Goal: Task Accomplishment & Management: Complete application form

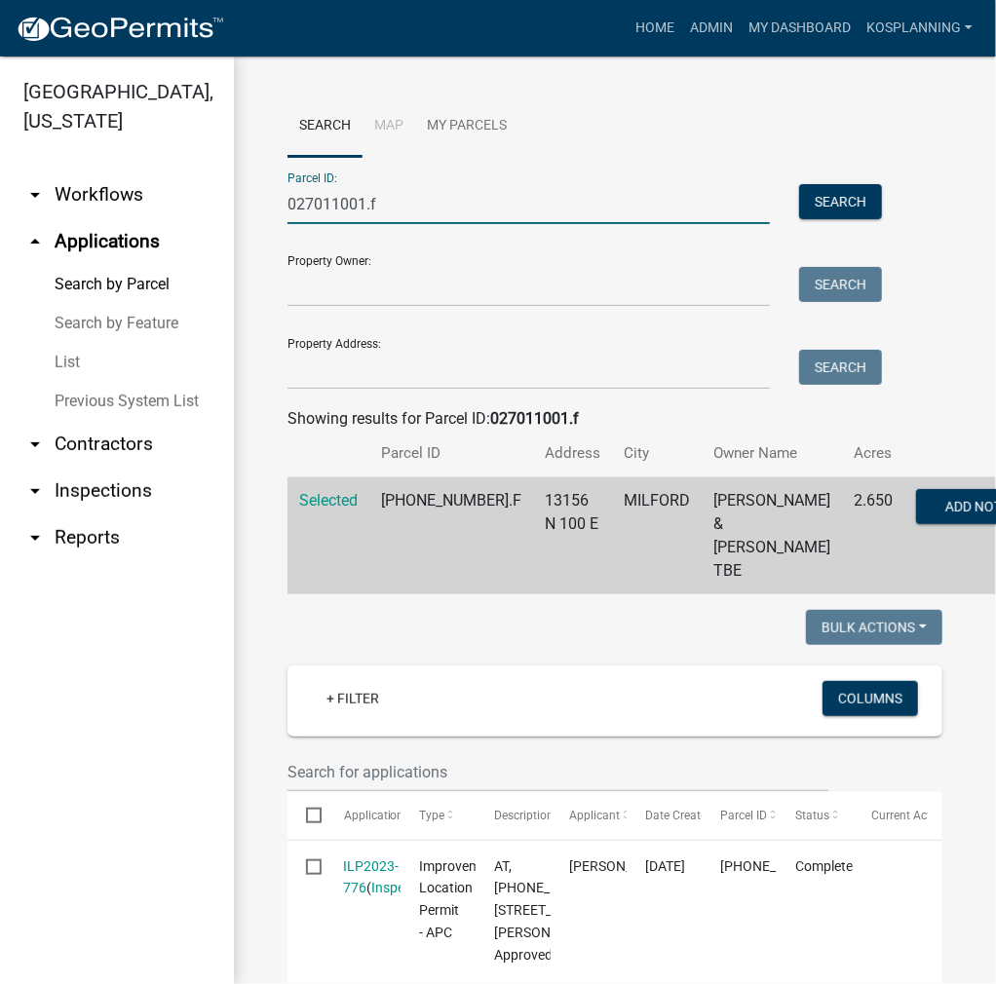
drag, startPoint x: 435, startPoint y: 213, endPoint x: 219, endPoint y: 203, distance: 215.6
click at [221, 204] on div "[GEOGRAPHIC_DATA], [US_STATE] arrow_drop_down Workflows List arrow_drop_up Appl…" at bounding box center [498, 521] width 996 height 928
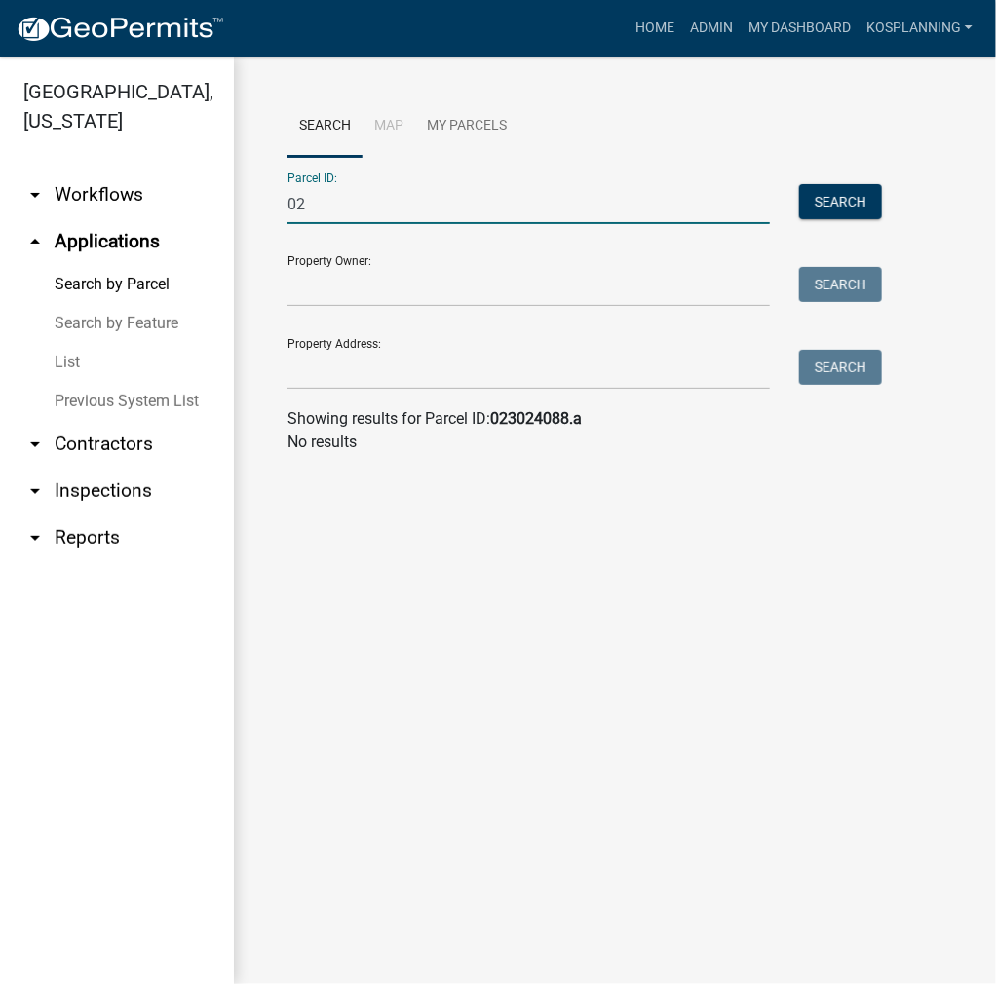
type input "0"
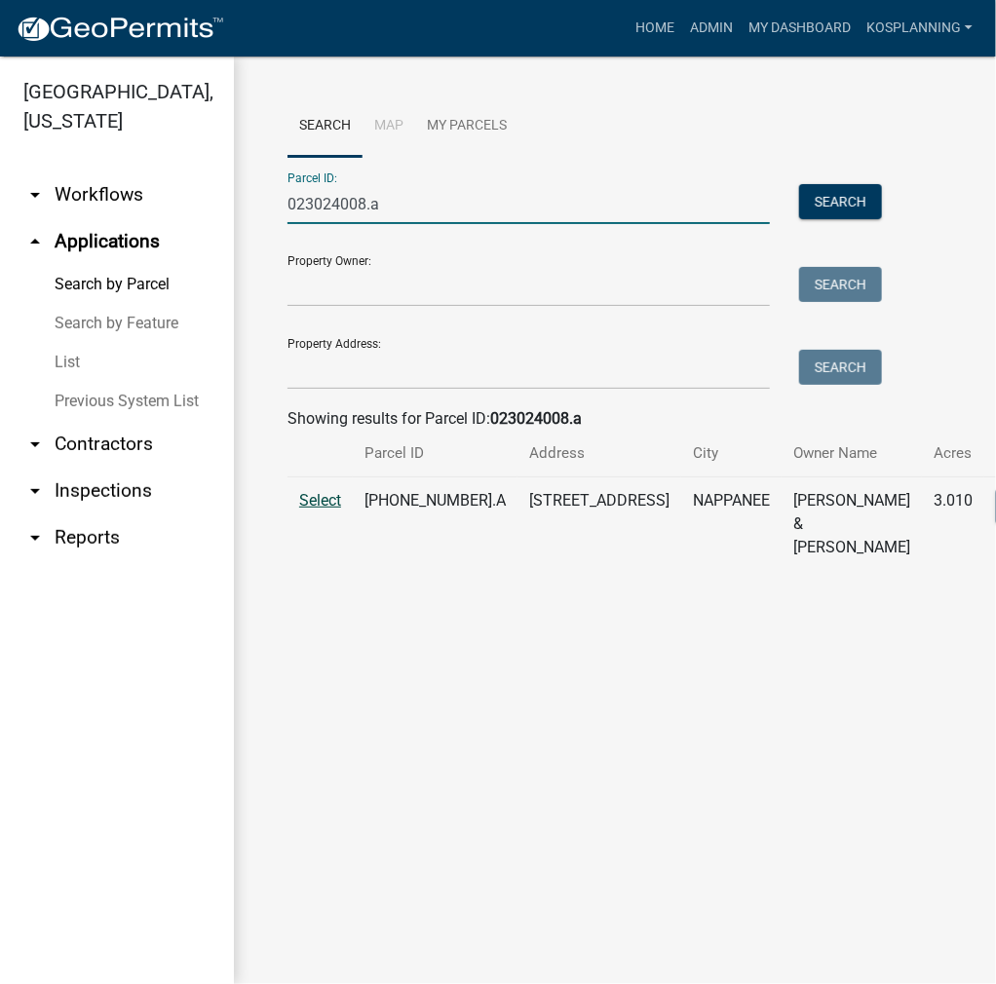
type input "023024008.a"
click at [331, 510] on span "Select" at bounding box center [320, 500] width 42 height 19
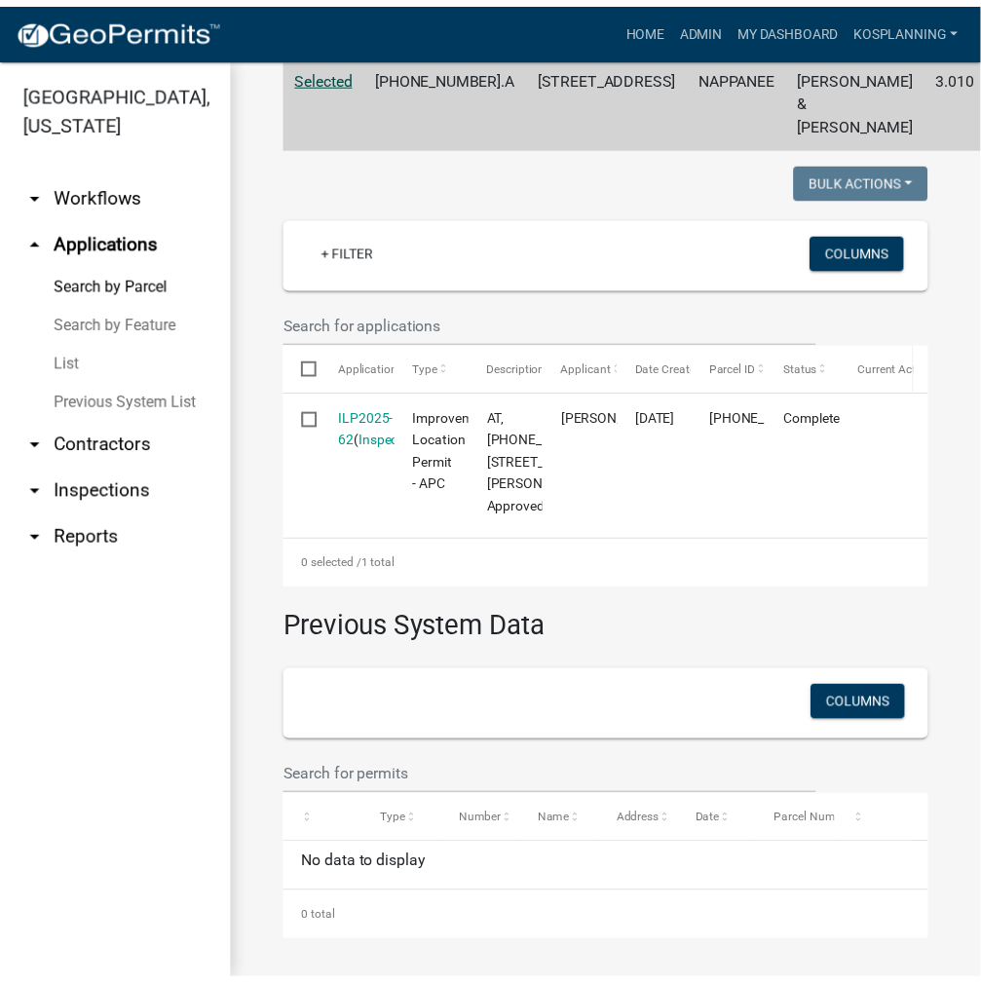
scroll to position [234, 0]
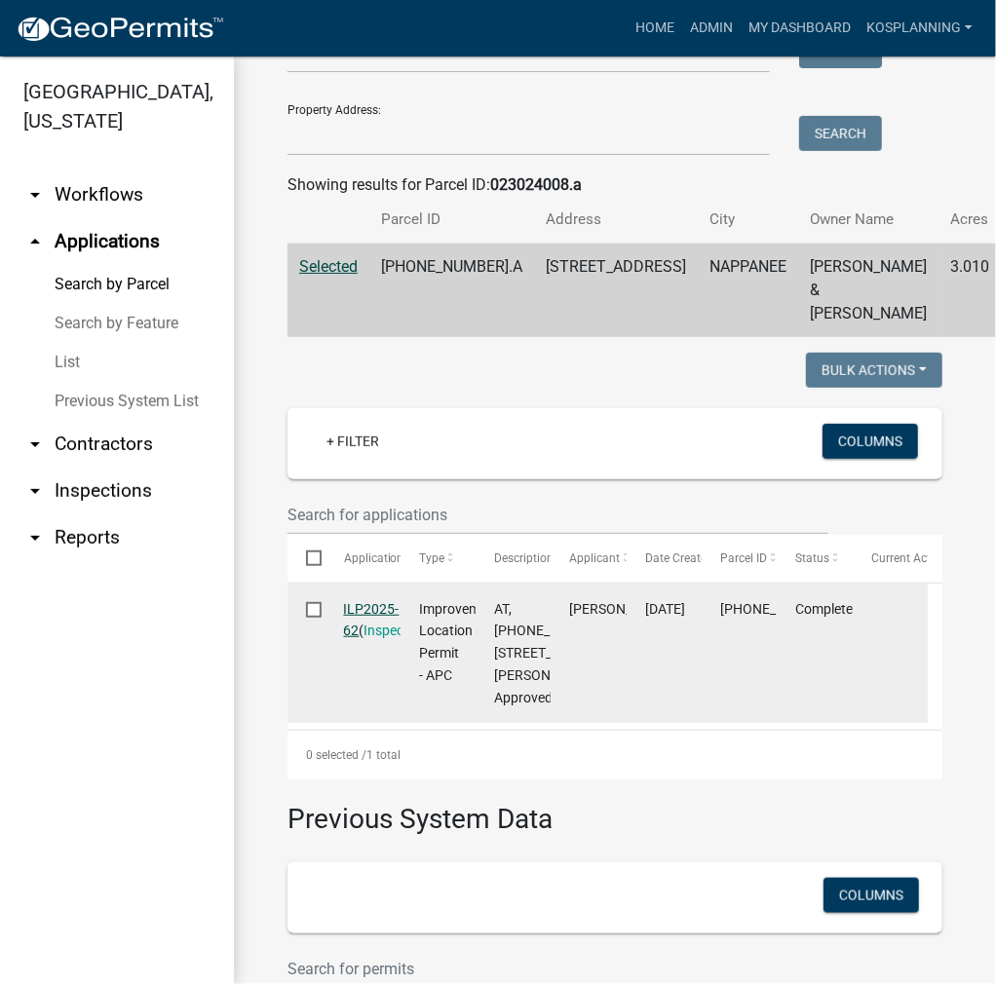
click at [360, 639] on link "ILP2025-62" at bounding box center [372, 620] width 56 height 38
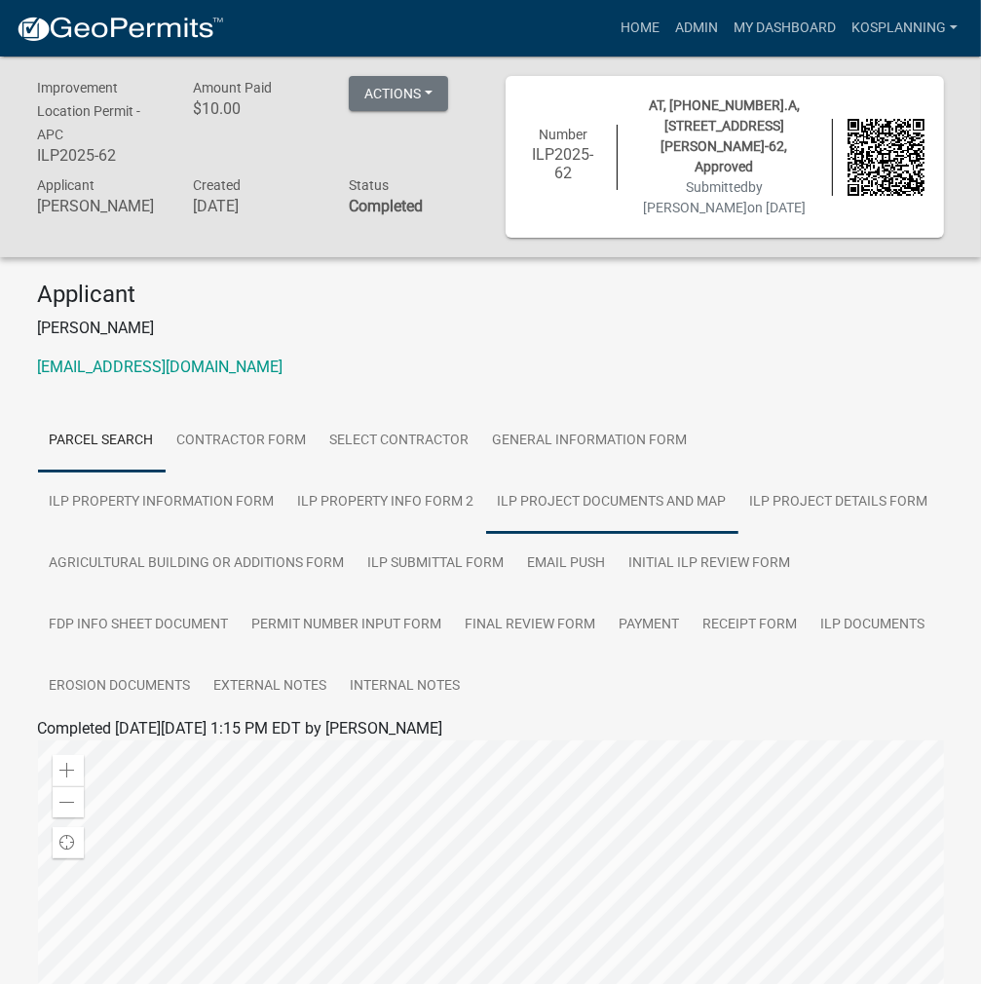
click at [486, 491] on link "ILP Project Documents and Map" at bounding box center [612, 503] width 252 height 62
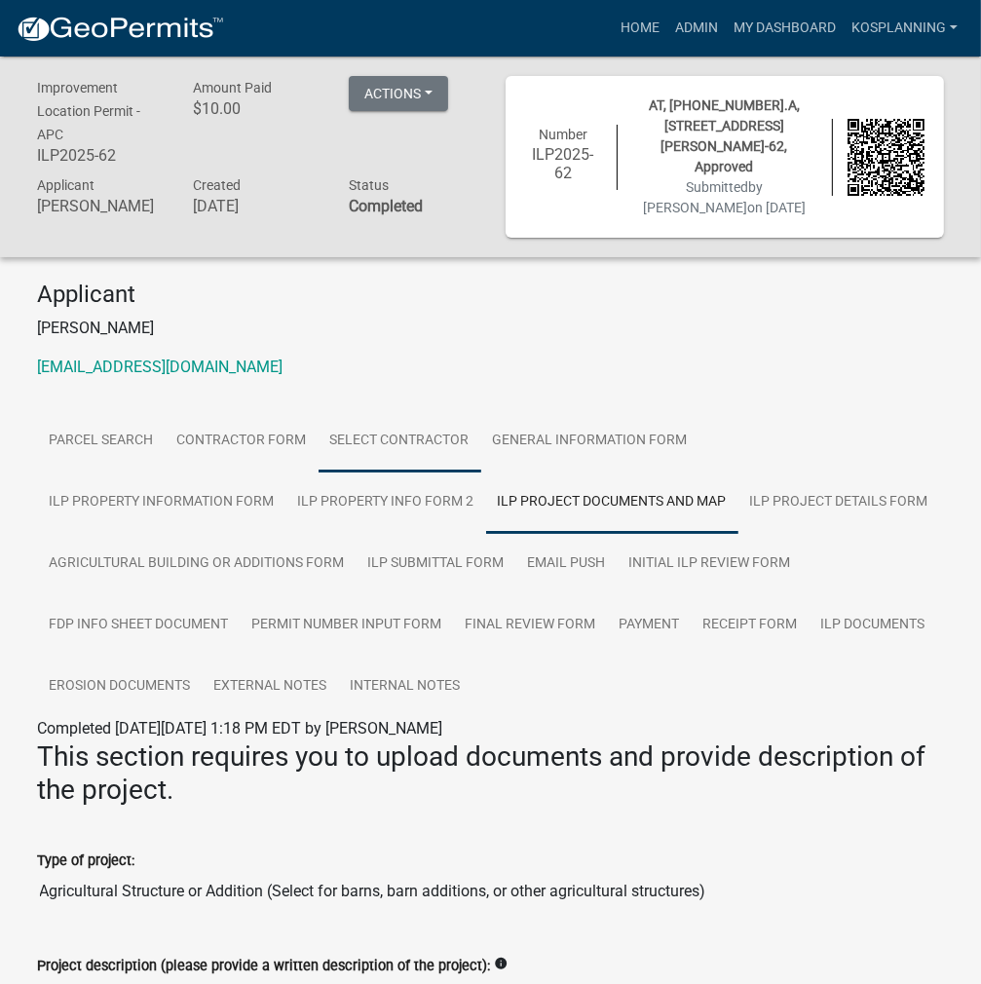
click at [401, 412] on link "Select contractor" at bounding box center [400, 441] width 163 height 62
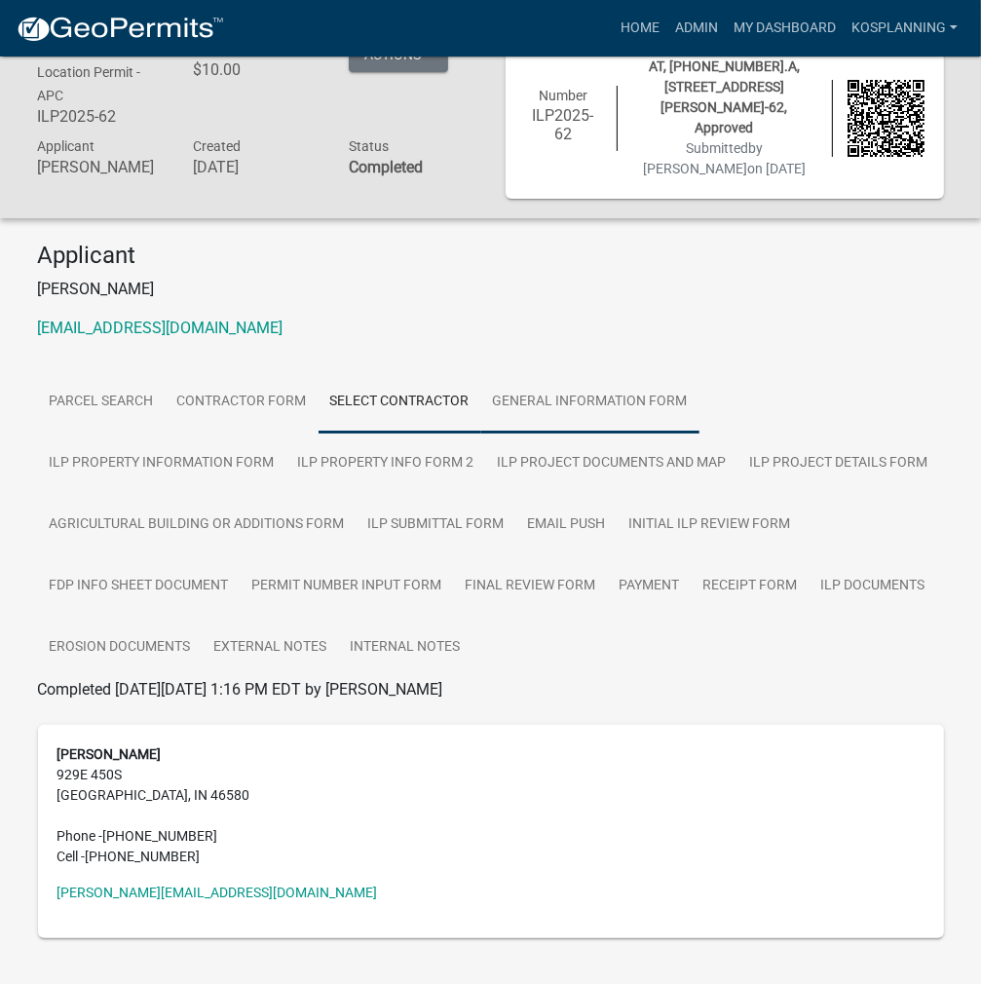
scroll to position [60, 0]
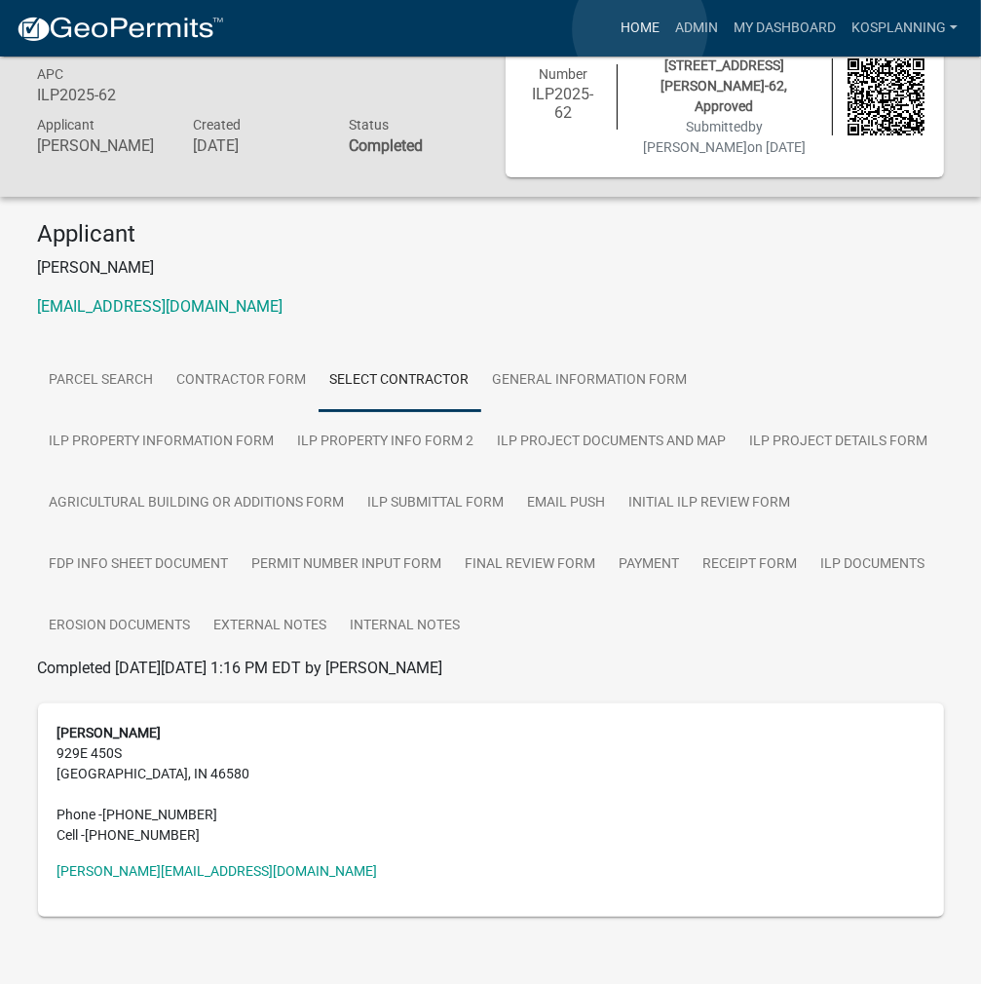
click at [640, 28] on link "Home" at bounding box center [640, 28] width 55 height 37
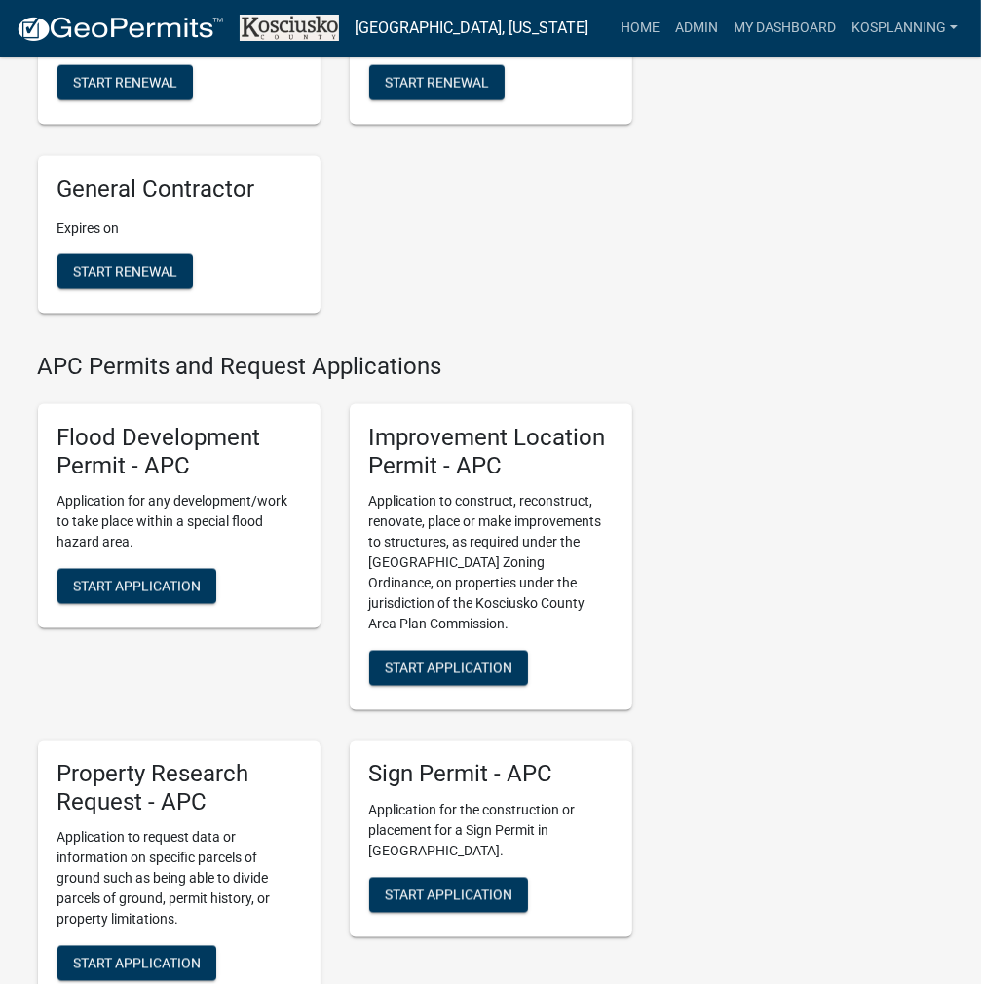
scroll to position [1949, 0]
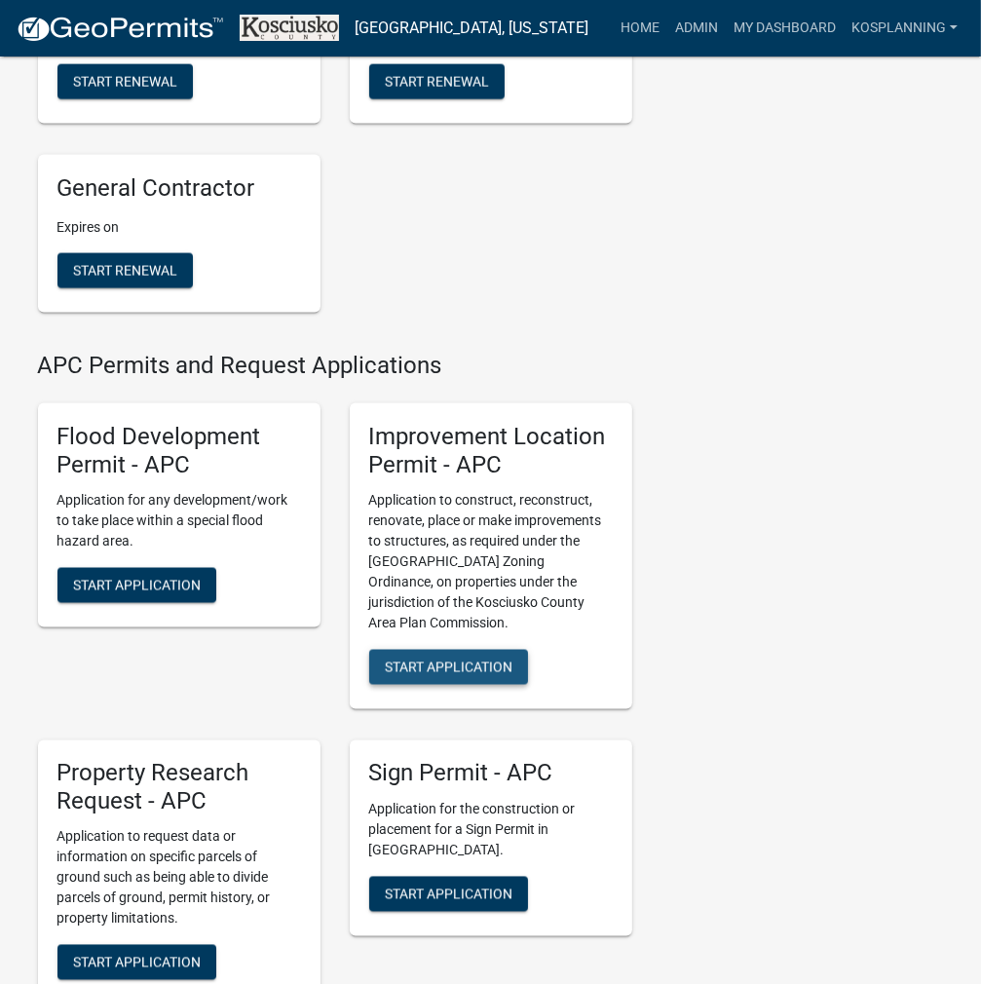
click at [483, 674] on span "Start Application" at bounding box center [449, 667] width 128 height 16
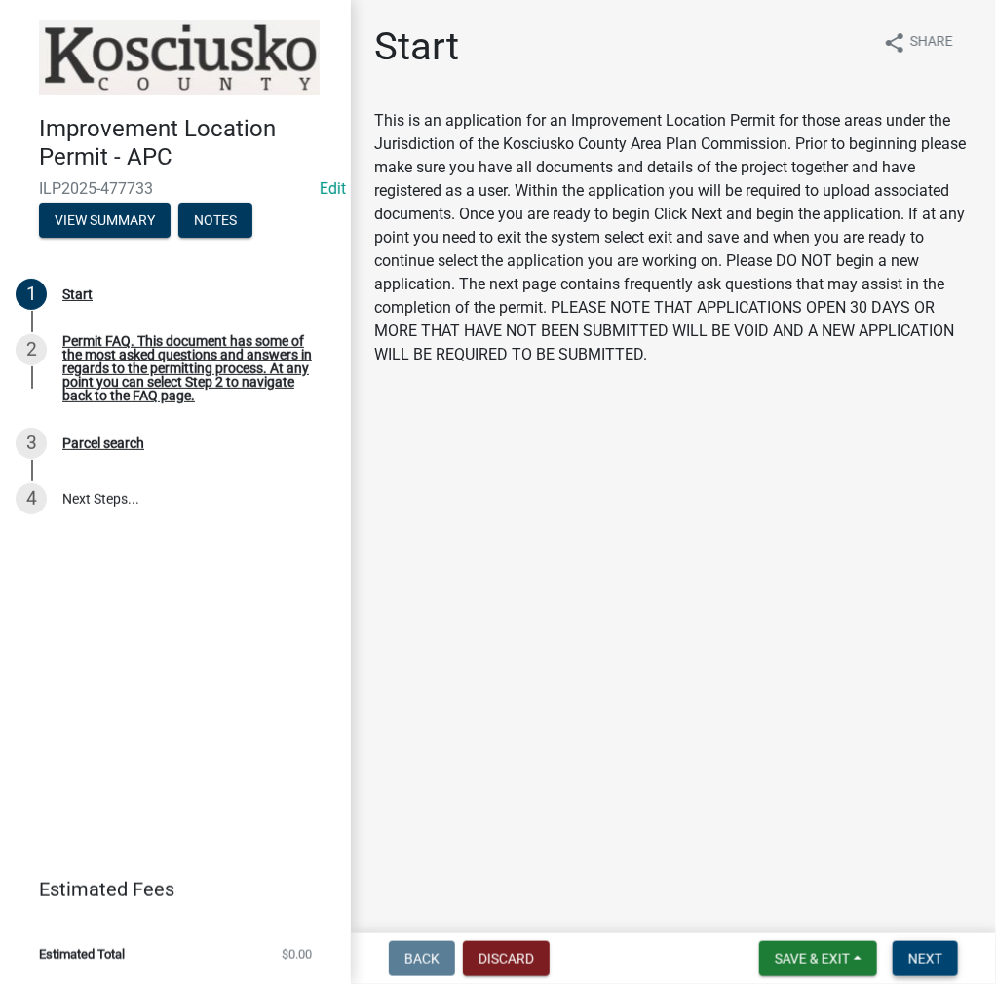
click at [923, 949] on button "Next" at bounding box center [925, 958] width 65 height 35
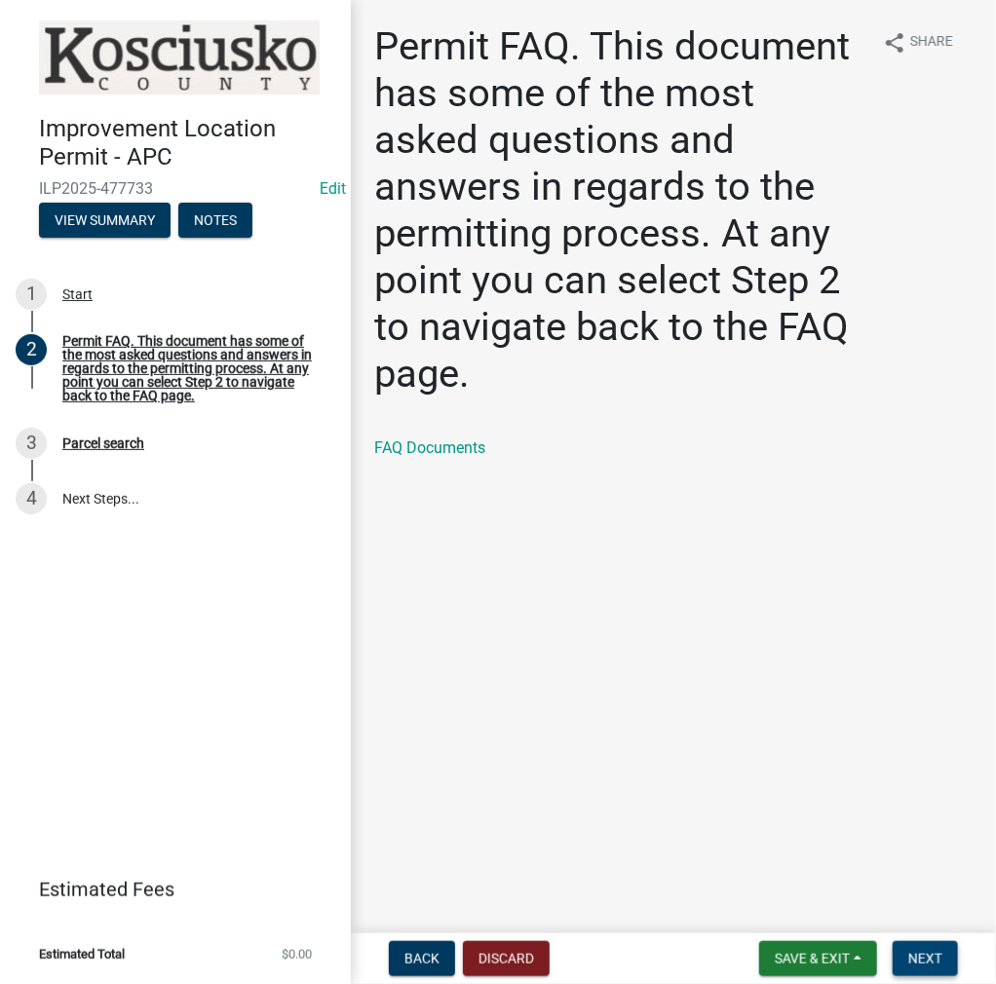
click at [915, 956] on span "Next" at bounding box center [925, 959] width 34 height 16
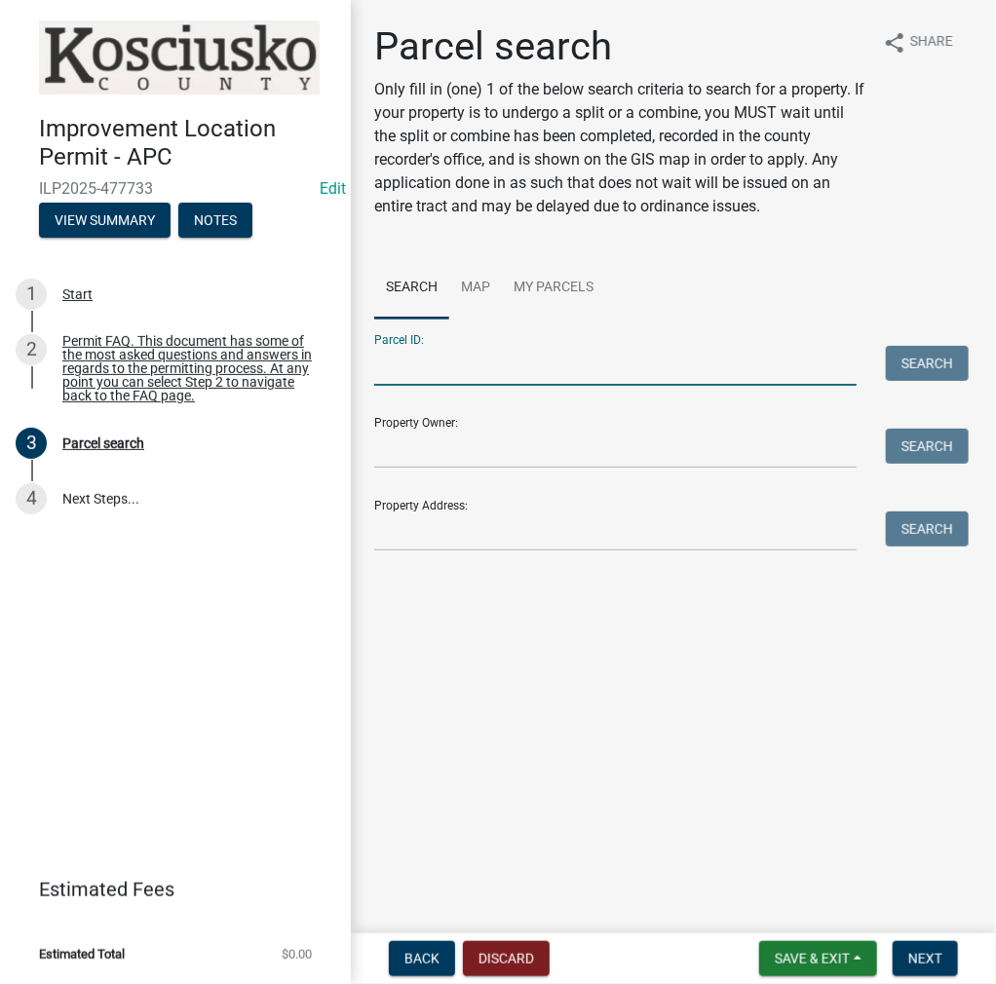
click at [513, 362] on input "Parcel ID:" at bounding box center [615, 366] width 482 height 40
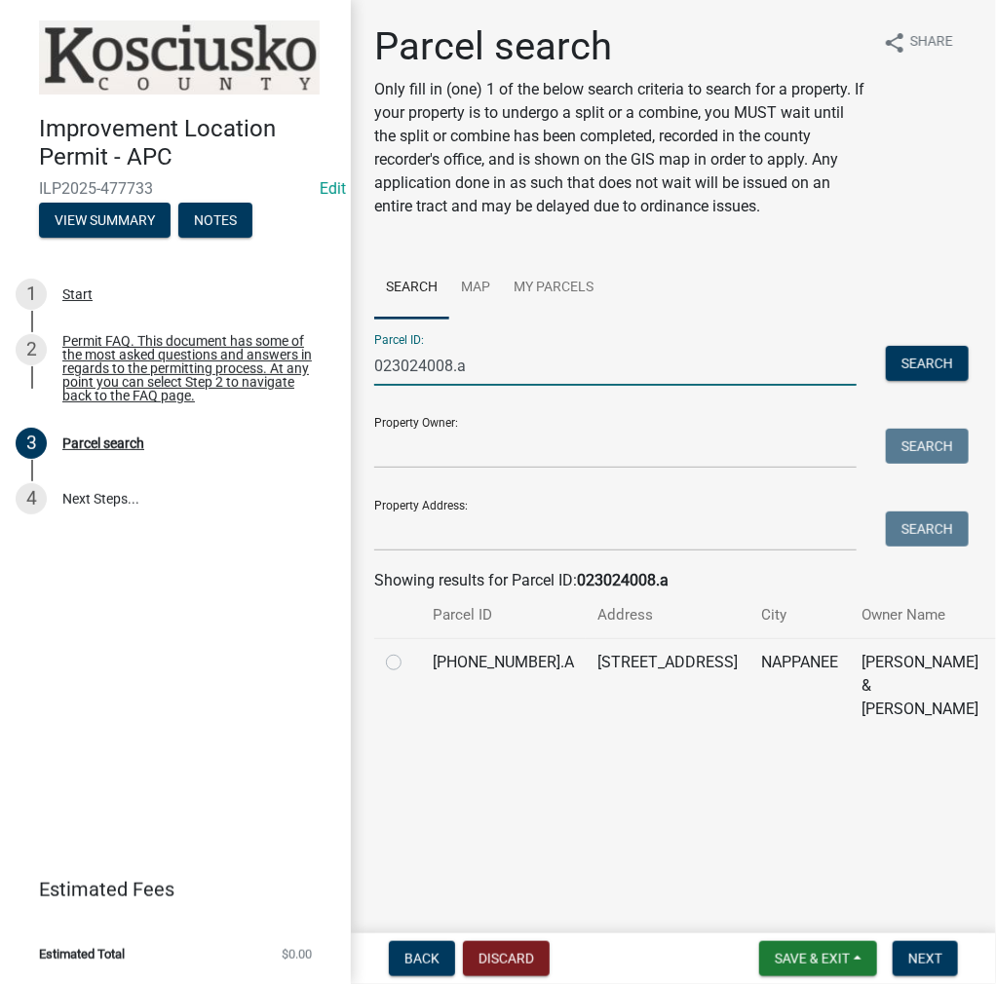
type input "023024008.a"
click at [409, 651] on label at bounding box center [409, 651] width 0 height 0
click at [409, 664] on input "radio" at bounding box center [415, 657] width 13 height 13
radio input "true"
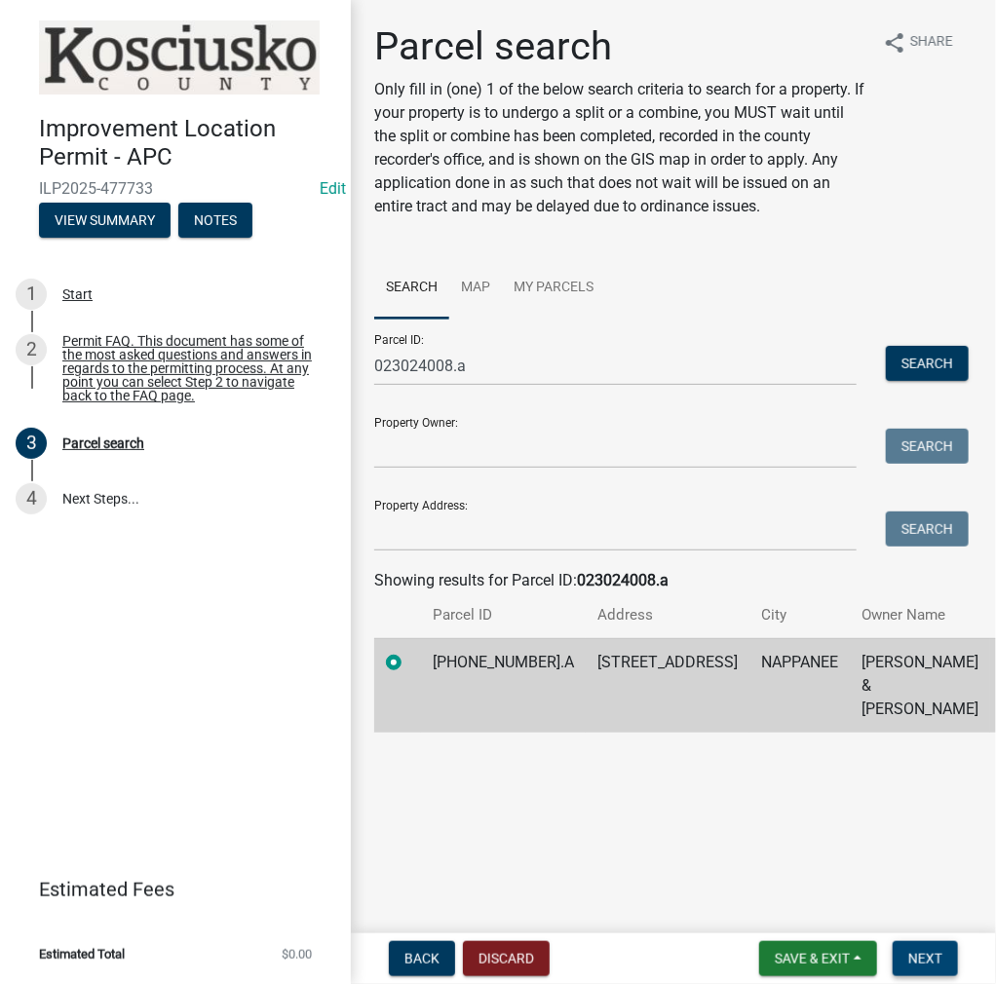
click at [906, 956] on button "Next" at bounding box center [925, 958] width 65 height 35
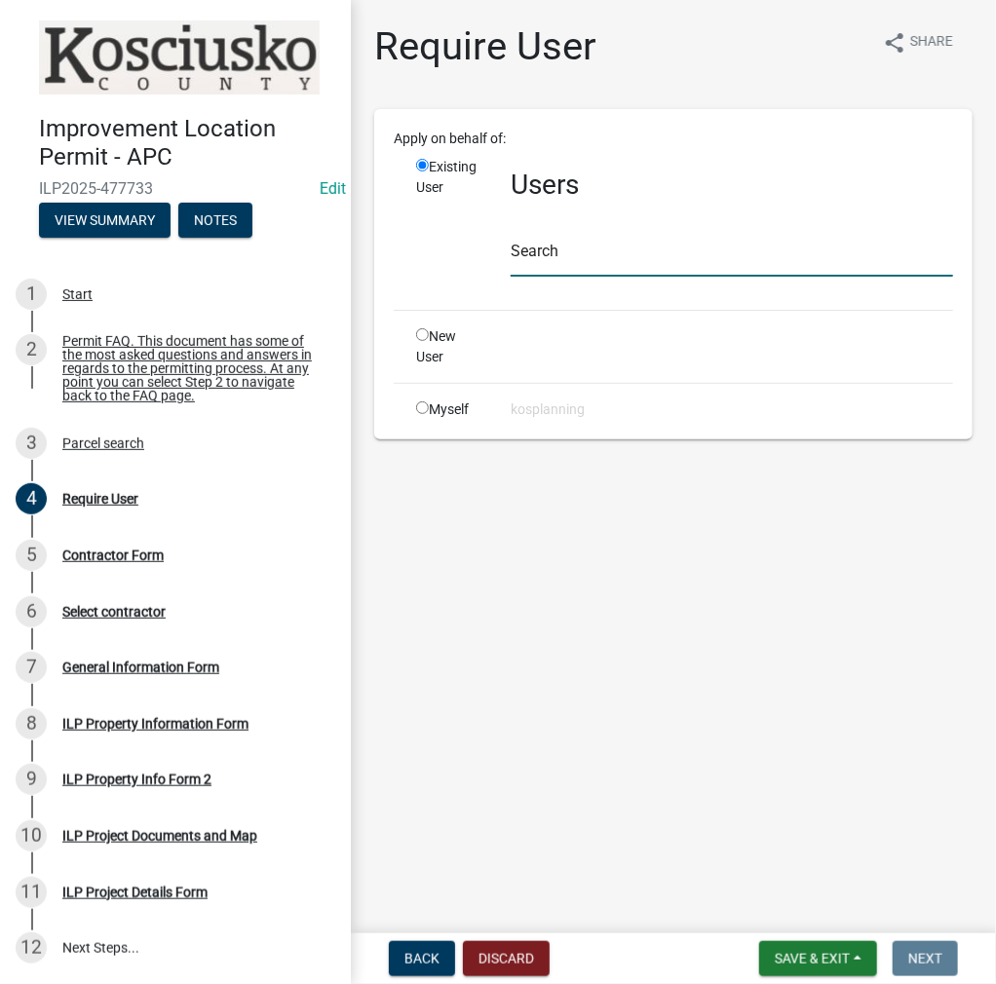
click at [553, 249] on input "text" at bounding box center [732, 257] width 442 height 40
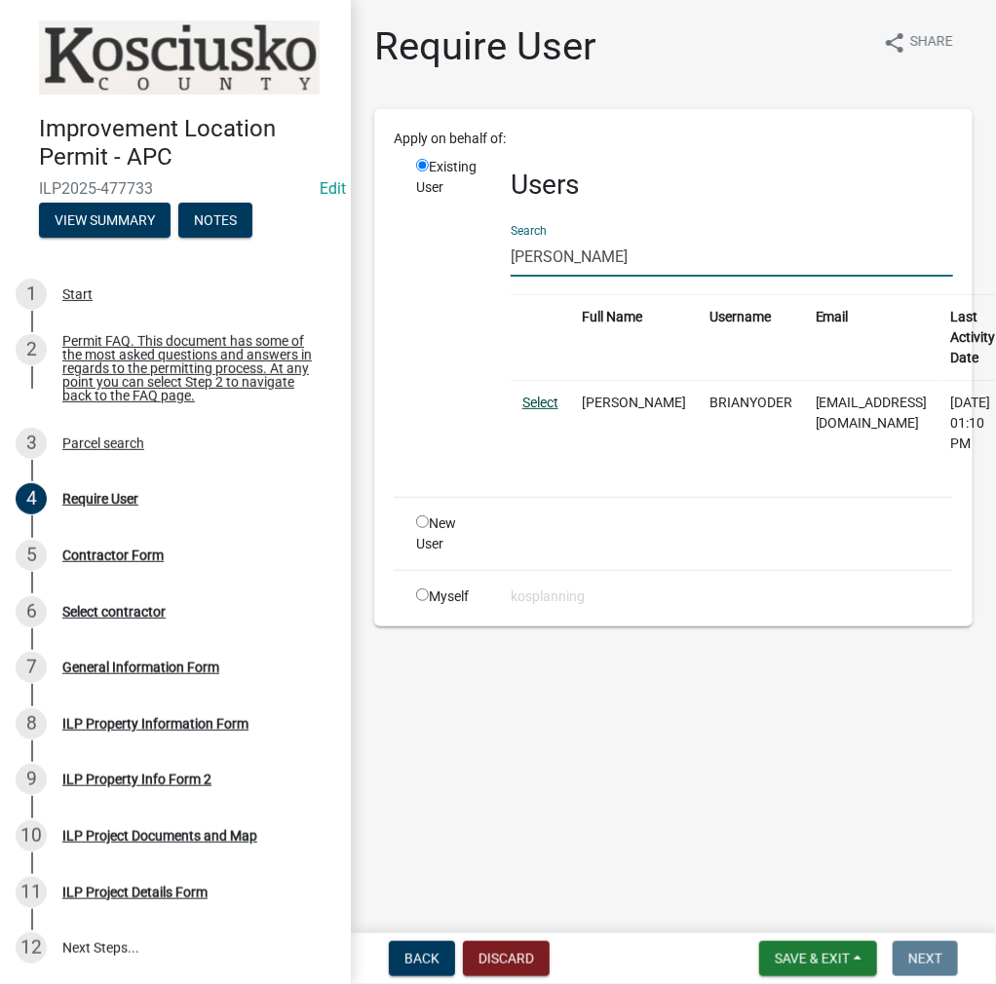
type input "[PERSON_NAME]"
click at [547, 402] on link "Select" at bounding box center [540, 403] width 36 height 16
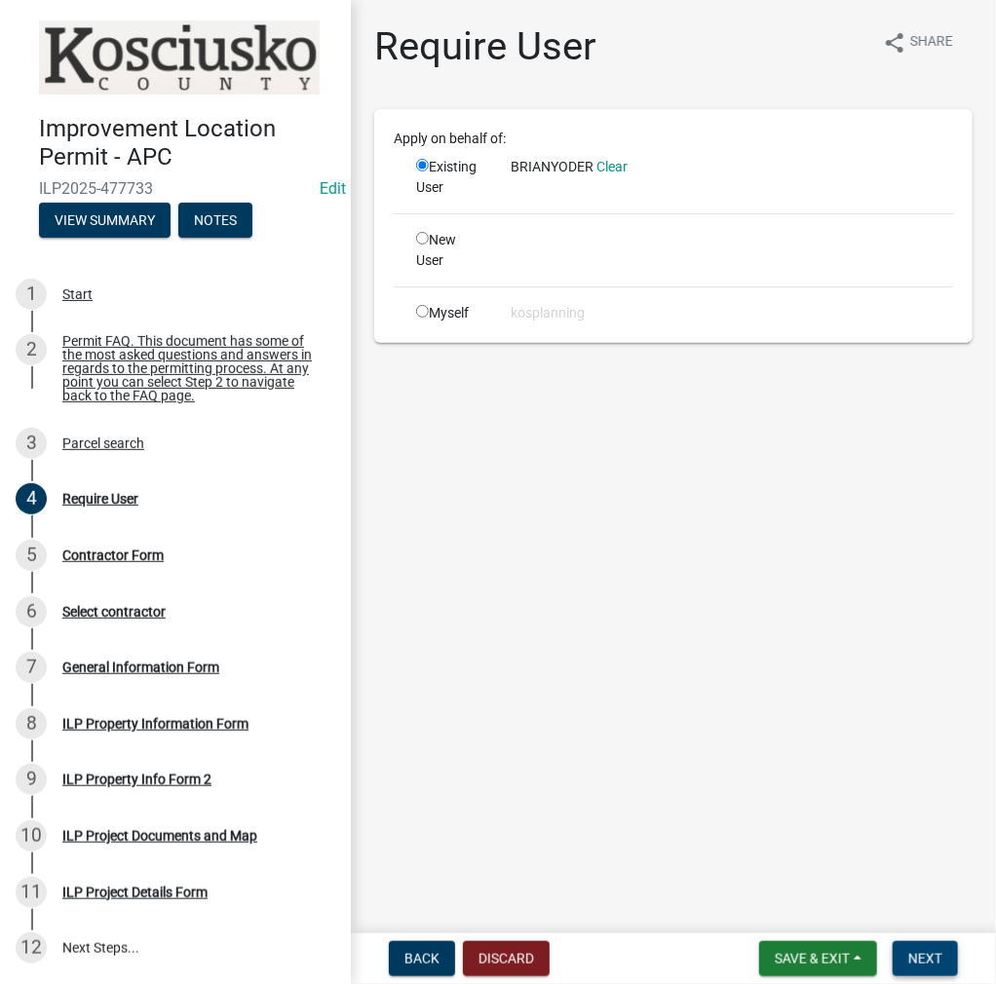
click at [916, 957] on span "Next" at bounding box center [925, 959] width 34 height 16
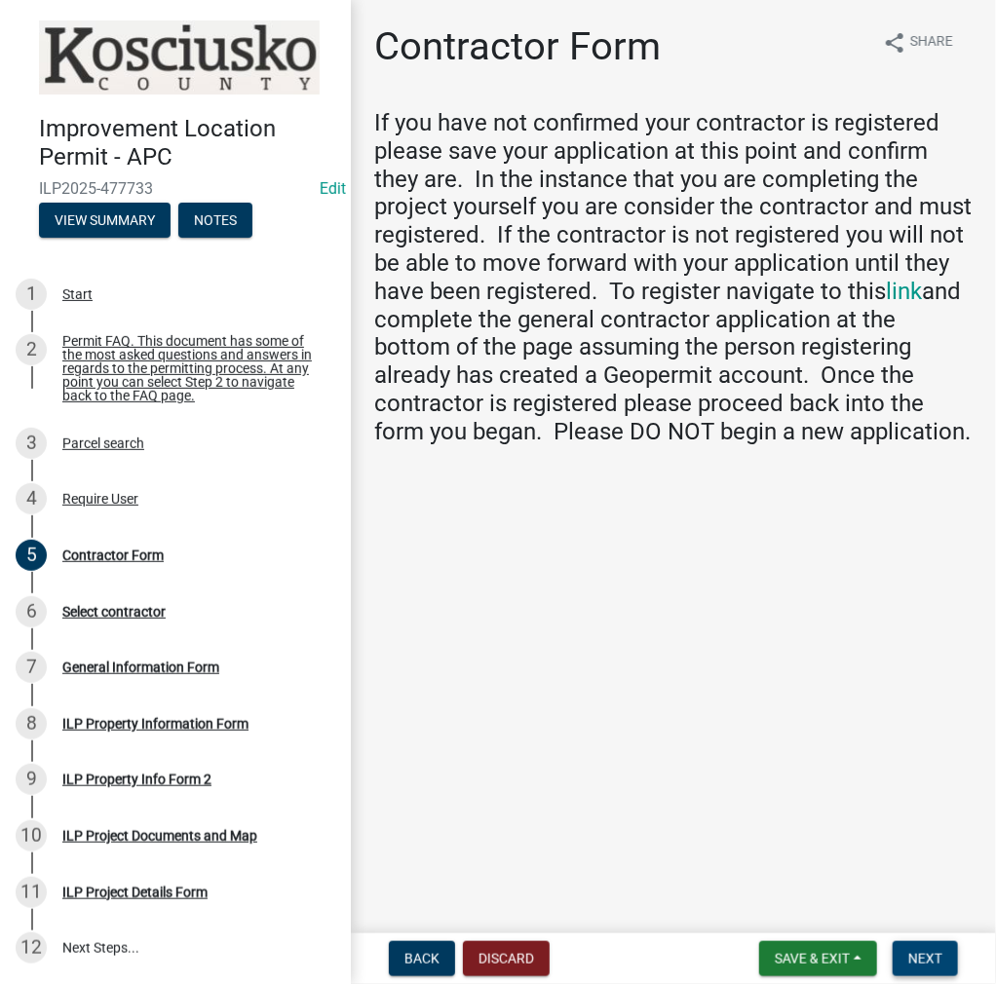
click at [923, 967] on span "Next" at bounding box center [925, 959] width 34 height 16
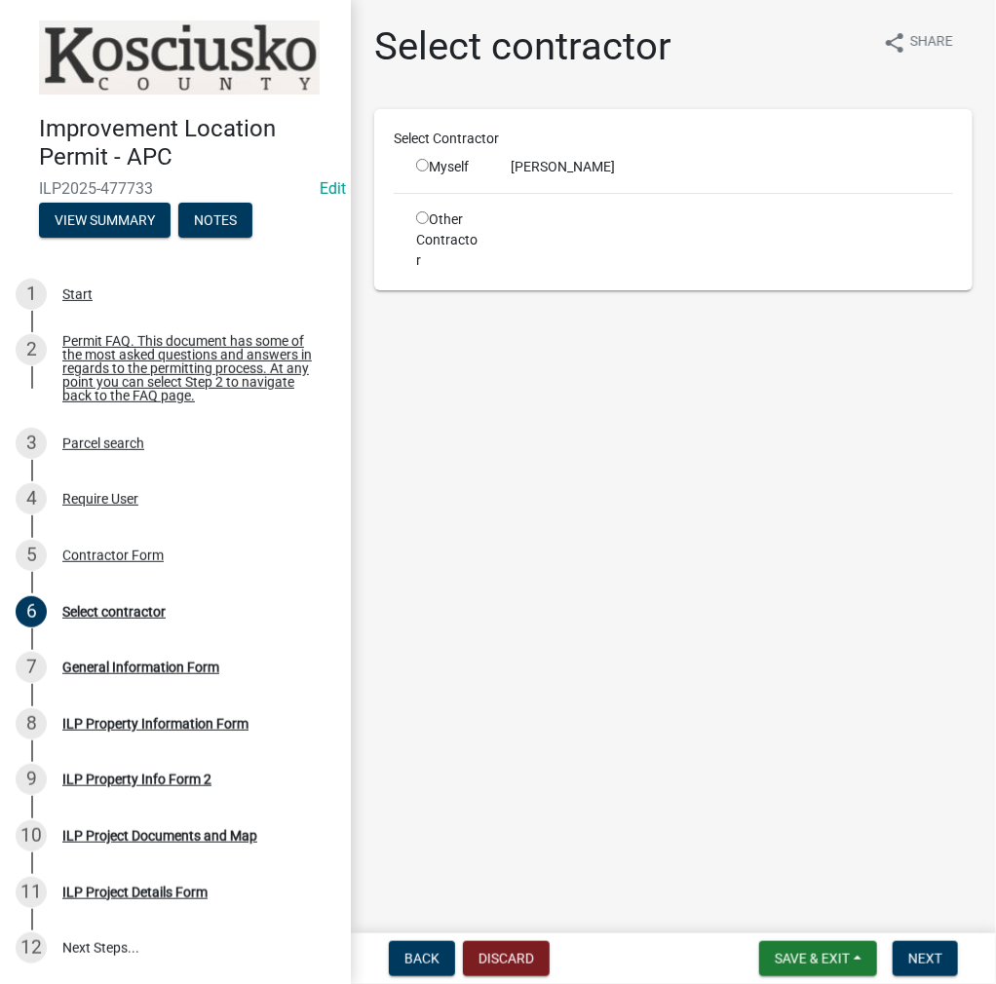
click at [412, 165] on div "Myself" at bounding box center [448, 167] width 95 height 20
click at [416, 165] on input "radio" at bounding box center [422, 165] width 13 height 13
radio input "true"
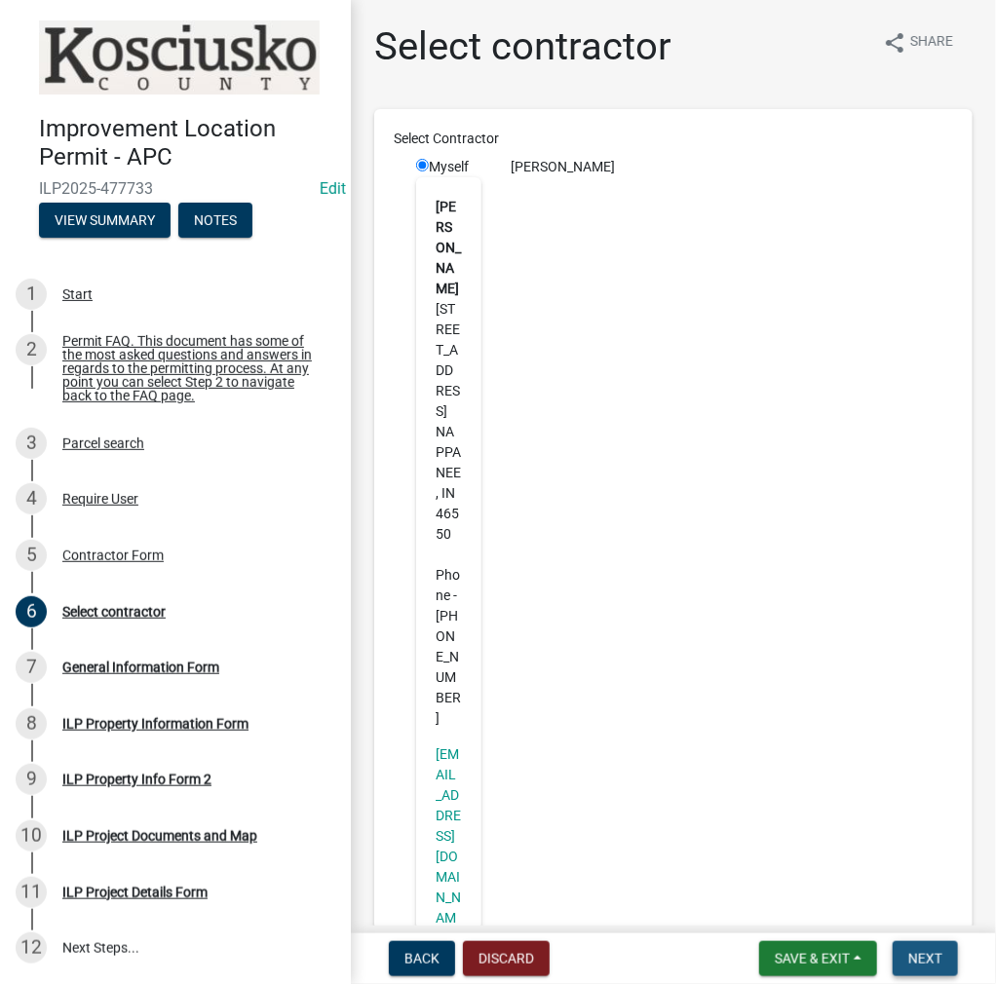
click at [919, 956] on span "Next" at bounding box center [925, 959] width 34 height 16
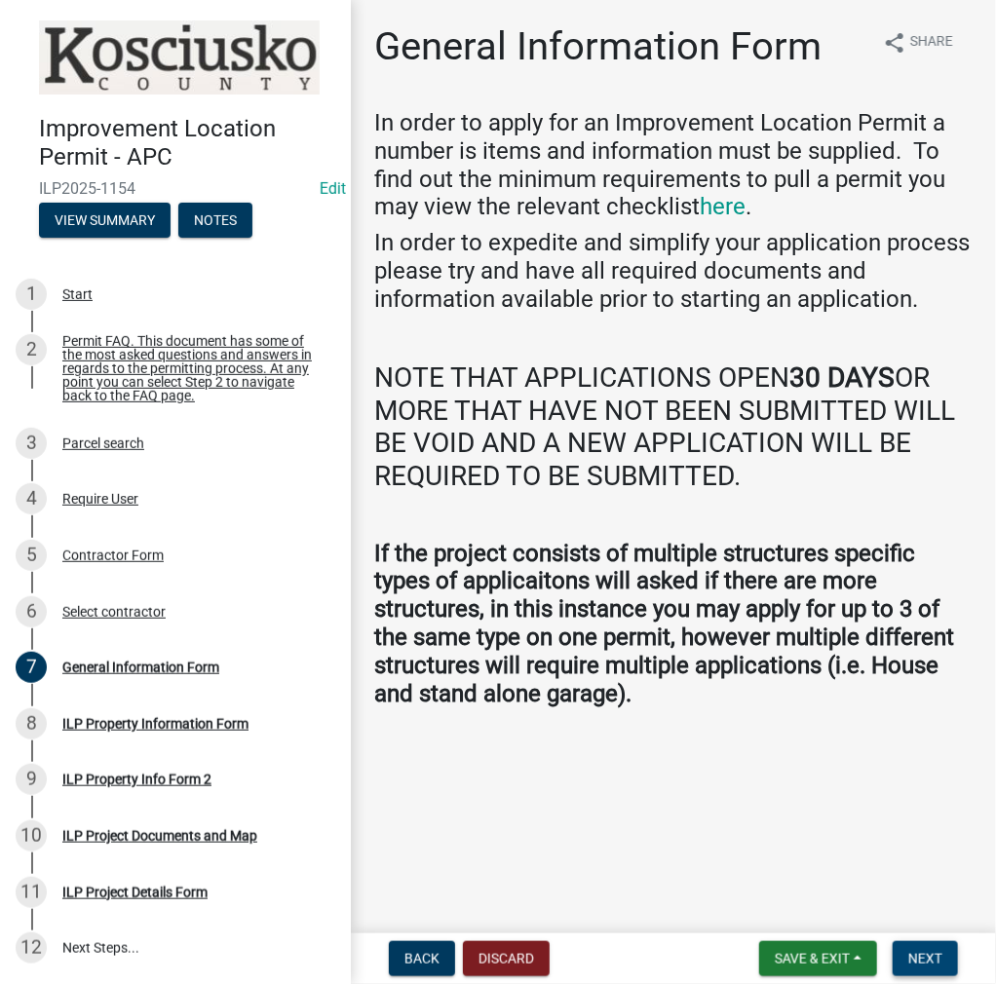
click at [927, 967] on span "Next" at bounding box center [925, 959] width 34 height 16
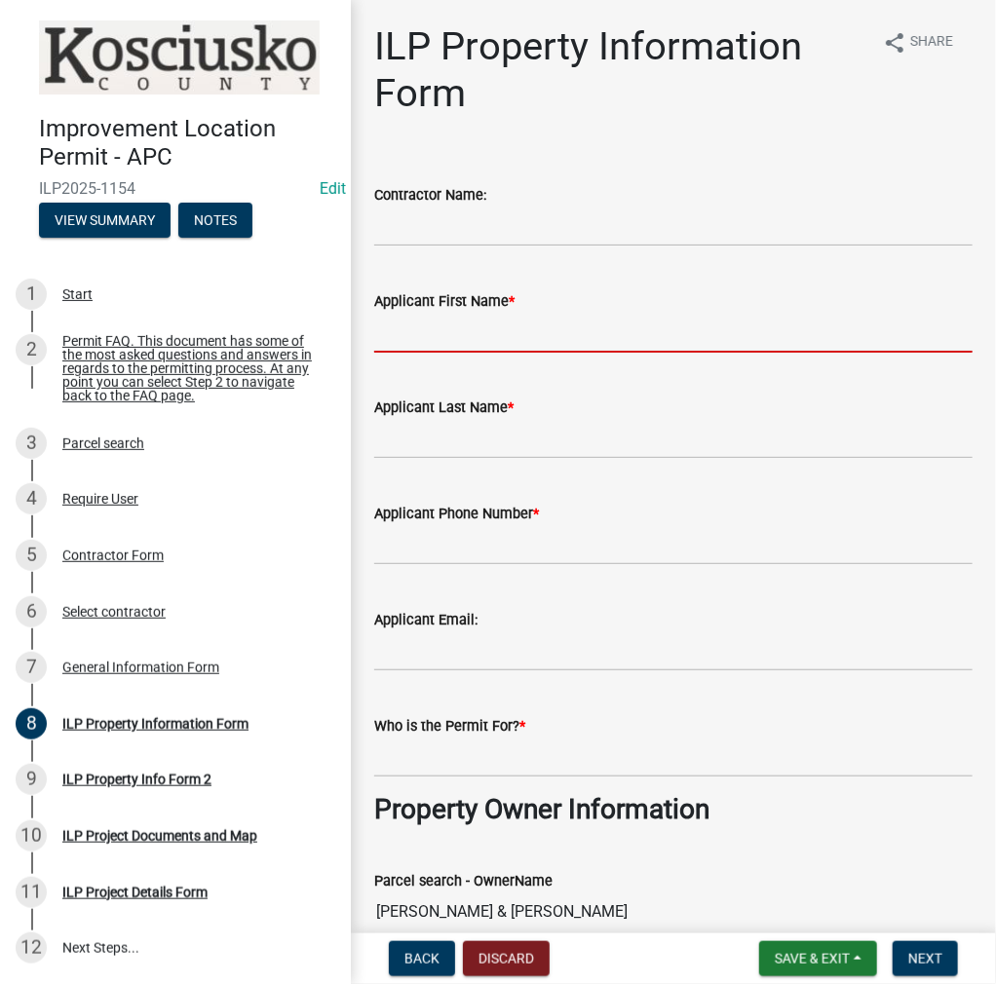
click at [426, 327] on input "Applicant First Name *" at bounding box center [673, 333] width 598 height 40
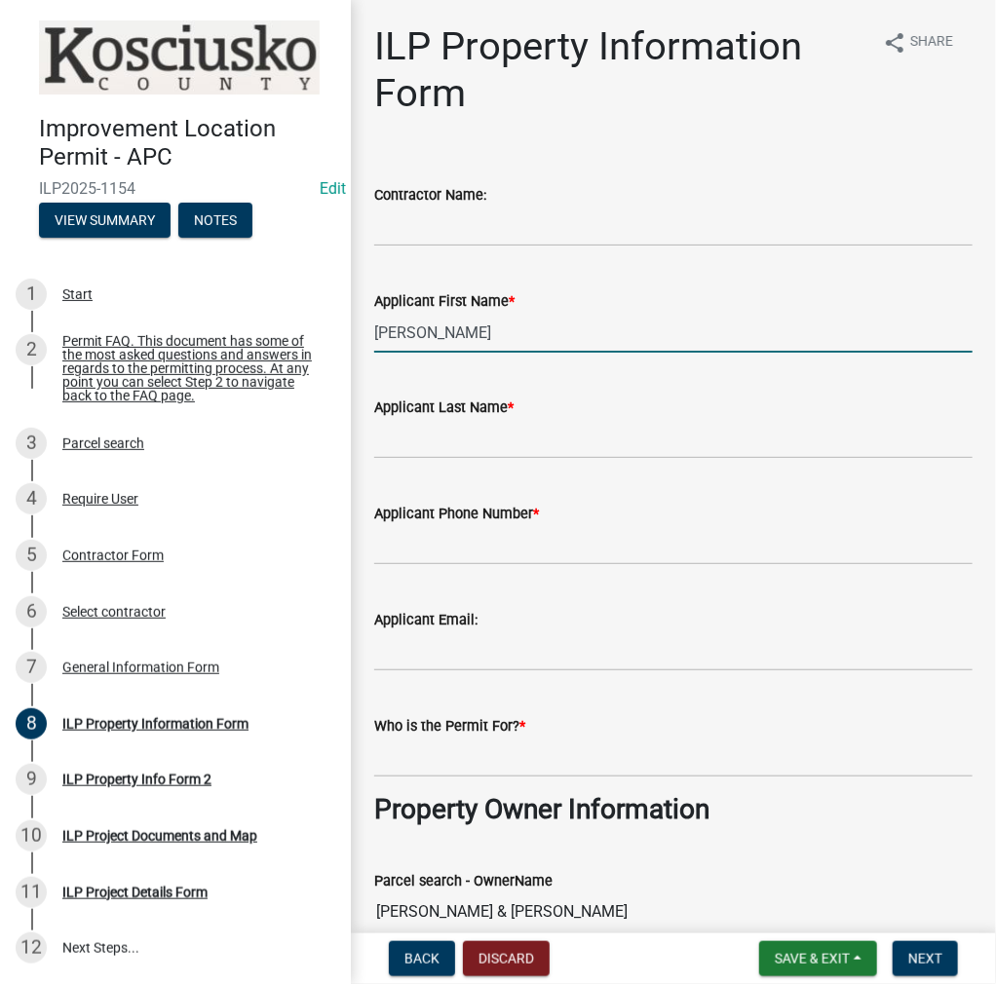
type input "[PERSON_NAME]"
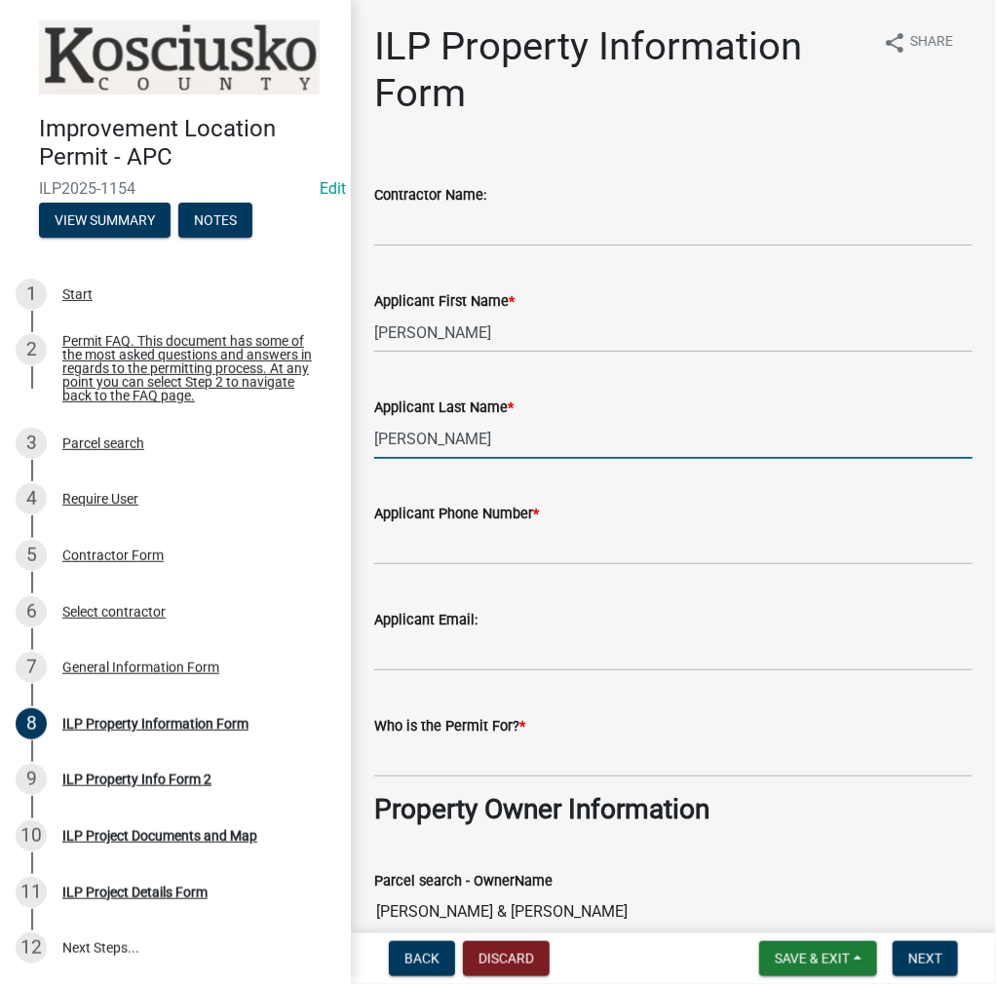
type input "[PERSON_NAME]"
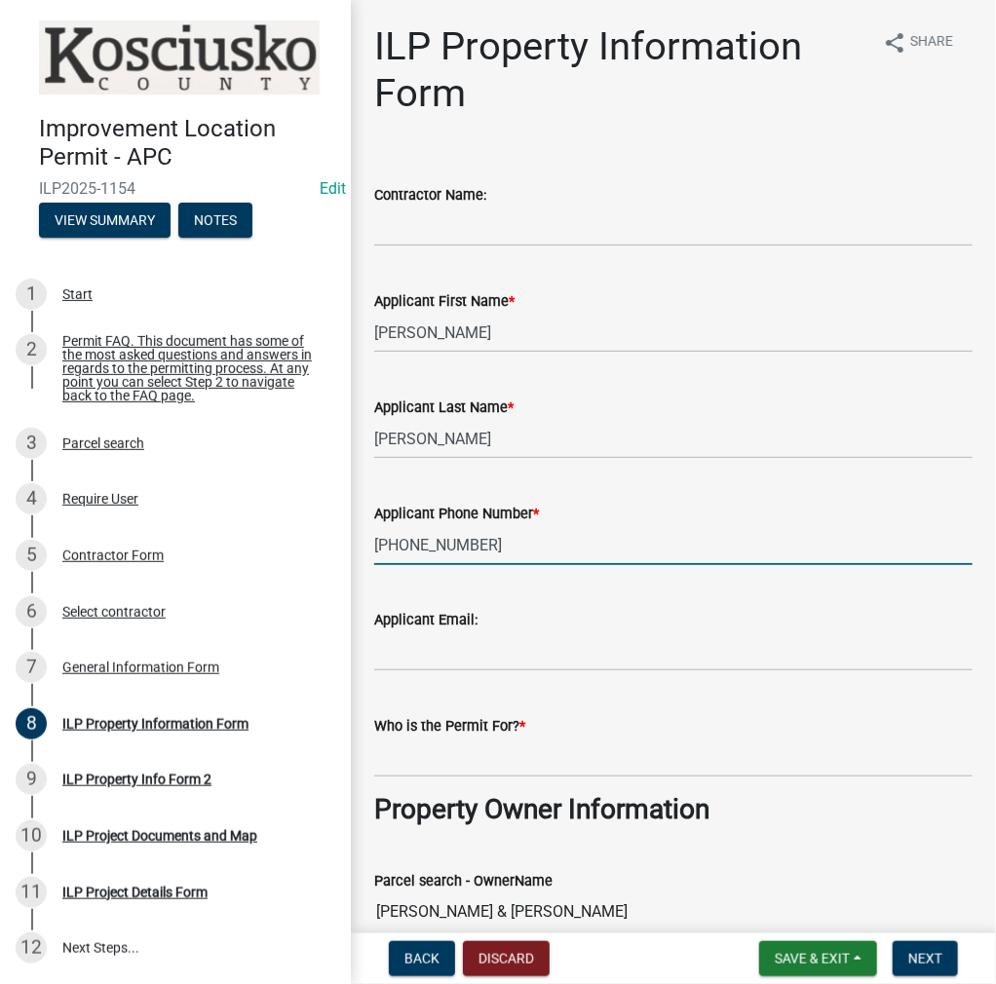
type input "[PHONE_NUMBER]"
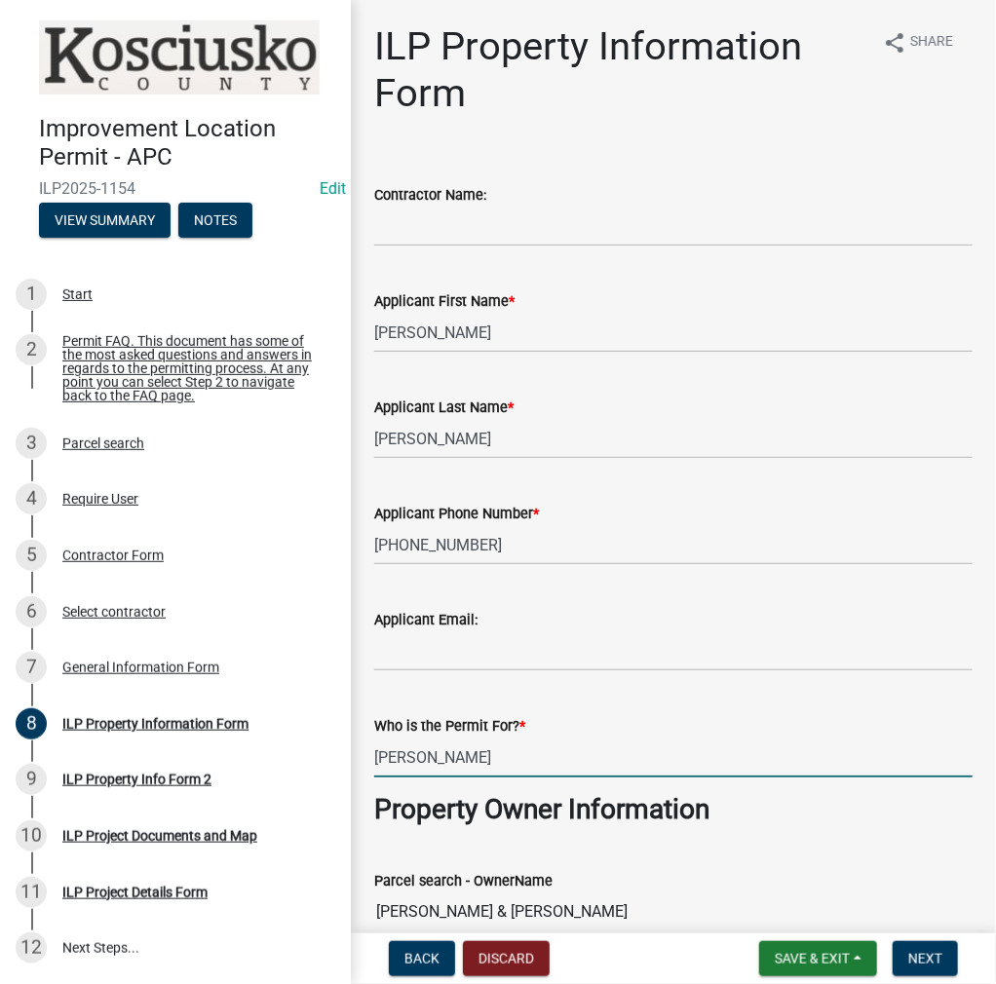
type input "[PERSON_NAME]"
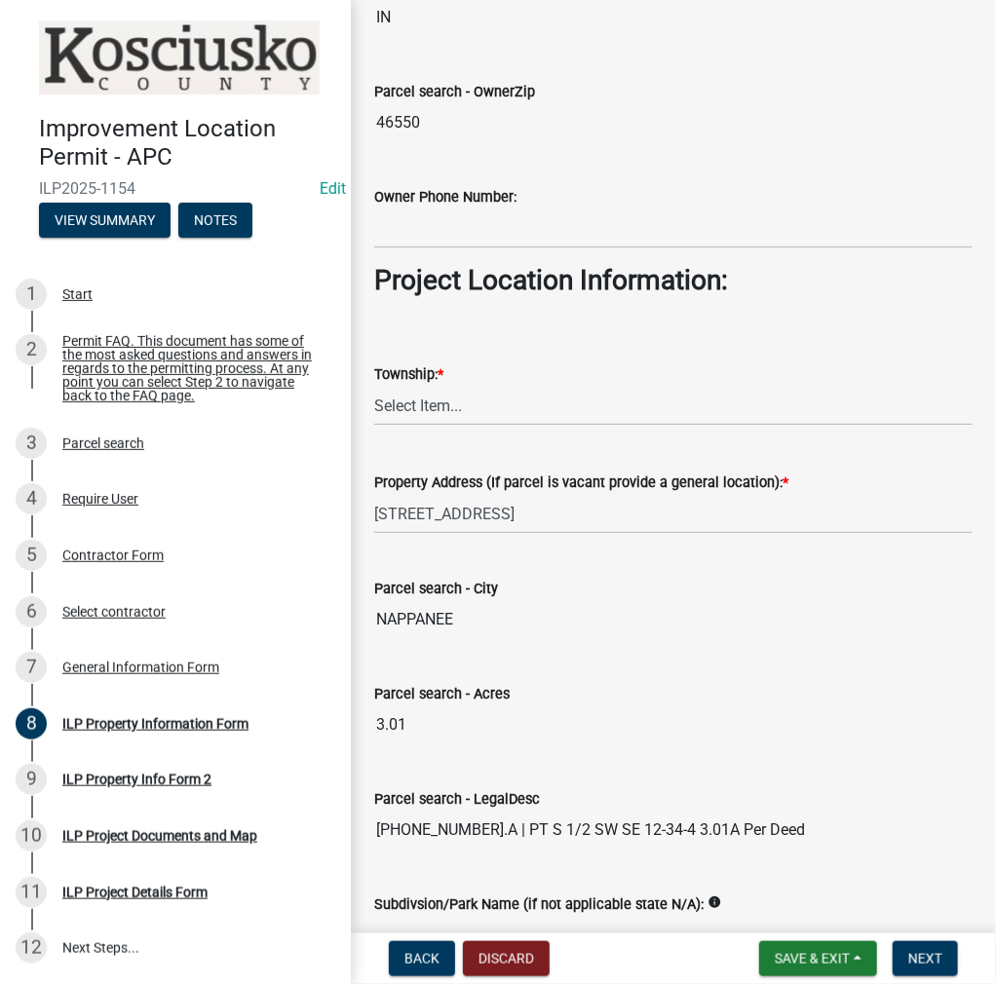
scroll to position [1333, 0]
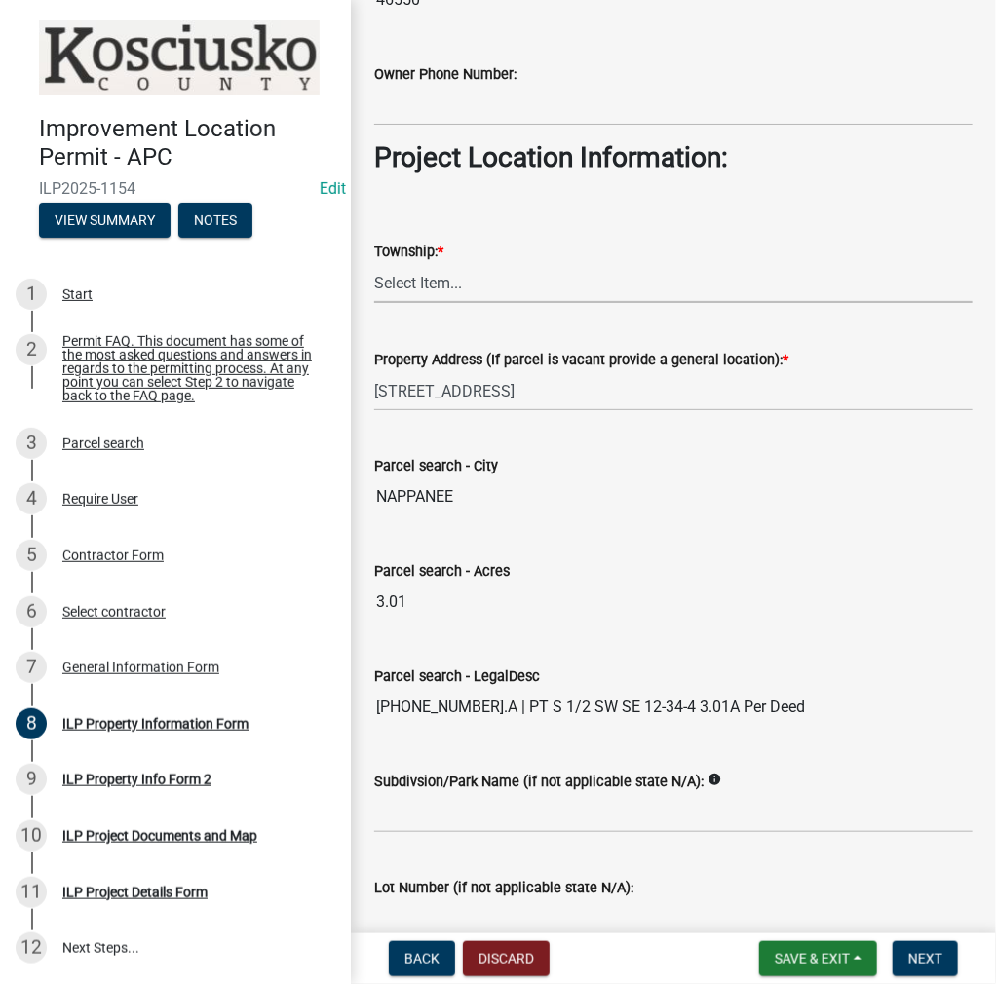
click at [430, 282] on select "Select Item... [PERSON_NAME] - Elkhart Co Clay Etna [GEOGRAPHIC_DATA][PERSON_NA…" at bounding box center [673, 283] width 598 height 40
click at [374, 263] on select "Select Item... [PERSON_NAME] - Elkhart Co Clay Etna [GEOGRAPHIC_DATA][PERSON_NA…" at bounding box center [673, 283] width 598 height 40
select select "60b18fa5-6b13-4736-a7f7-42cb21d90618"
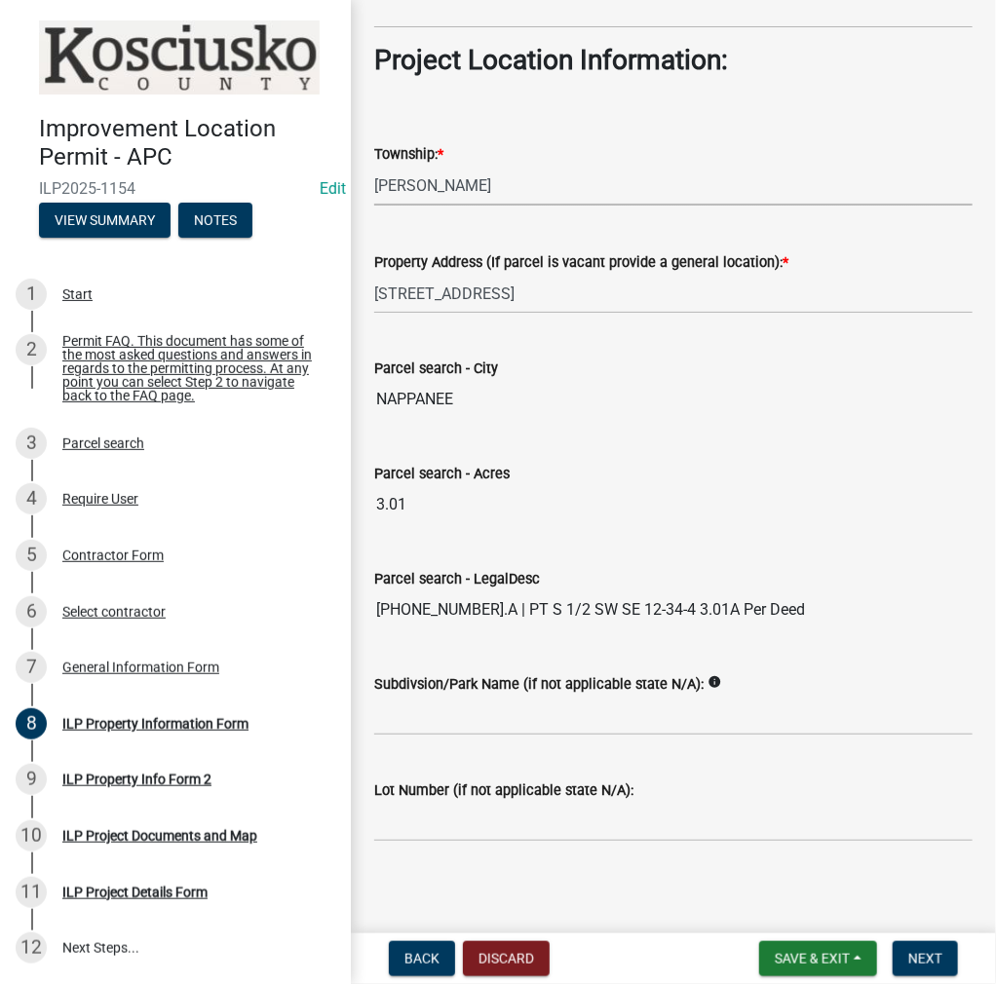
scroll to position [1434, 0]
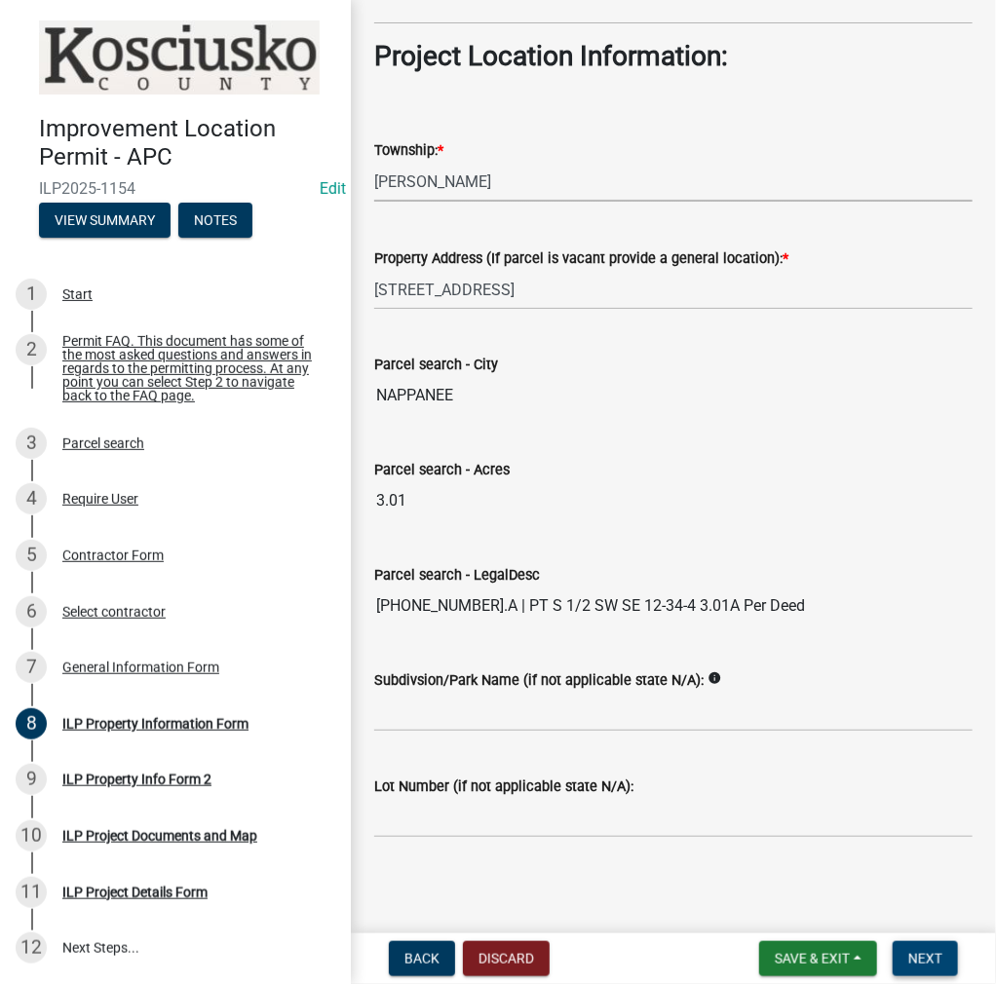
click at [920, 957] on span "Next" at bounding box center [925, 959] width 34 height 16
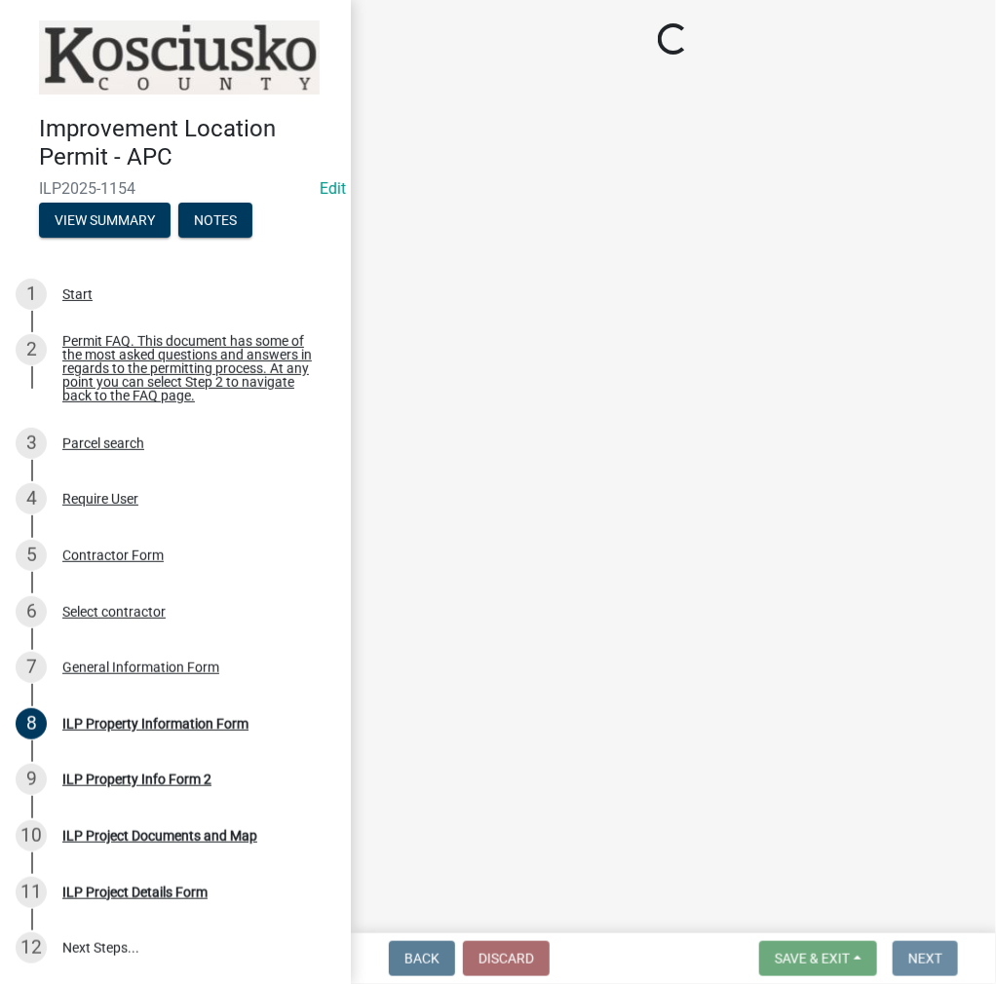
scroll to position [0, 0]
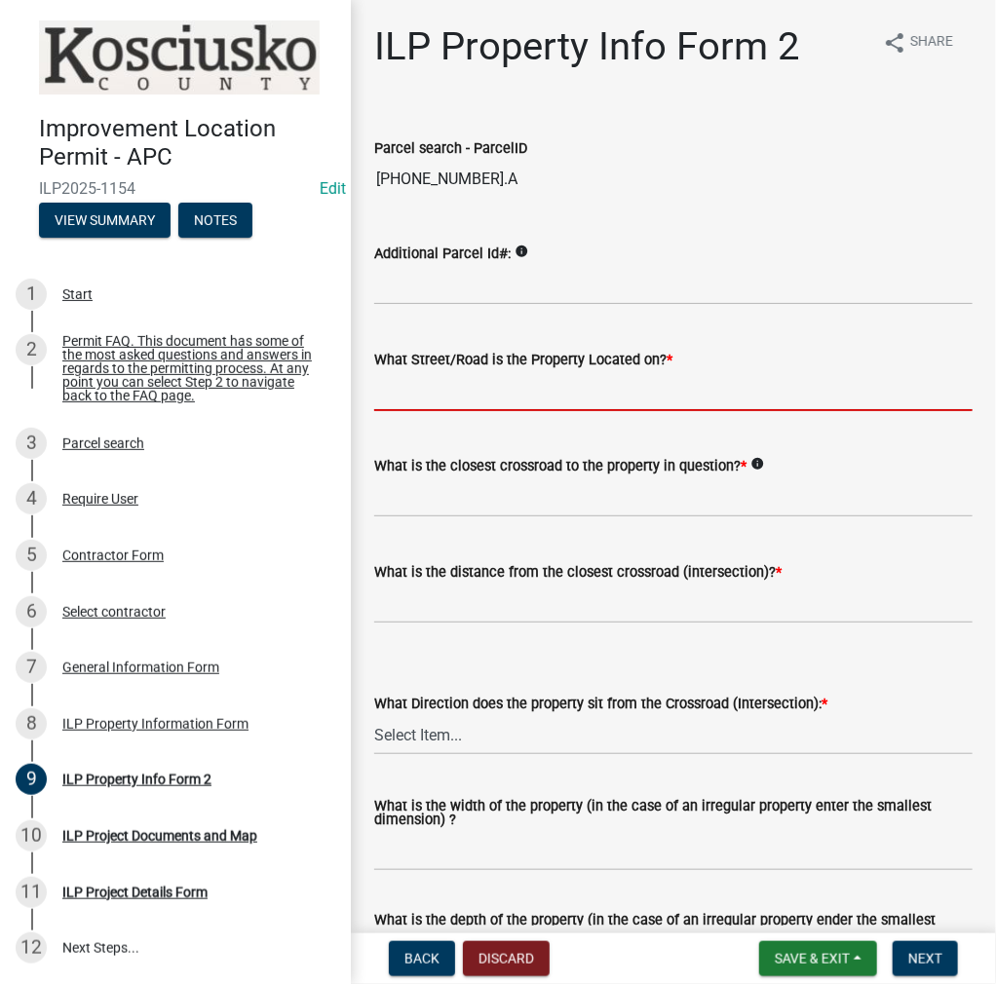
click at [472, 397] on input "What Street/Road is the Property Located on? *" at bounding box center [673, 391] width 598 height 40
type input "HEPTON RD"
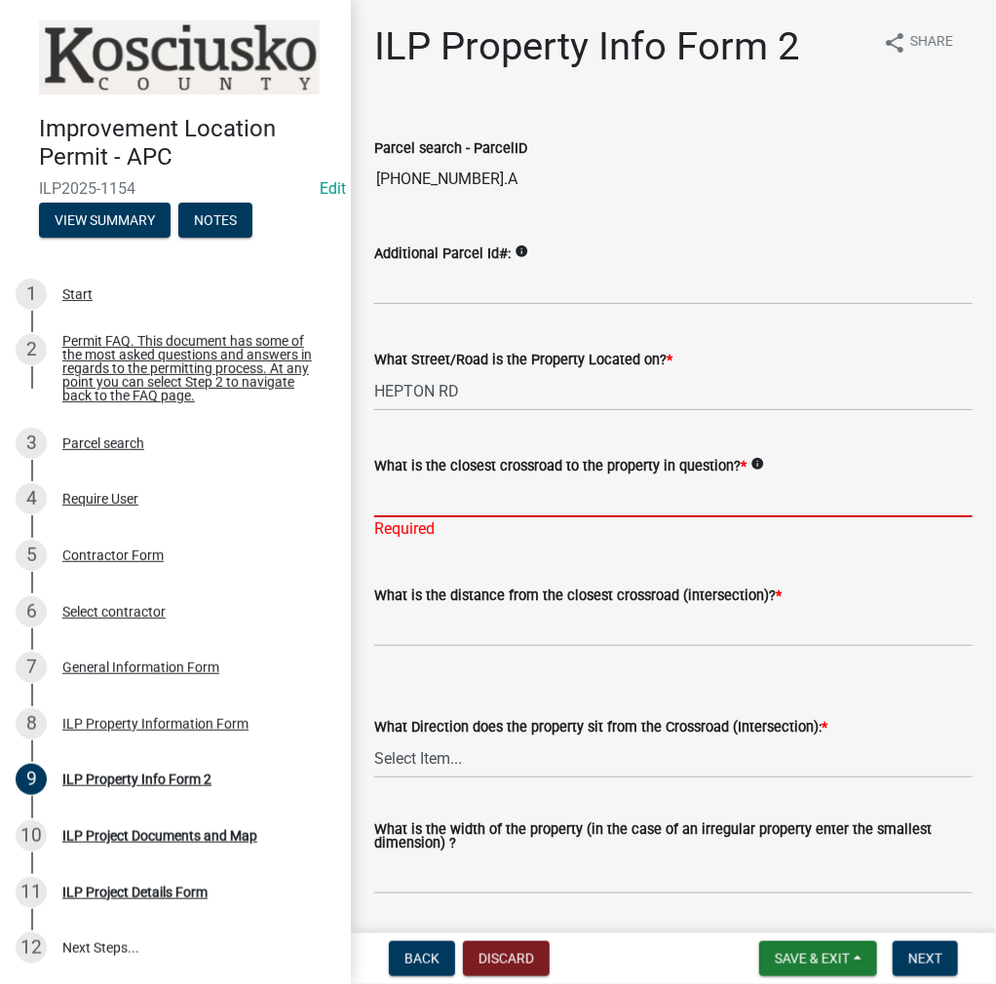
click at [483, 495] on input "What is the closest crossroad to the property in question? *" at bounding box center [673, 497] width 598 height 40
type input "850 W"
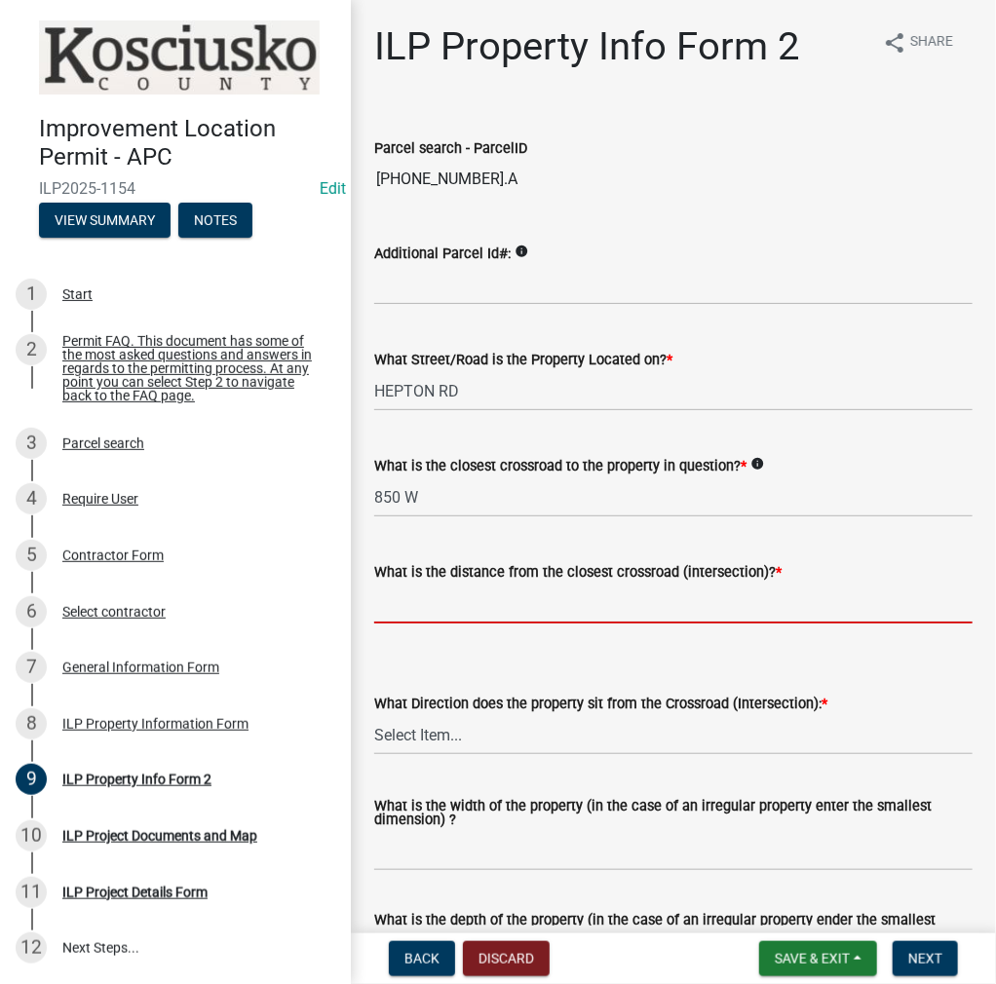
click at [447, 597] on input "text" at bounding box center [673, 604] width 598 height 40
type input "595"
click at [428, 725] on select "Select Item... N NE NW S SE SW E W" at bounding box center [673, 735] width 598 height 40
click at [374, 715] on select "Select Item... N NE NW S SE SW E W" at bounding box center [673, 735] width 598 height 40
select select "5d8d9a6f-68f4-4910-b8ad-905844ed2da1"
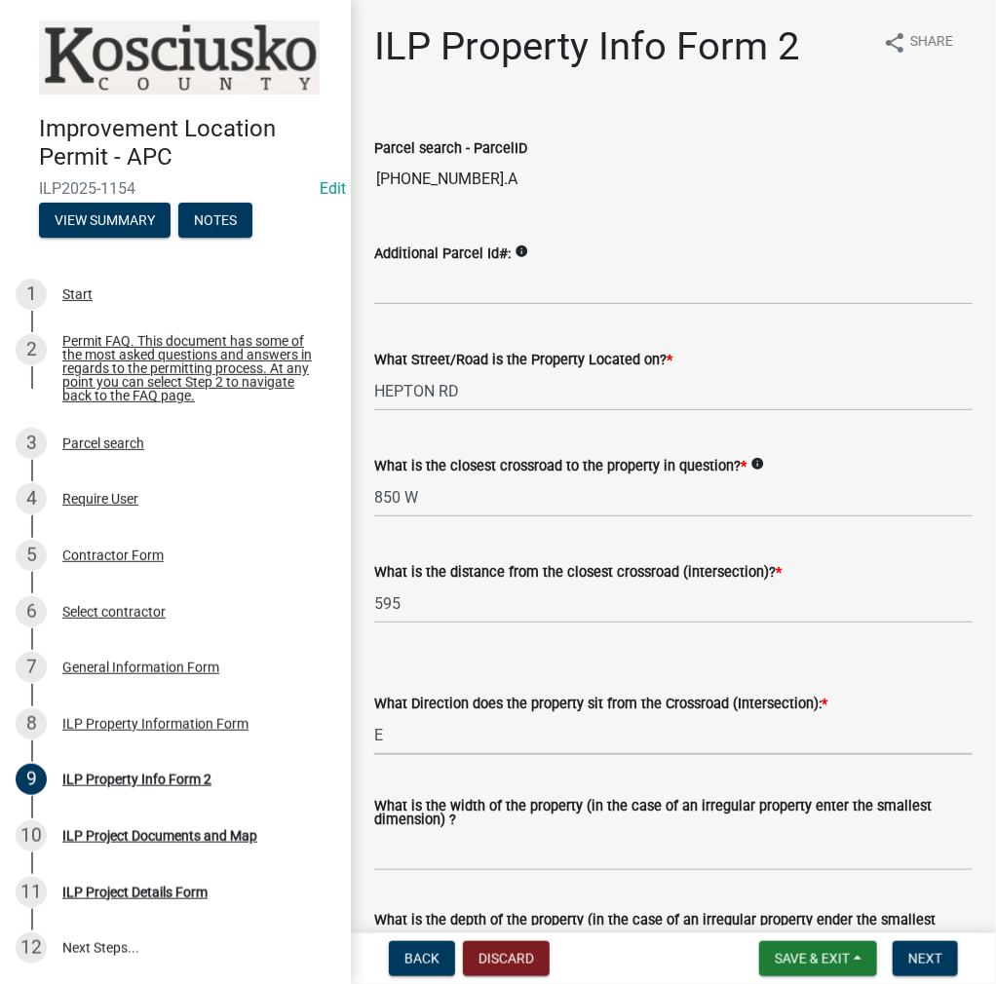
scroll to position [390, 0]
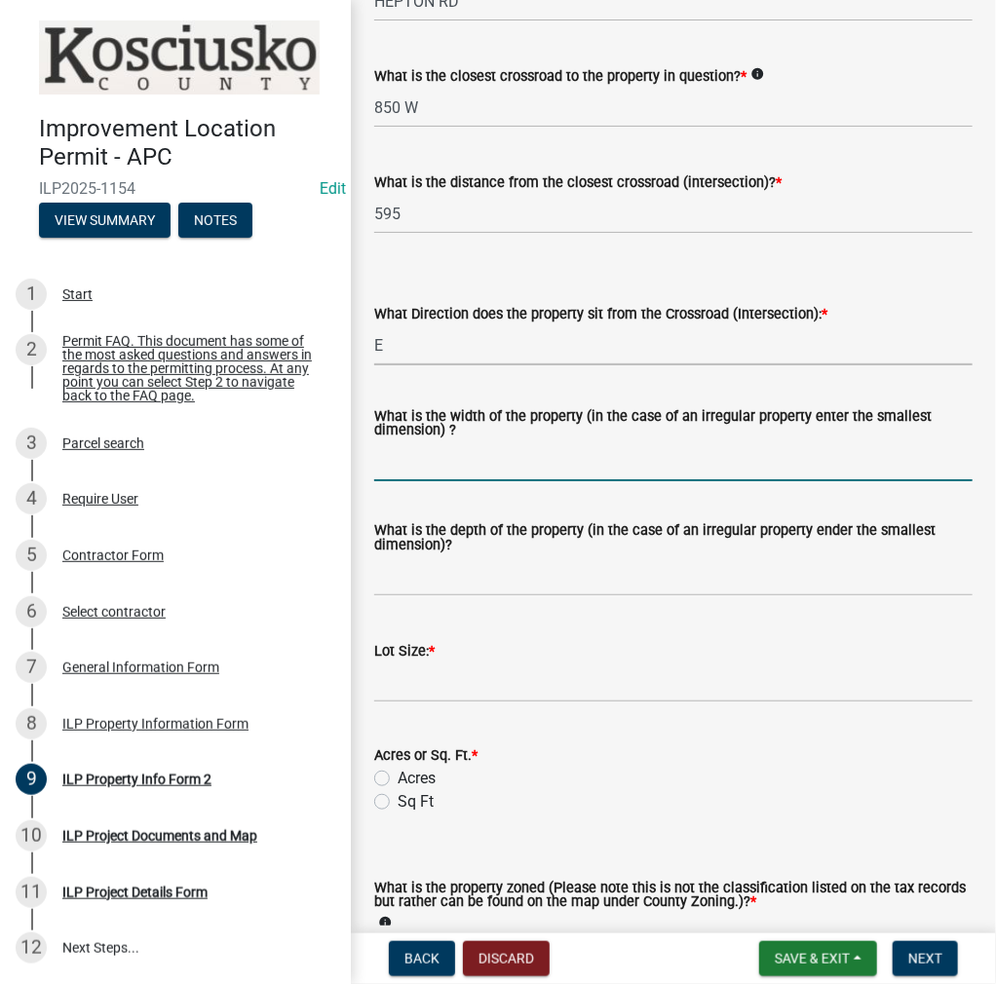
click at [407, 469] on input "What is the width of the property (in the case of an irregular property enter t…" at bounding box center [673, 461] width 598 height 40
type input "VARIES"
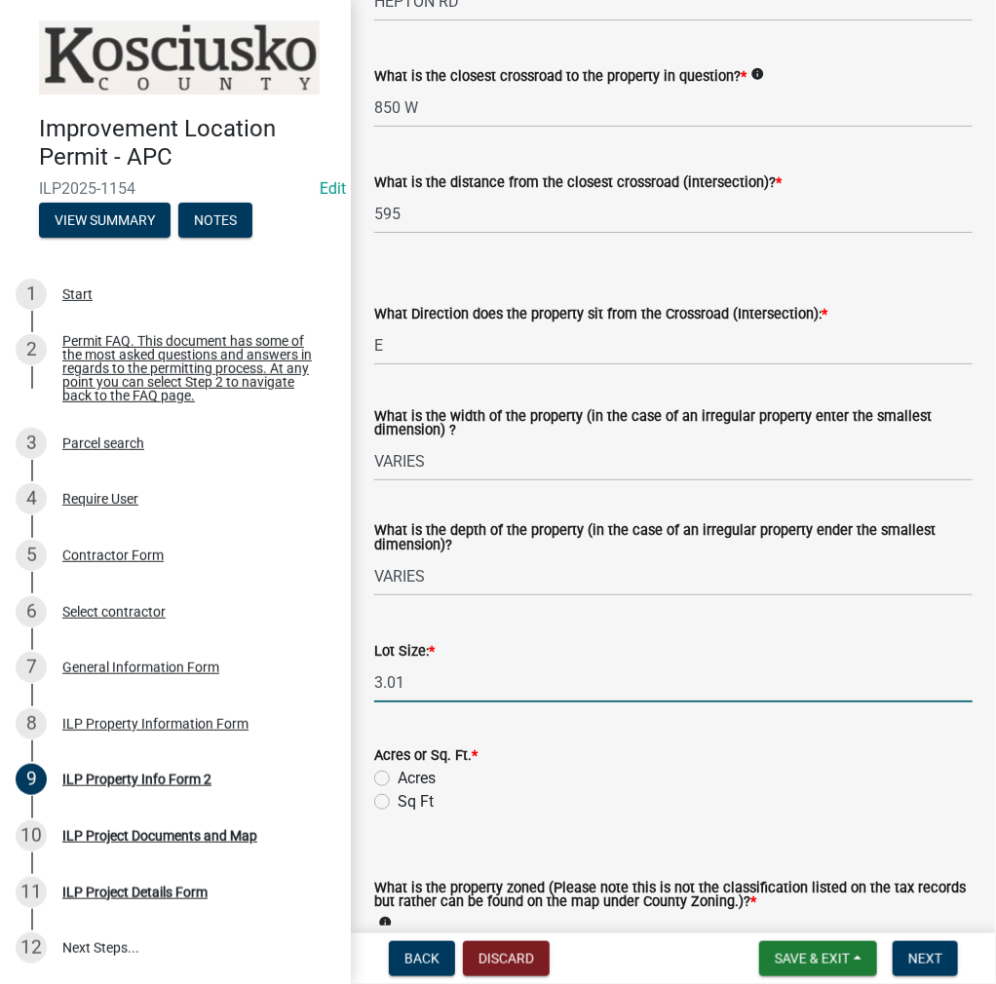
type input "3.01"
click at [398, 773] on label "Acres" at bounding box center [417, 778] width 38 height 23
click at [398, 773] on input "Acres" at bounding box center [404, 773] width 13 height 13
radio input "true"
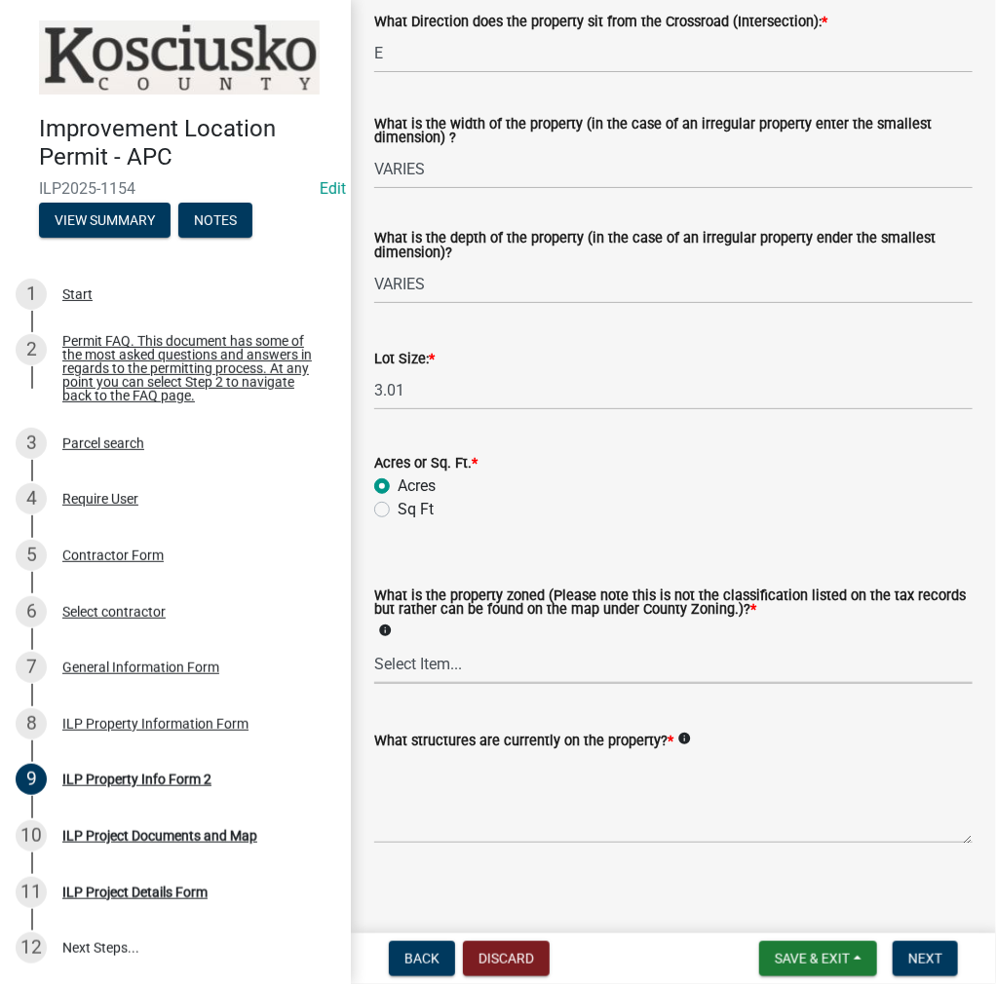
click at [413, 667] on select "Select Item... Agricultural Agricultural 2 Commercial Environmental Industrial …" at bounding box center [673, 664] width 598 height 40
click at [374, 645] on select "Select Item... Agricultural Agricultural 2 Commercial Environmental Industrial …" at bounding box center [673, 664] width 598 height 40
select select "ea119d11-e52e-4559-b746-af06211fe819"
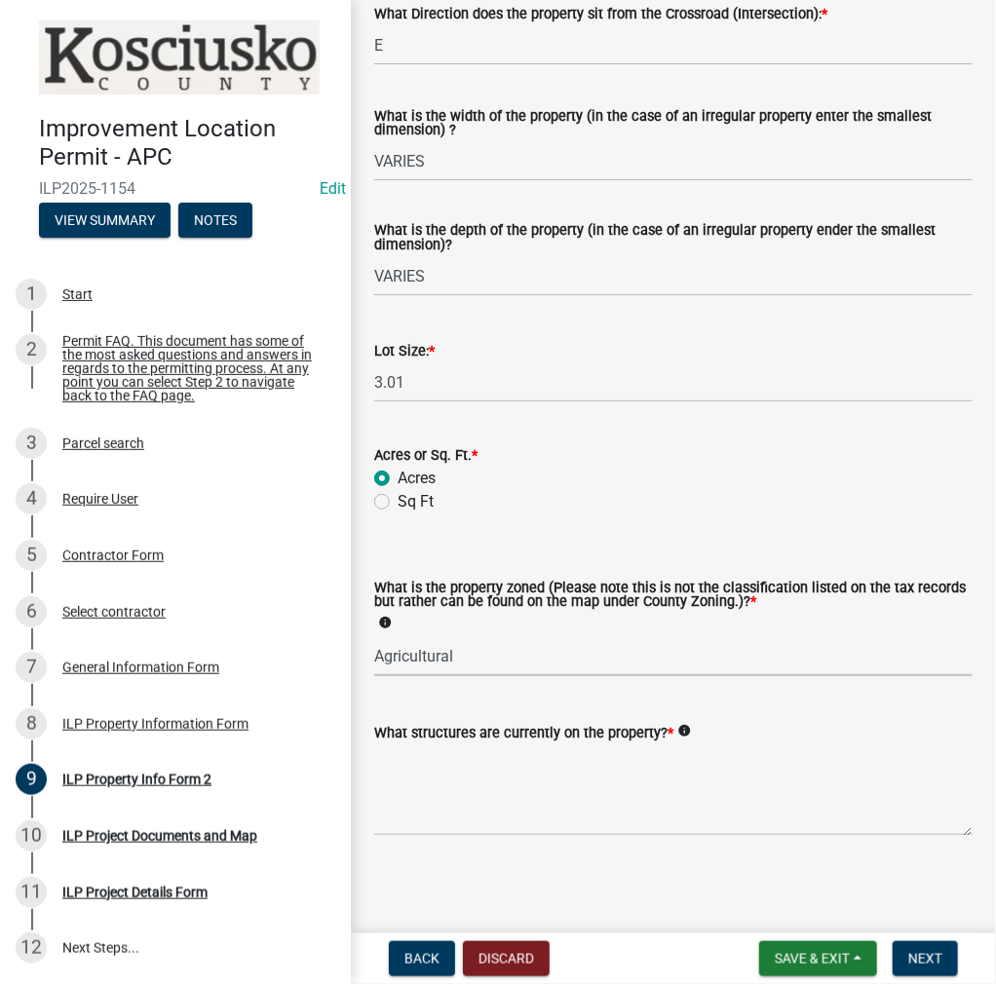
scroll to position [692, 0]
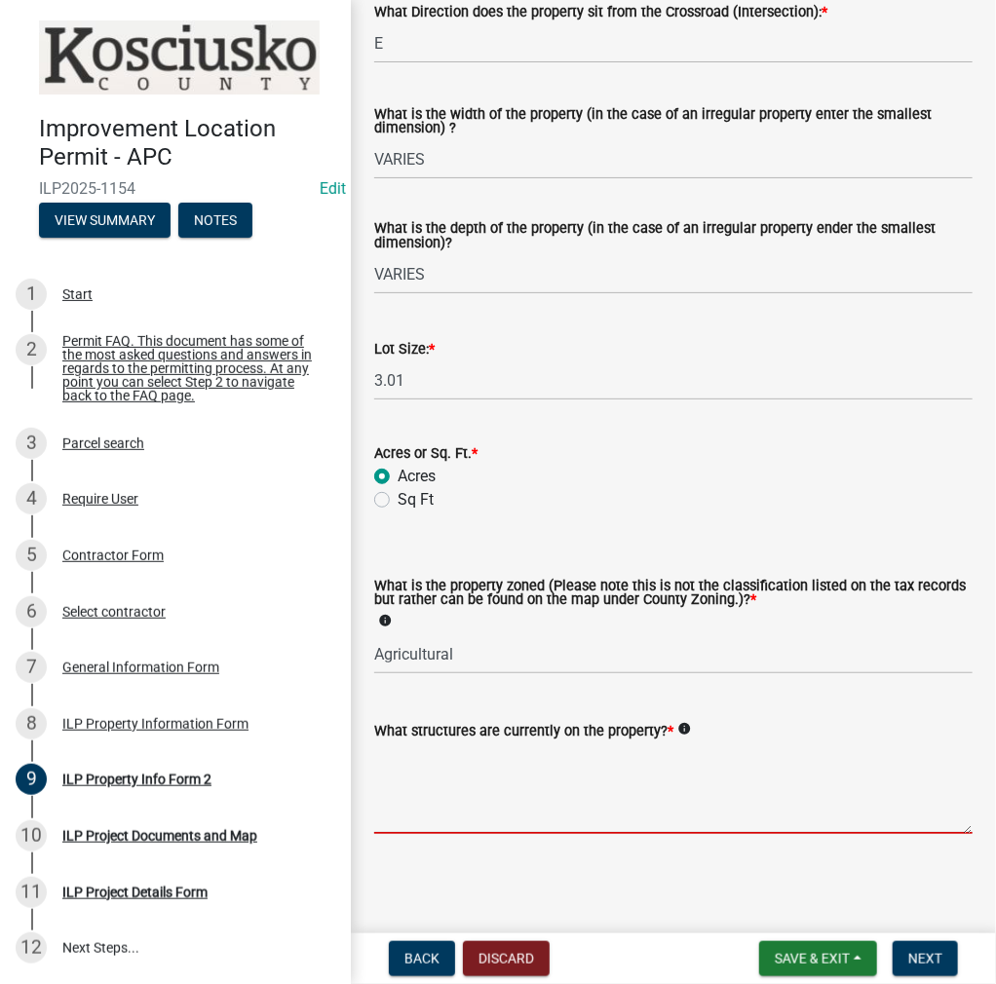
click at [440, 753] on textarea "What structures are currently on the property? *" at bounding box center [673, 789] width 598 height 92
click at [486, 761] on textarea "RESIDENCE," at bounding box center [673, 789] width 598 height 92
click at [501, 755] on textarea "RESIDENCE," at bounding box center [673, 789] width 598 height 92
type textarea "RESIDENCE, DET GAR & AG ACC BLDGS"
click at [909, 961] on span "Next" at bounding box center [925, 959] width 34 height 16
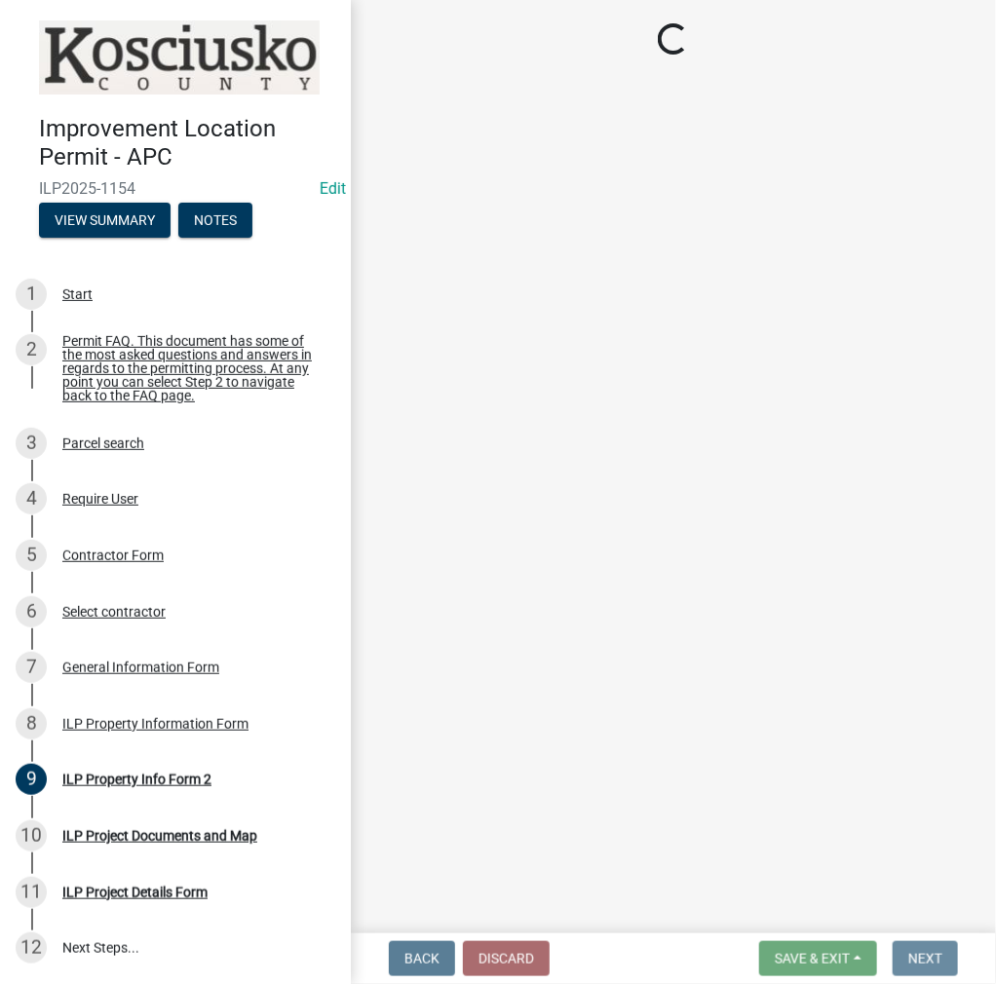
scroll to position [0, 0]
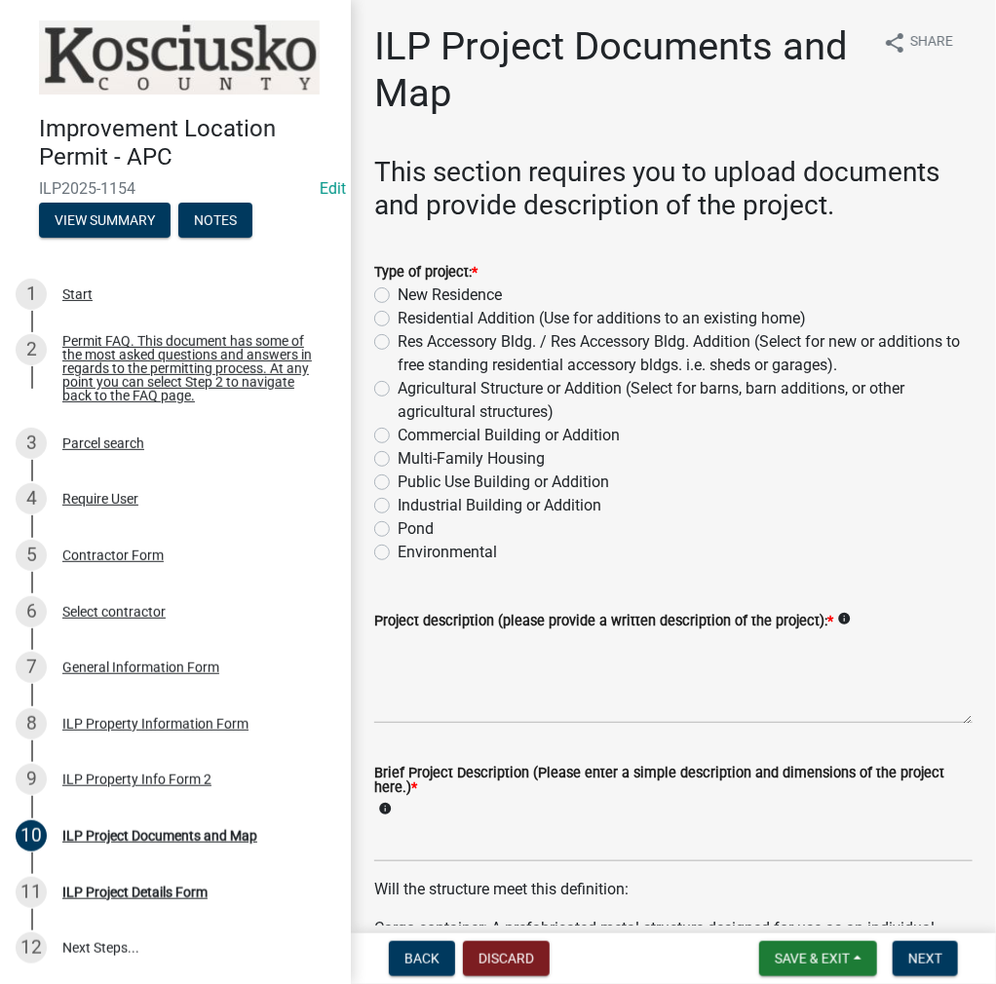
click at [398, 340] on label "Res Accessory Bldg. / Res Accessory Bldg. Addition (Select for new or additions…" at bounding box center [685, 353] width 575 height 47
click at [398, 340] on input "Res Accessory Bldg. / Res Accessory Bldg. Addition (Select for new or additions…" at bounding box center [404, 336] width 13 height 13
radio input "true"
click at [421, 652] on textarea "Project description (please provide a written description of the project): *" at bounding box center [673, 678] width 598 height 92
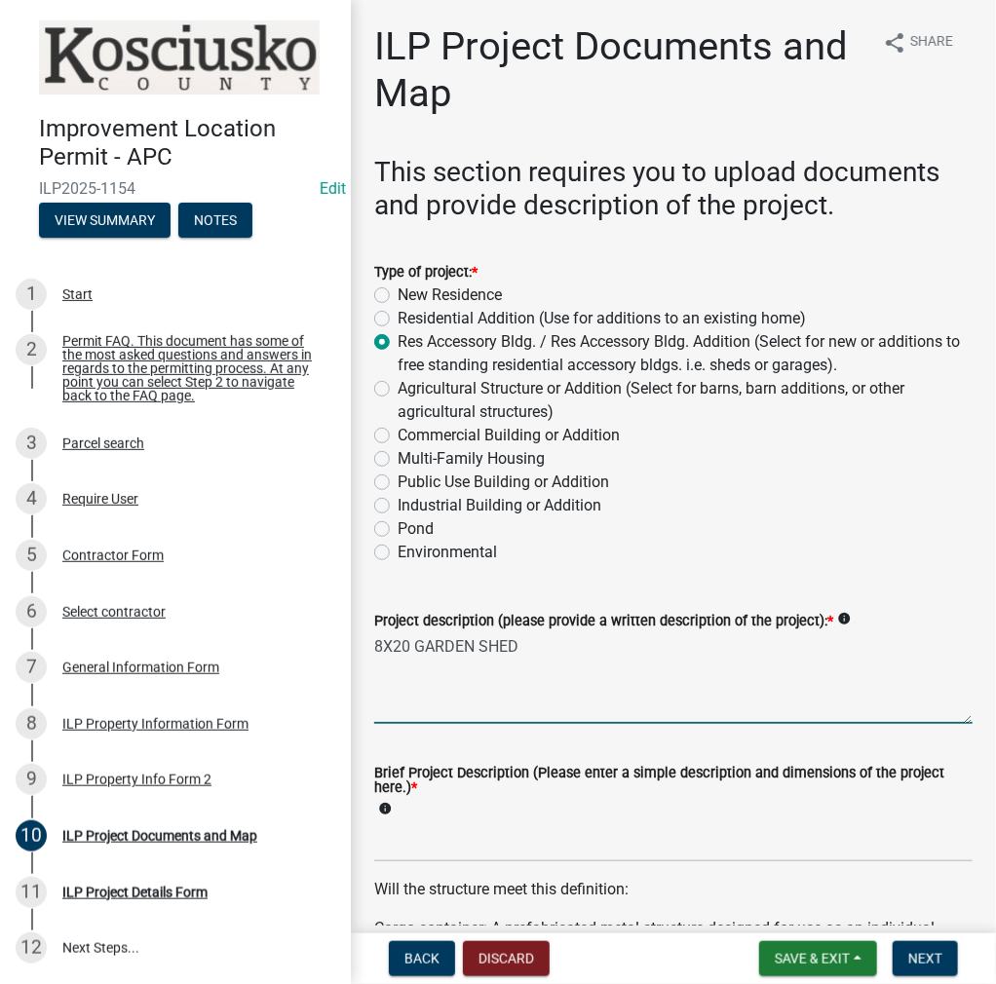
type textarea "8X20 GARDEN SHED"
click at [391, 847] on input "Brief Project Description (Please enter a simple description and dimensions of …" at bounding box center [673, 842] width 598 height 40
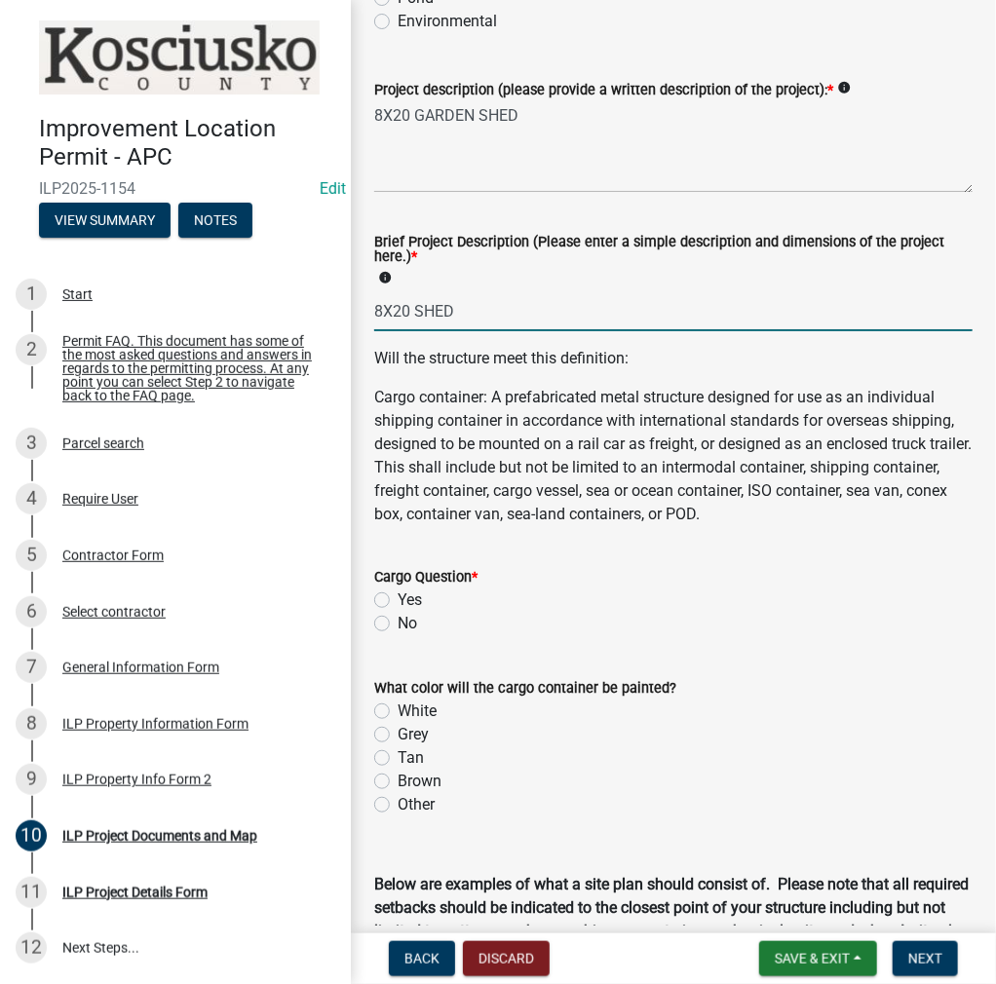
scroll to position [682, 0]
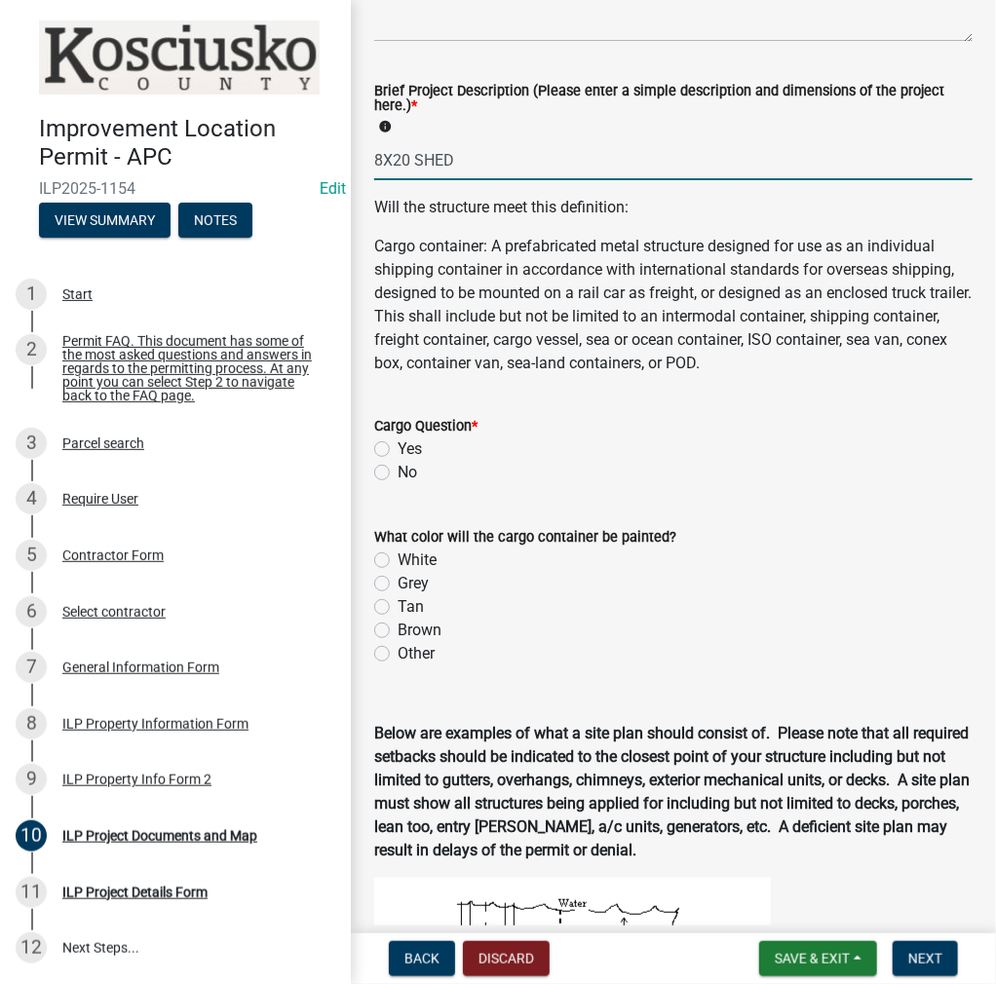
type input "8X20 SHED"
click at [398, 466] on label "No" at bounding box center [407, 472] width 19 height 23
click at [398, 466] on input "No" at bounding box center [404, 467] width 13 height 13
radio input "true"
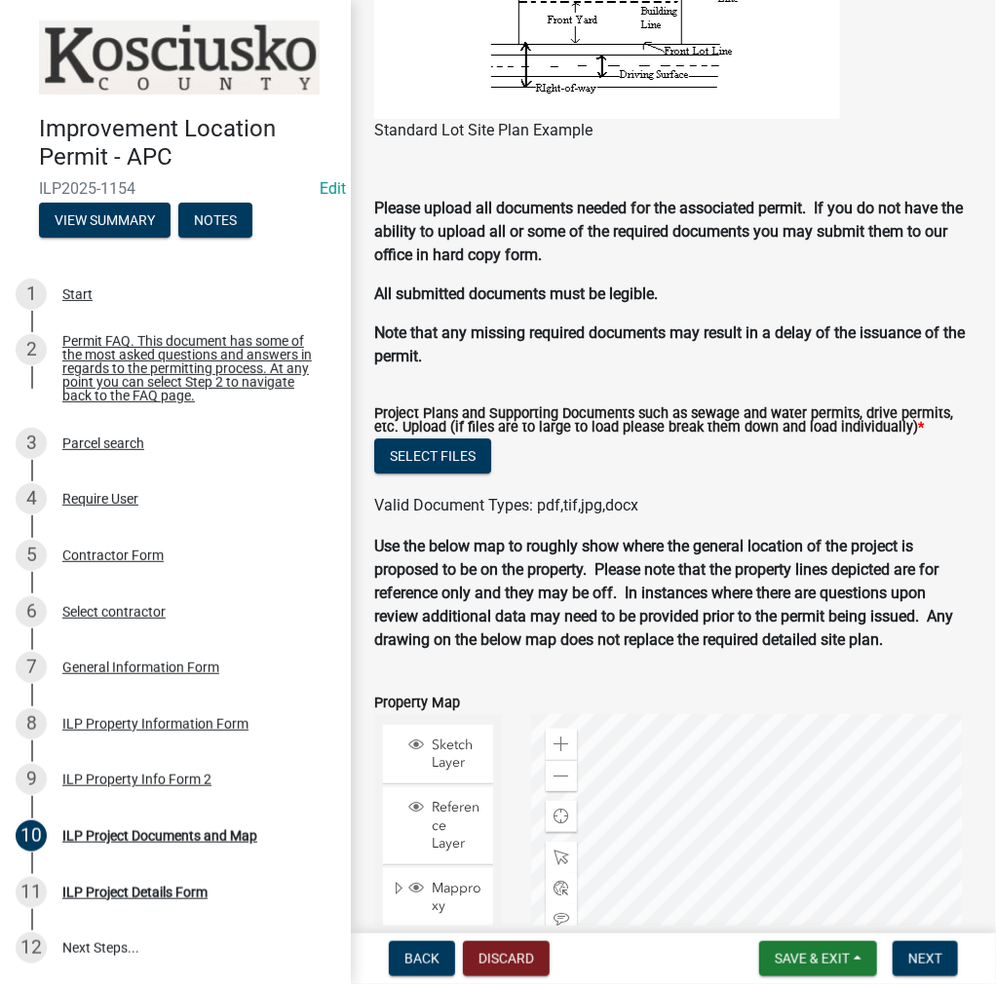
scroll to position [1915, 0]
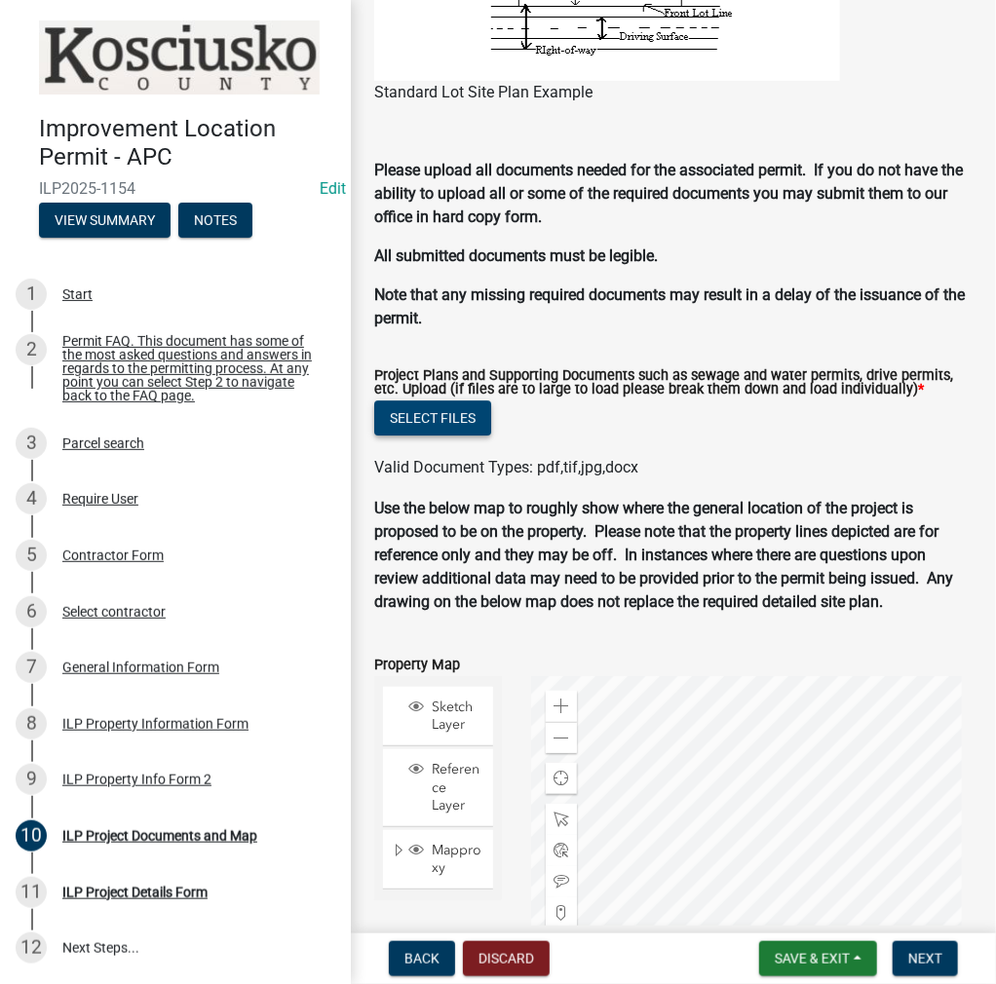
click at [455, 425] on button "Select files" at bounding box center [432, 418] width 117 height 35
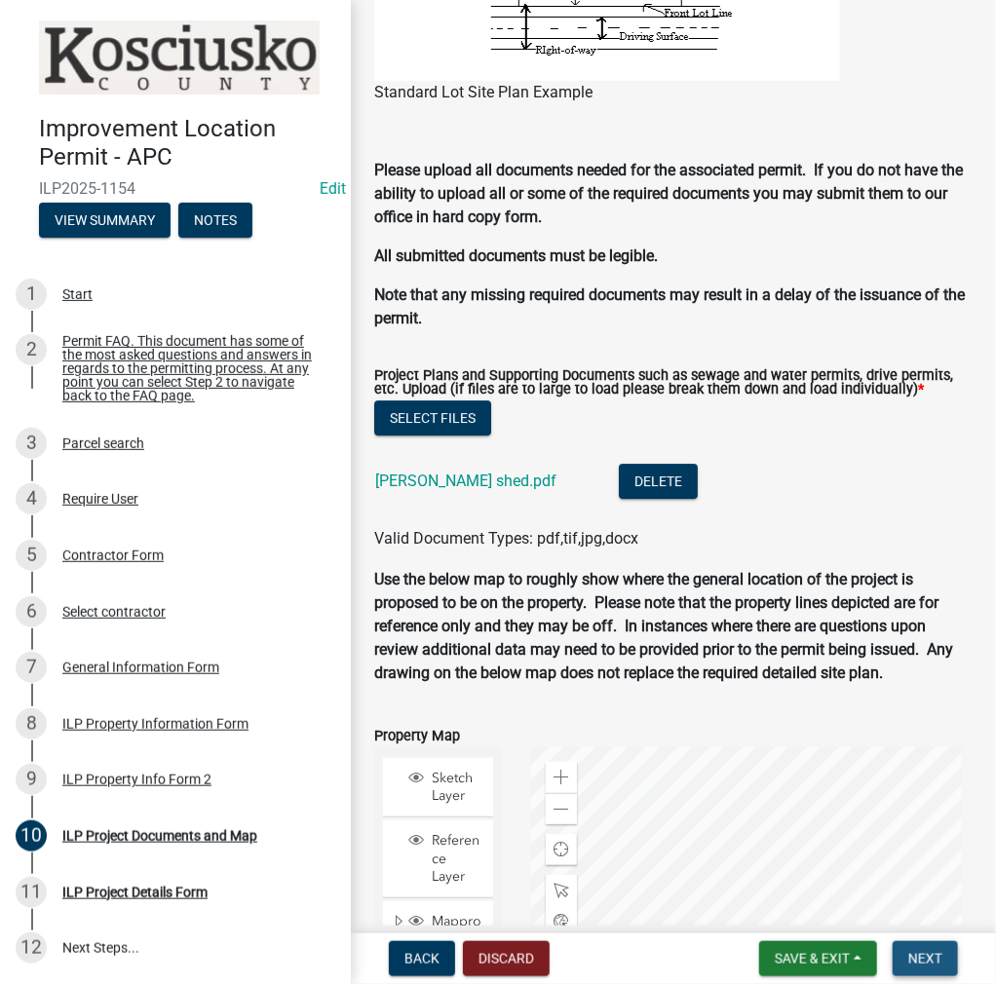
click at [926, 958] on span "Next" at bounding box center [925, 959] width 34 height 16
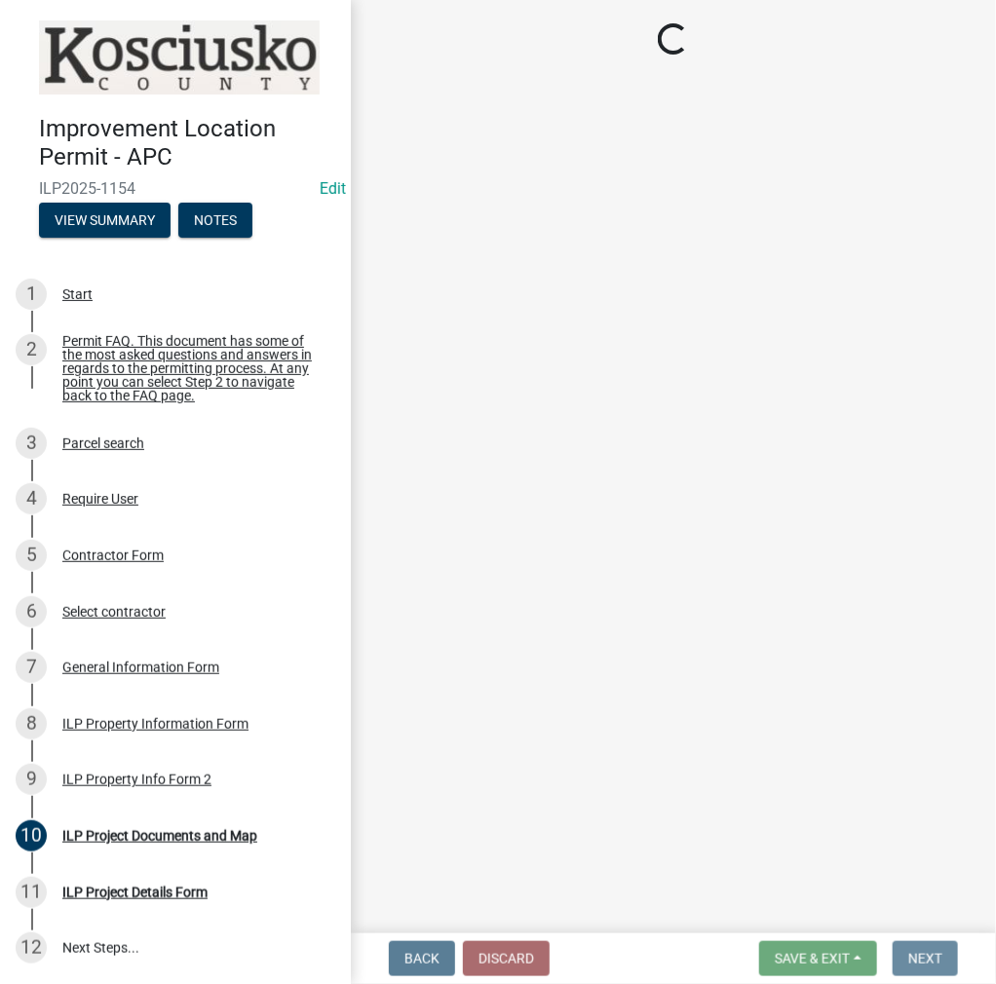
scroll to position [0, 0]
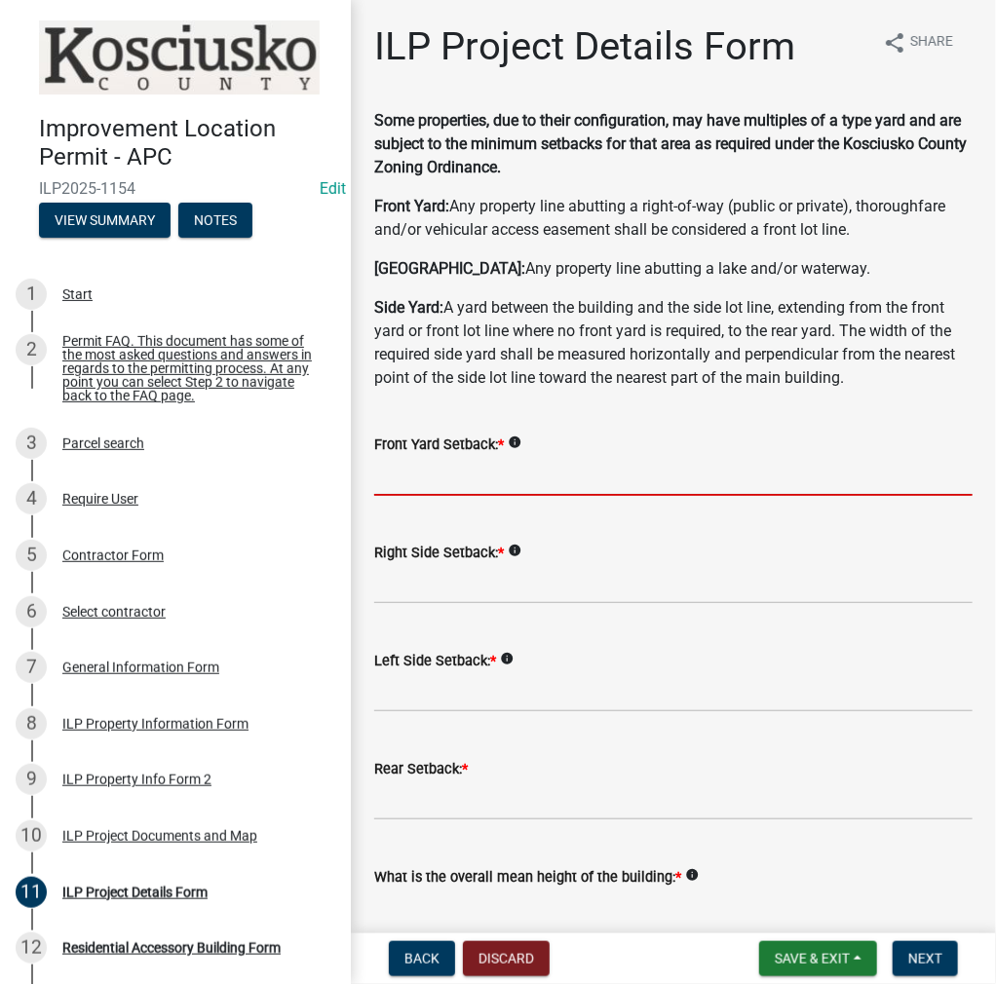
click at [442, 478] on input "text" at bounding box center [673, 476] width 598 height 40
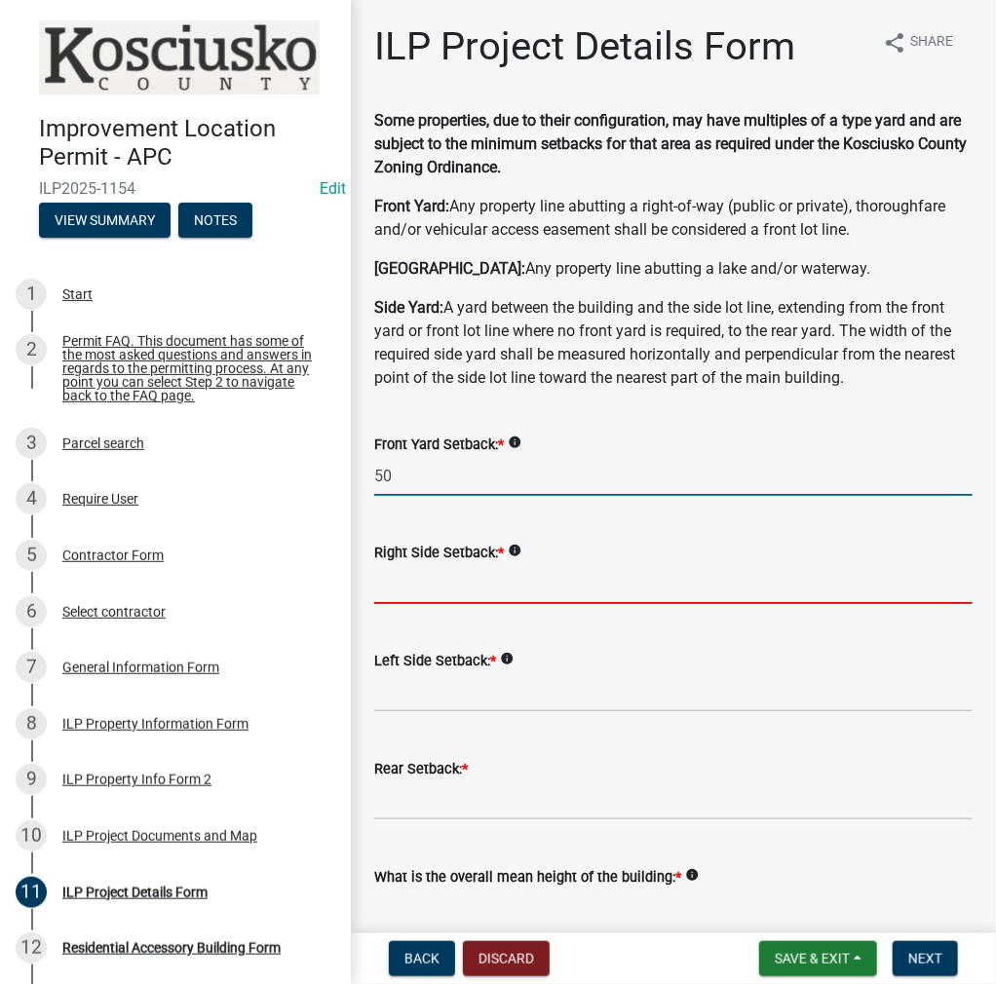
type input "50.0"
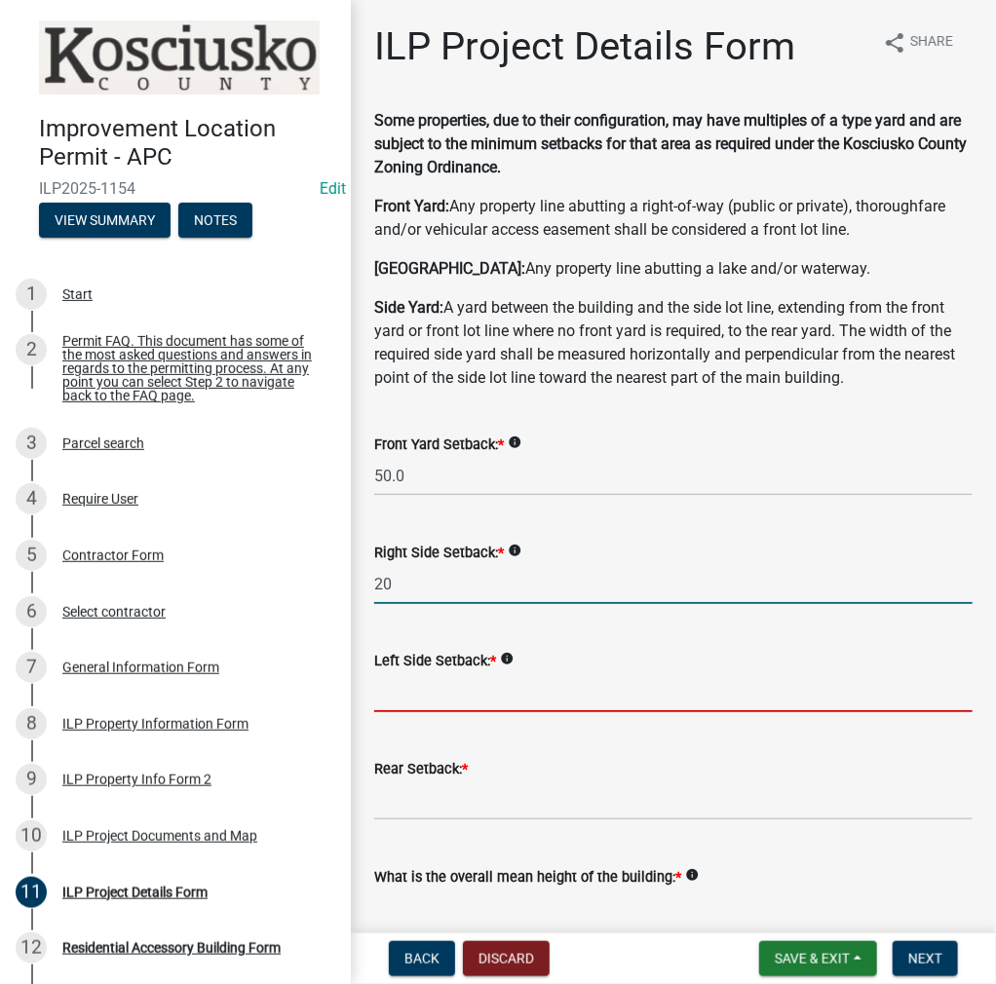
type input "20.0"
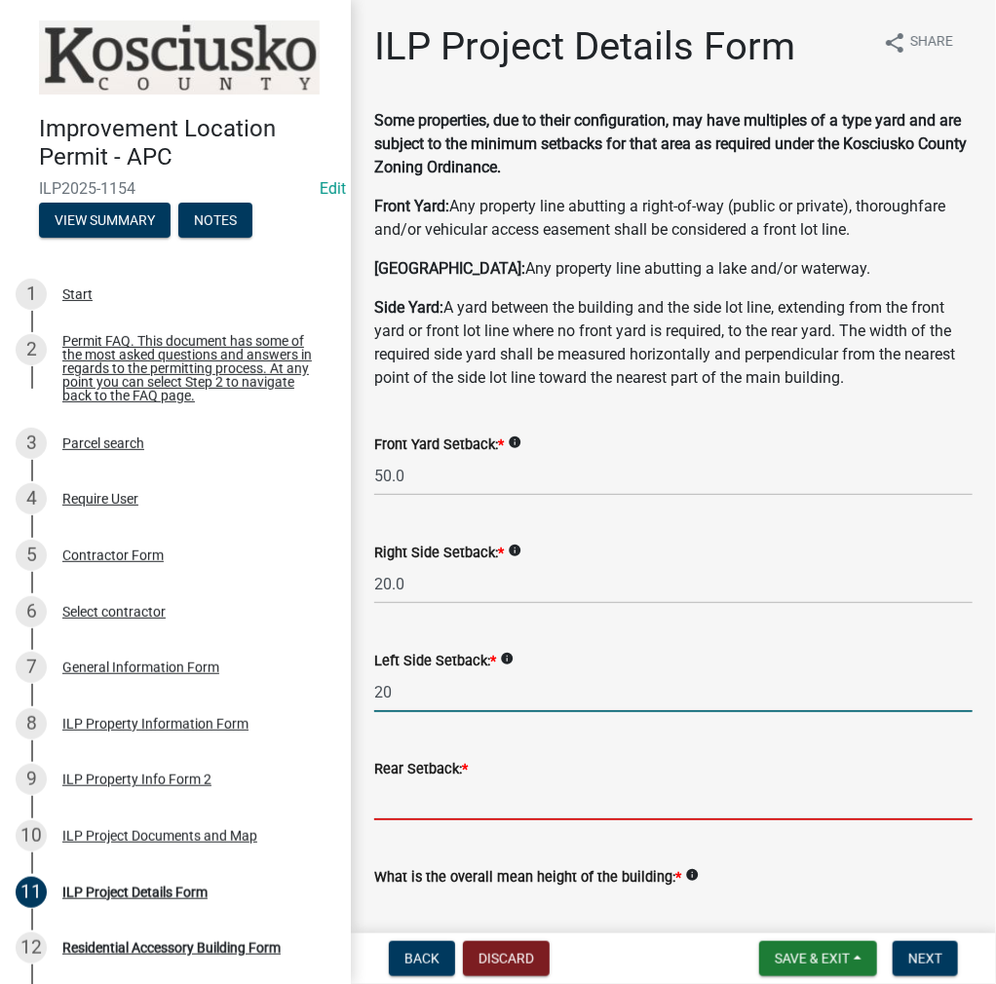
type input "20.0"
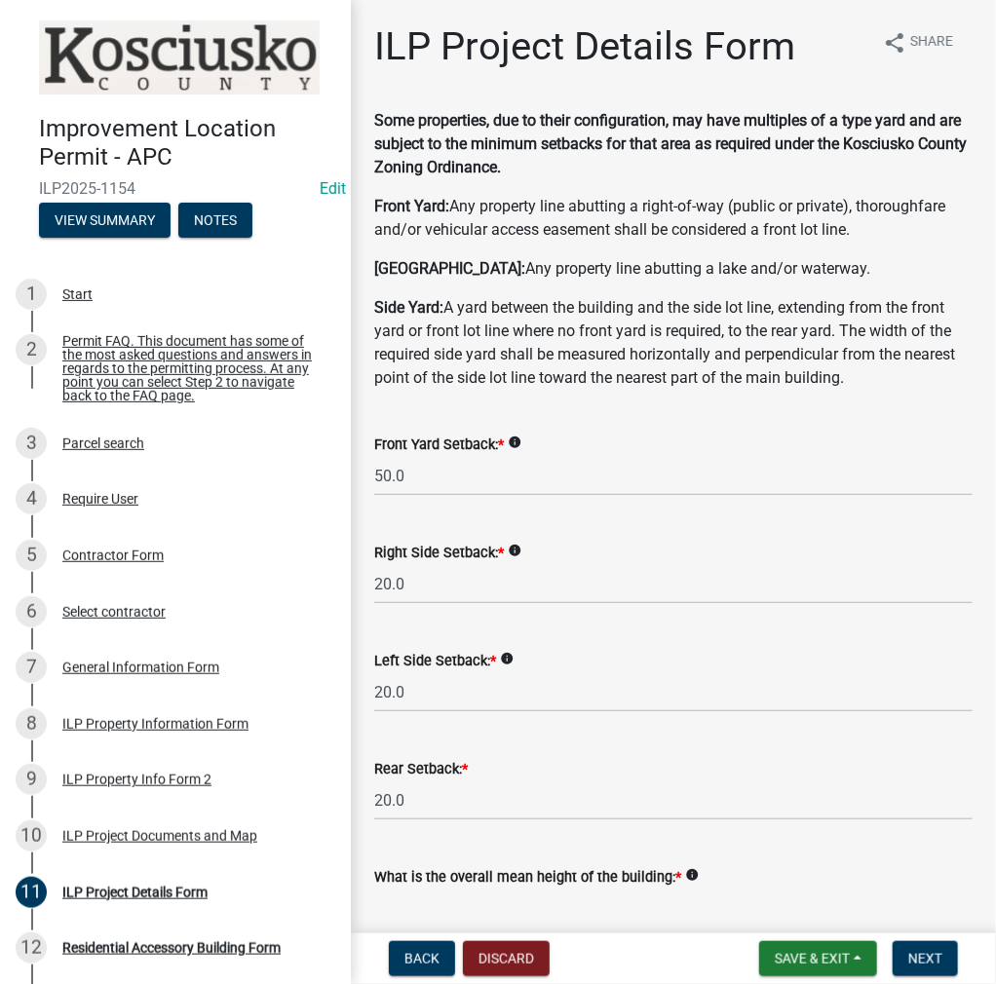
scroll to position [2, 0]
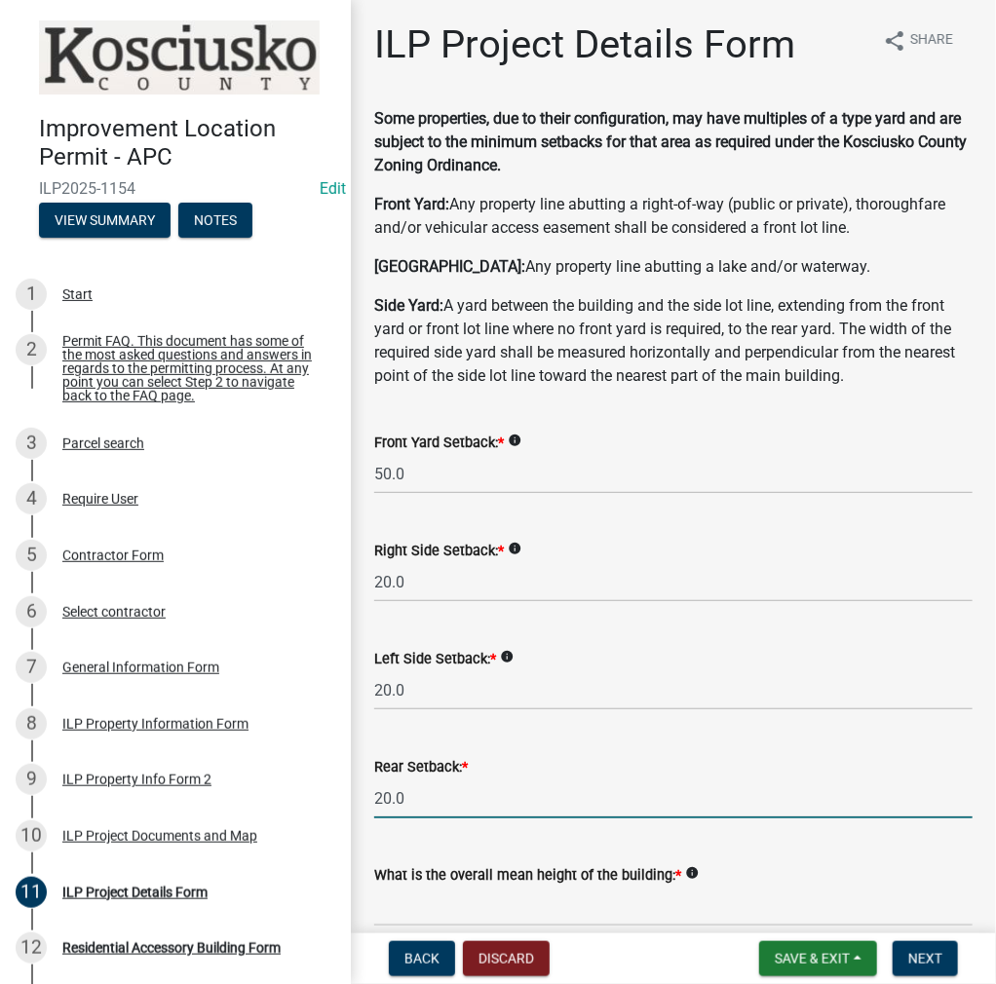
drag, startPoint x: 426, startPoint y: 789, endPoint x: 346, endPoint y: 793, distance: 80.0
click at [346, 800] on div "Improvement Location Permit - APC ILP2025-1154 Edit View Summary Notes 1 Start …" at bounding box center [498, 492] width 996 height 984
type input "200.0"
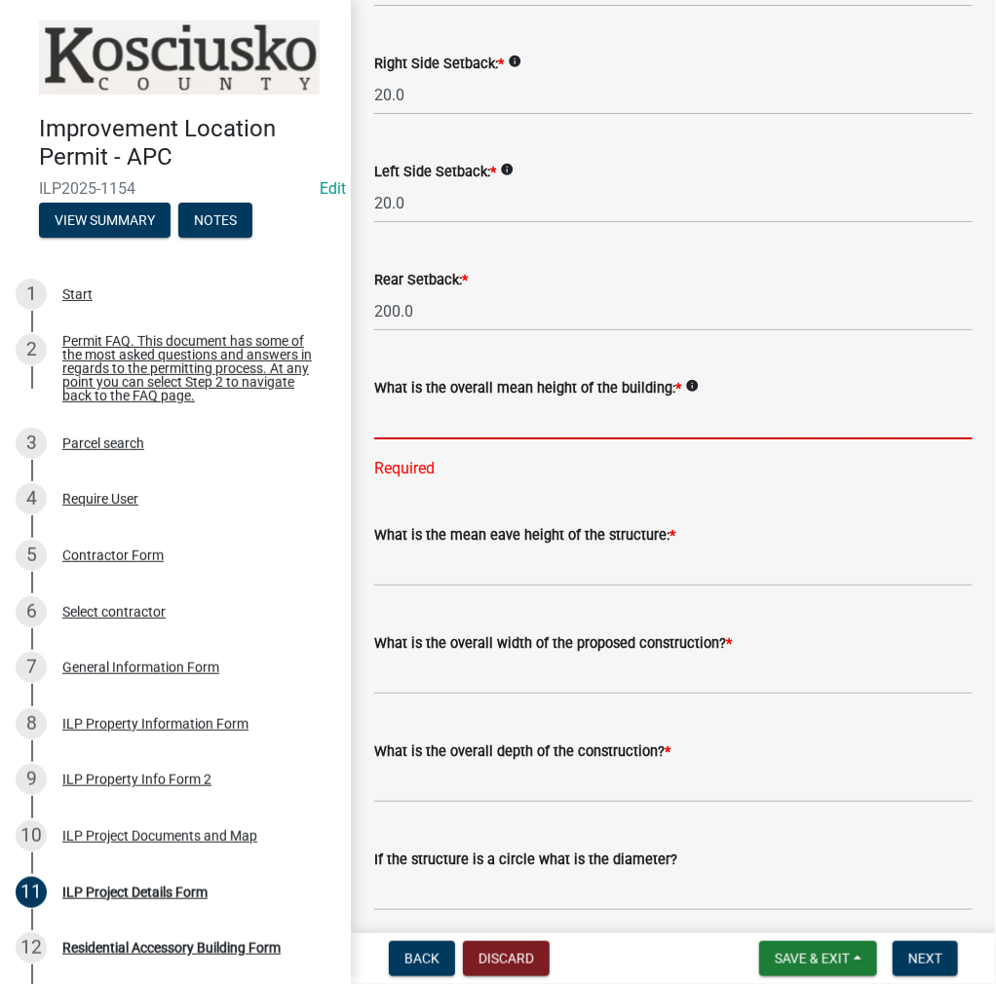
scroll to position [587, 0]
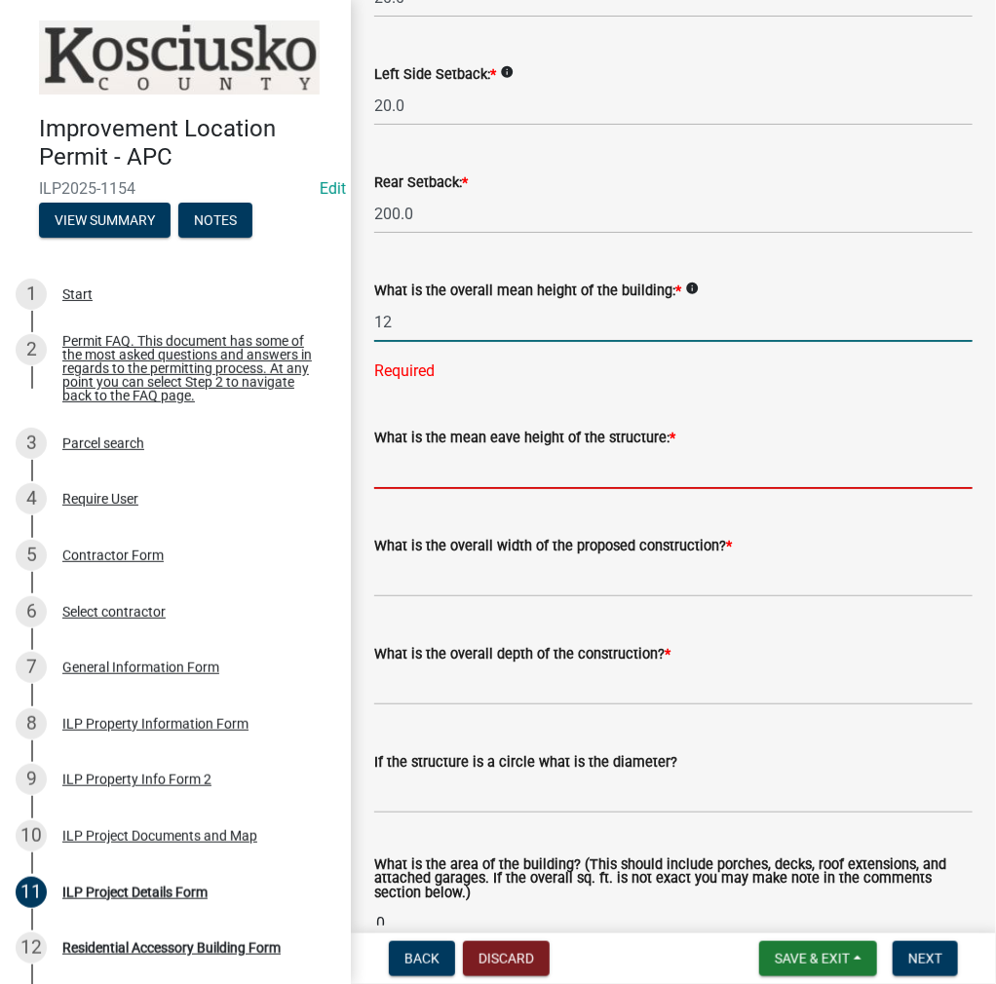
type input "12.0"
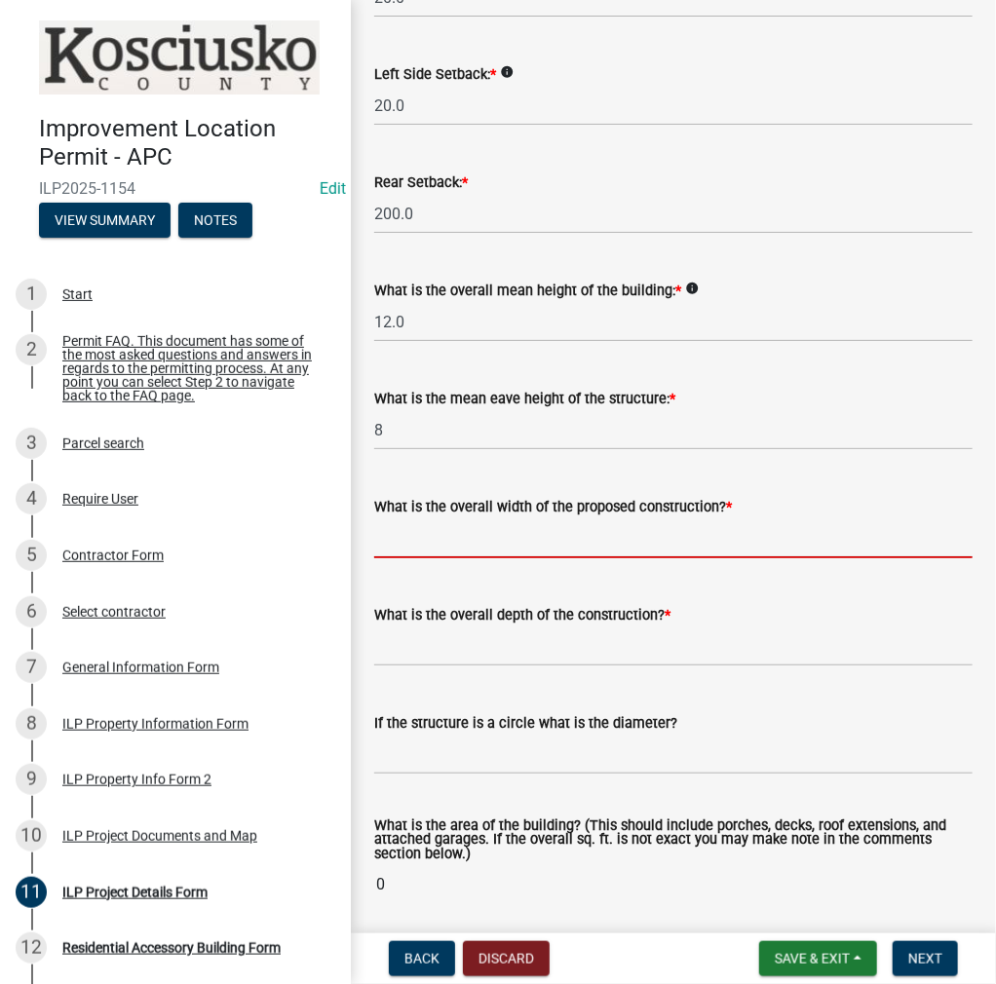
type input "8.0"
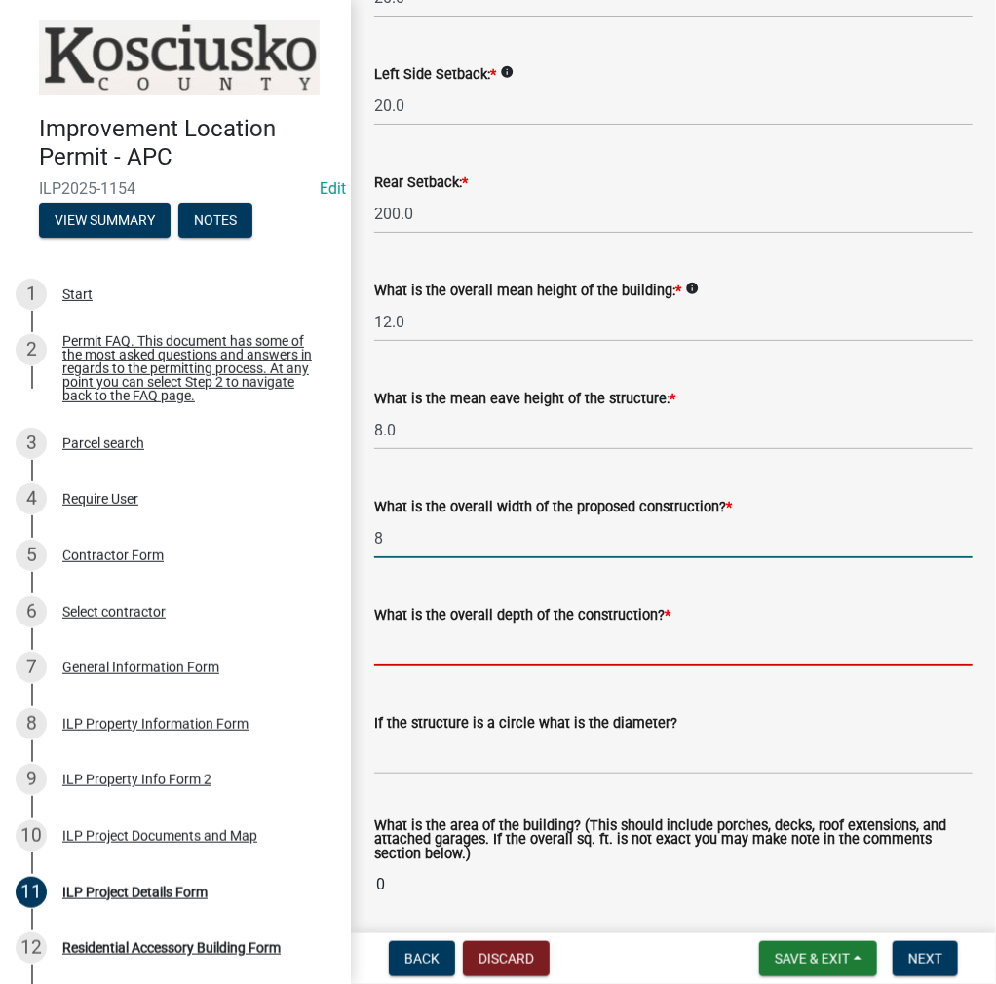
type input "8.00"
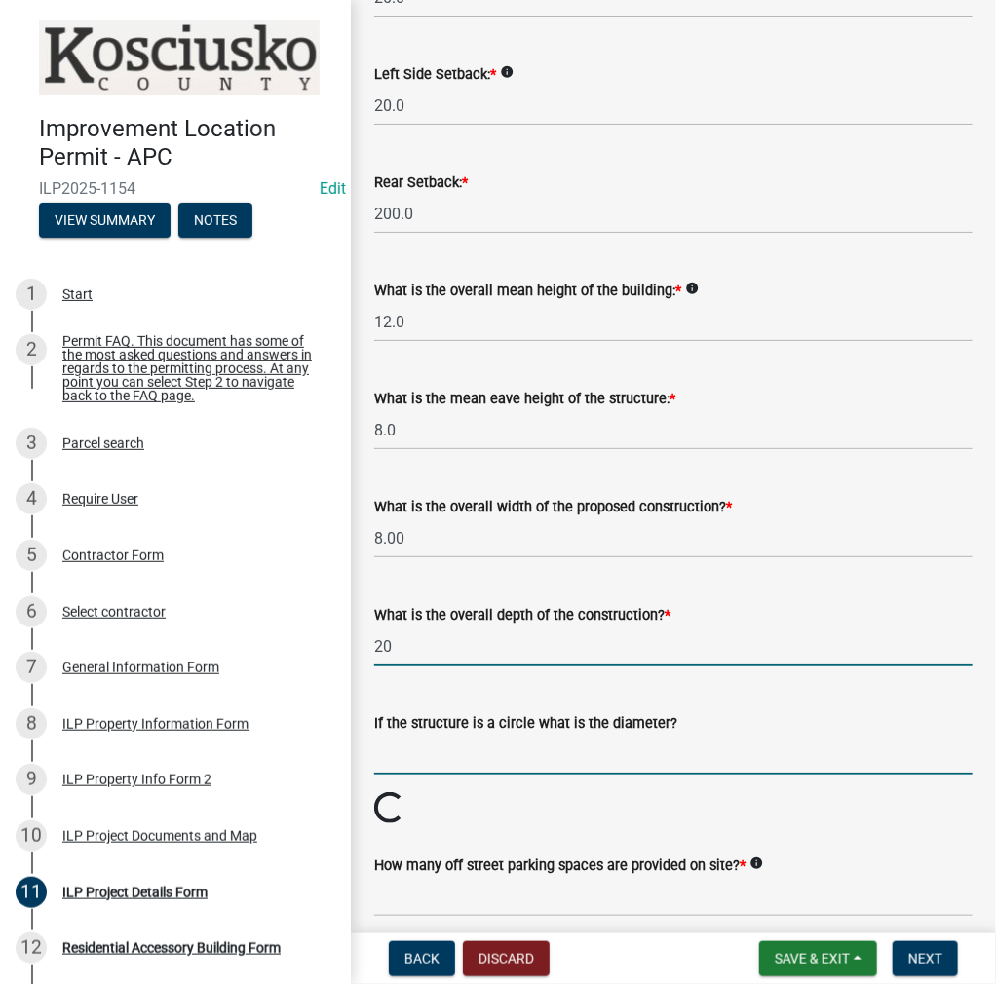
type input "20.00"
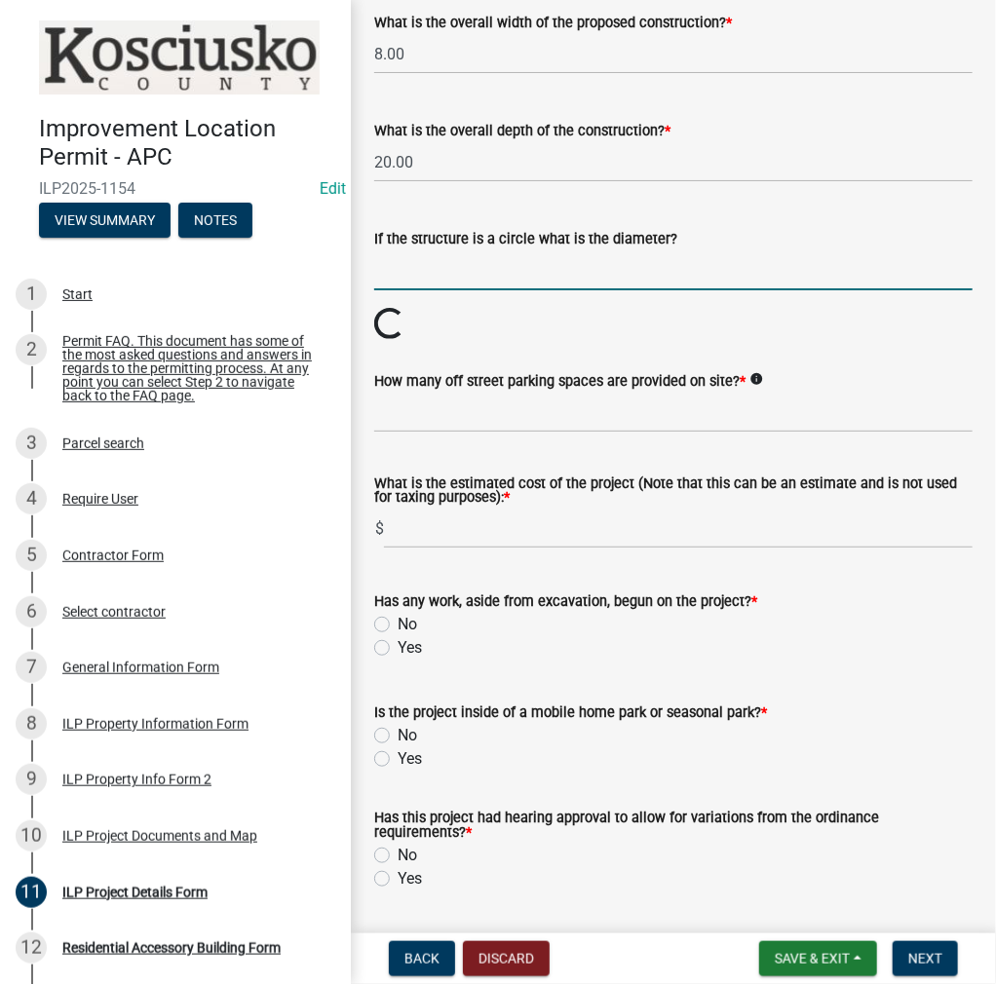
scroll to position [1074, 0]
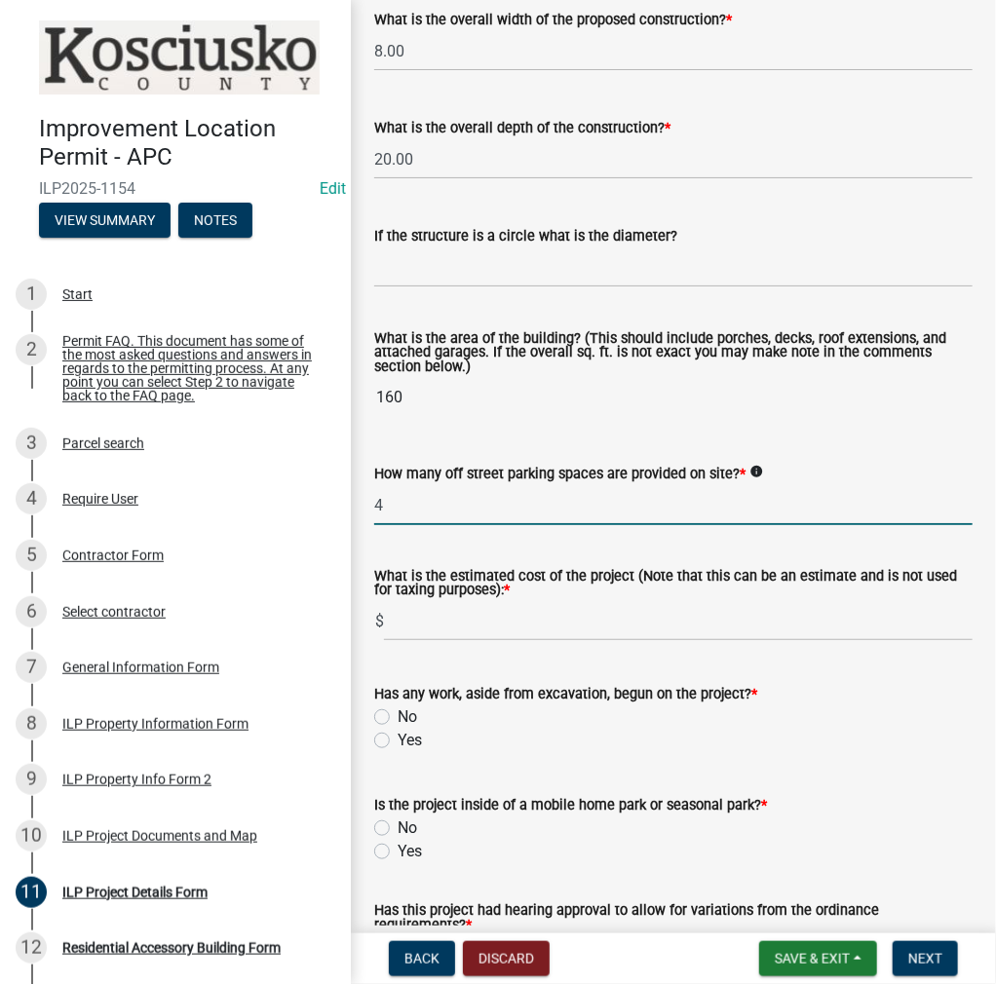
type input "4"
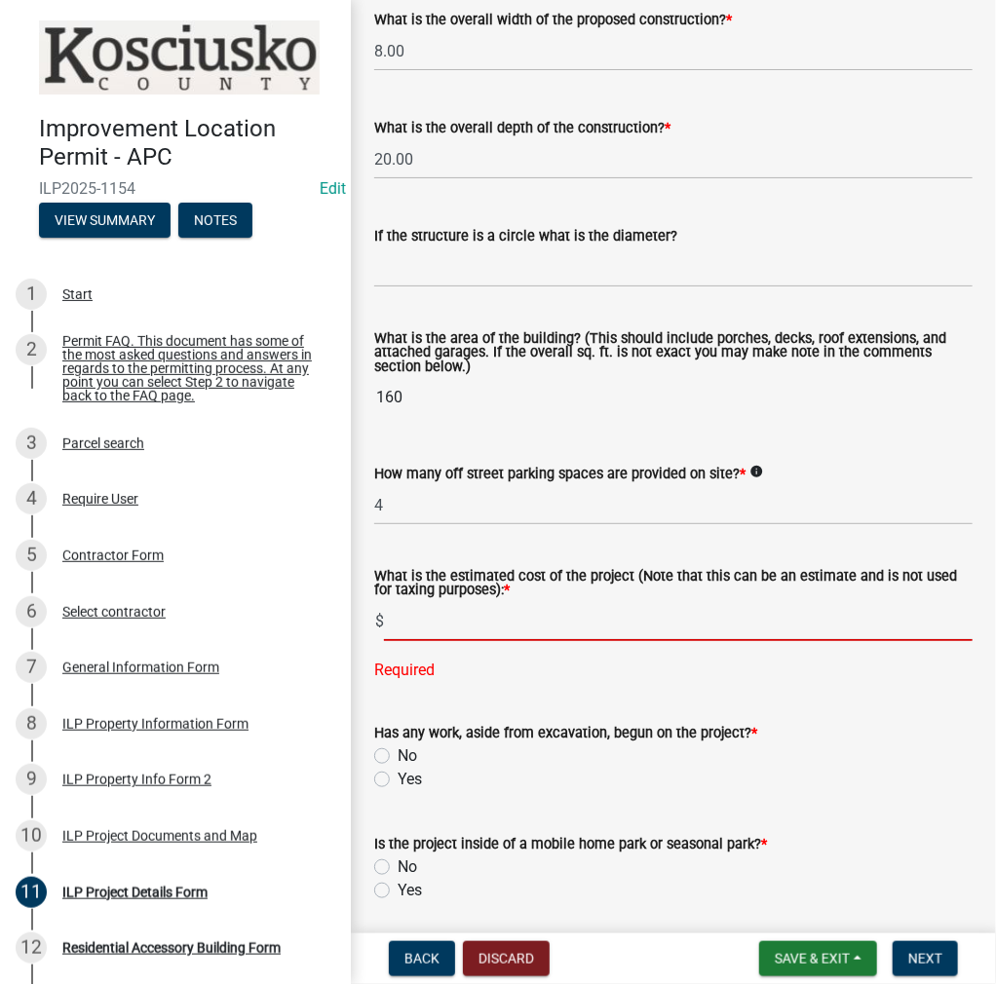
click at [422, 621] on input "text" at bounding box center [678, 621] width 589 height 40
type input "3000"
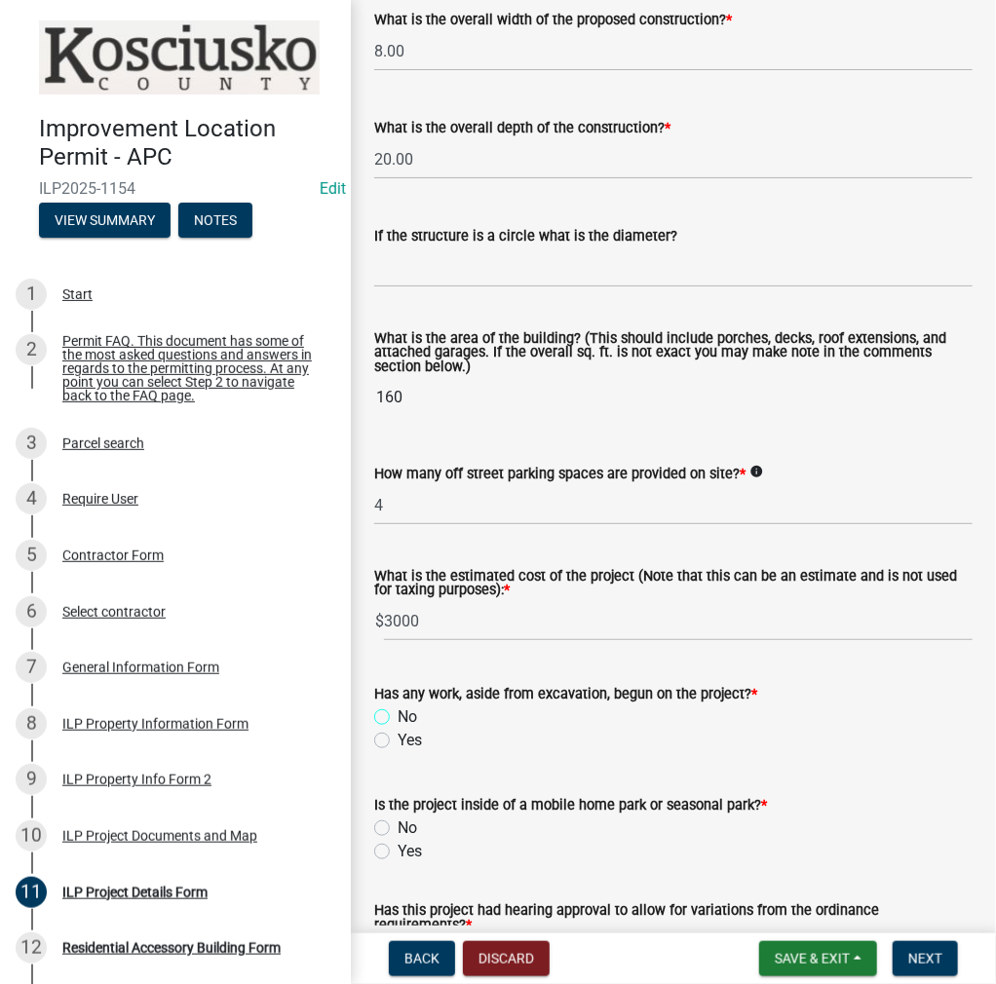
scroll to position [1366, 0]
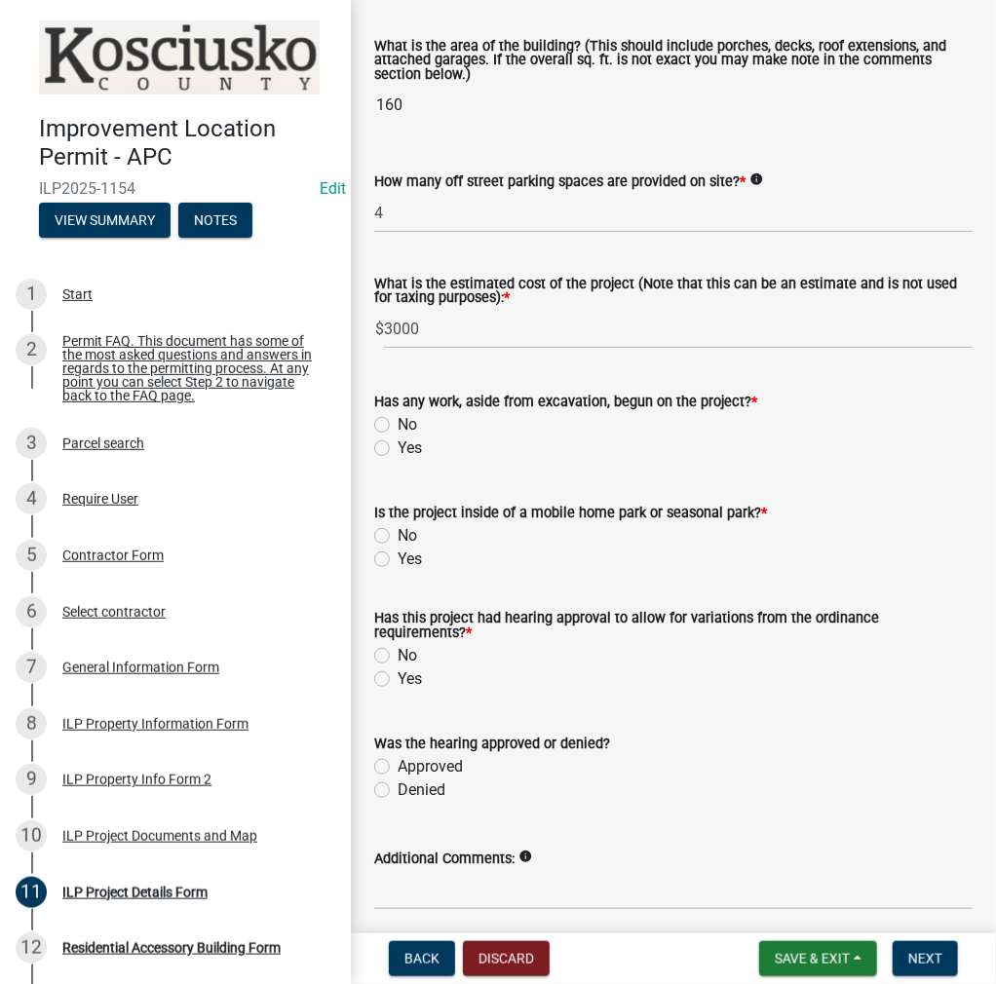
click at [398, 429] on label "No" at bounding box center [407, 424] width 19 height 23
click at [398, 426] on input "No" at bounding box center [404, 419] width 13 height 13
radio input "true"
click at [398, 533] on label "No" at bounding box center [407, 535] width 19 height 23
click at [398, 533] on input "No" at bounding box center [404, 530] width 13 height 13
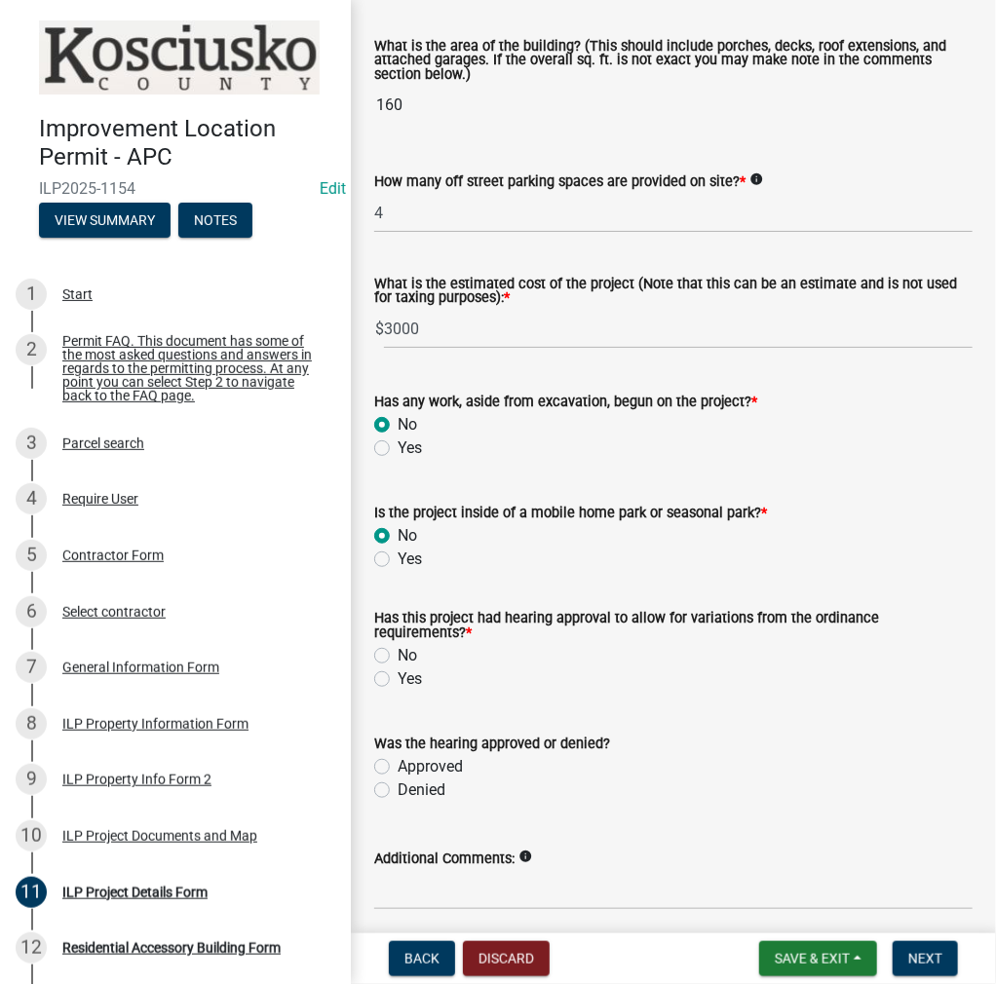
radio input "true"
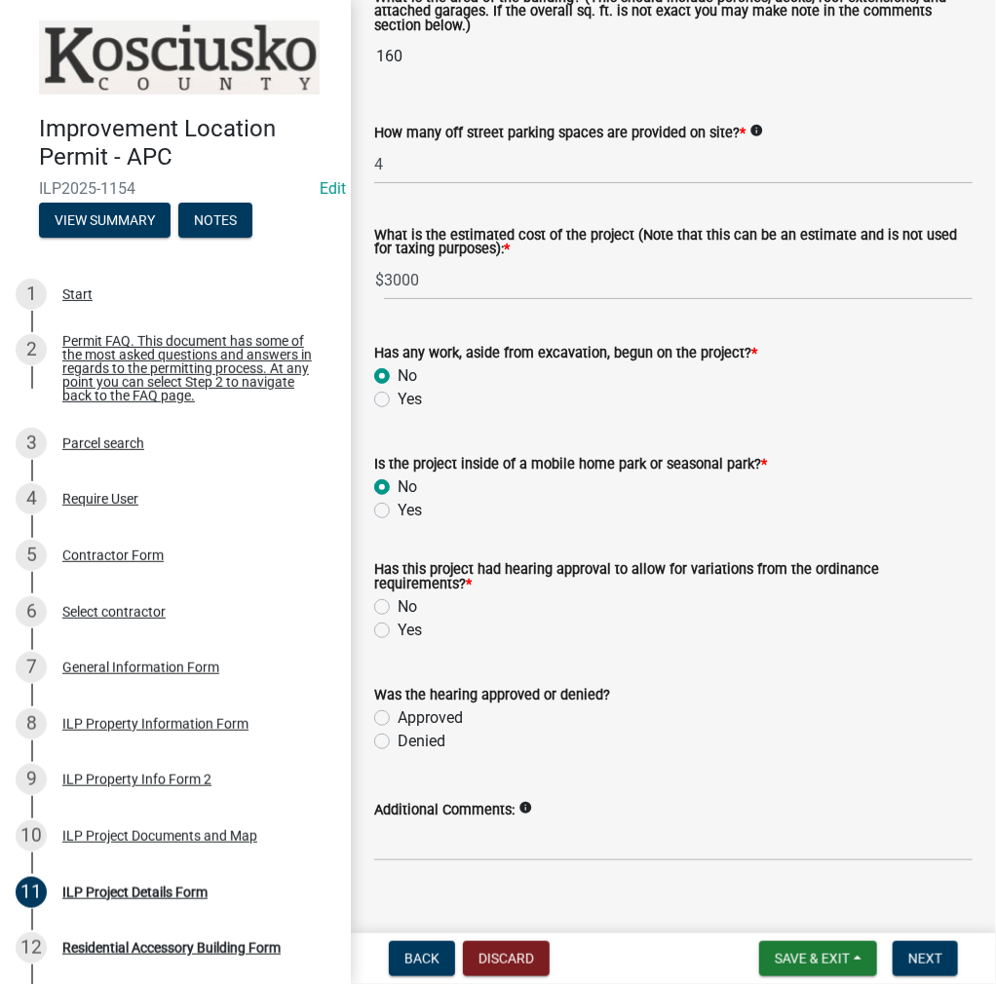
scroll to position [1442, 0]
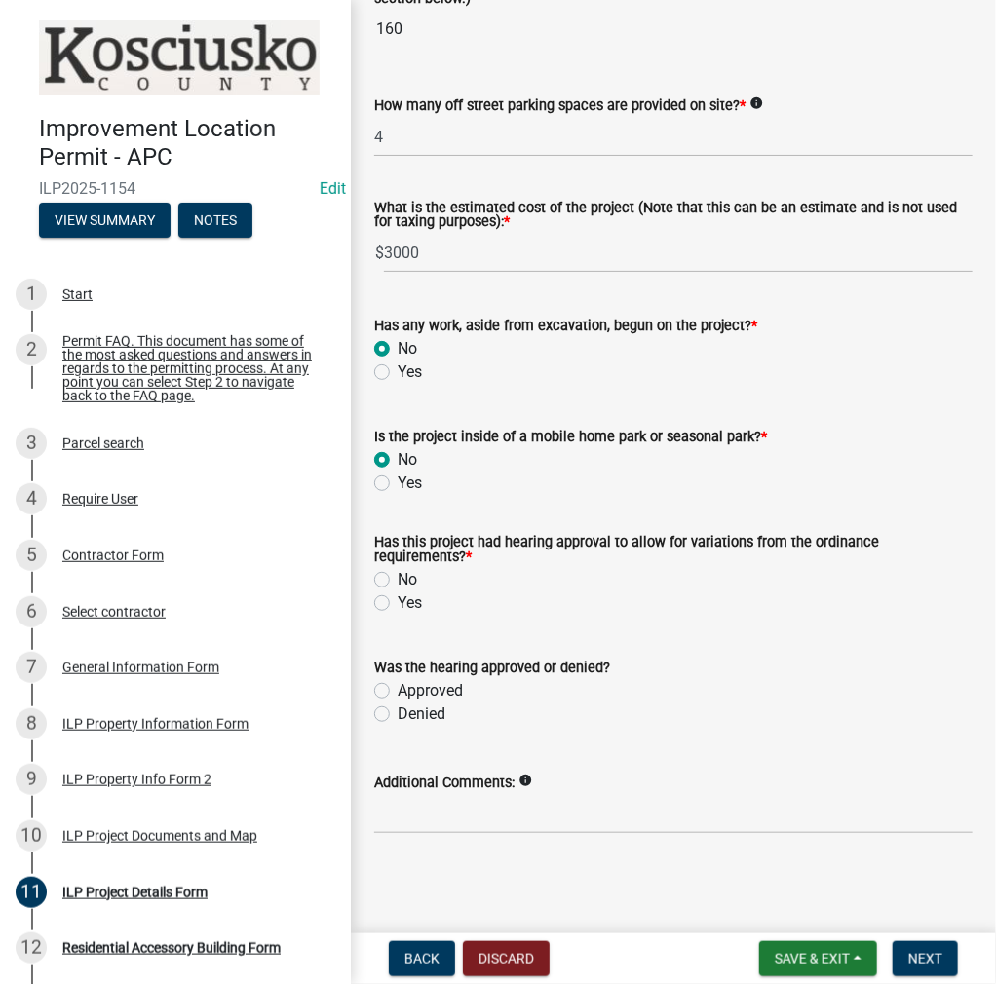
click at [398, 575] on label "No" at bounding box center [407, 579] width 19 height 23
click at [398, 575] on input "No" at bounding box center [404, 574] width 13 height 13
radio input "true"
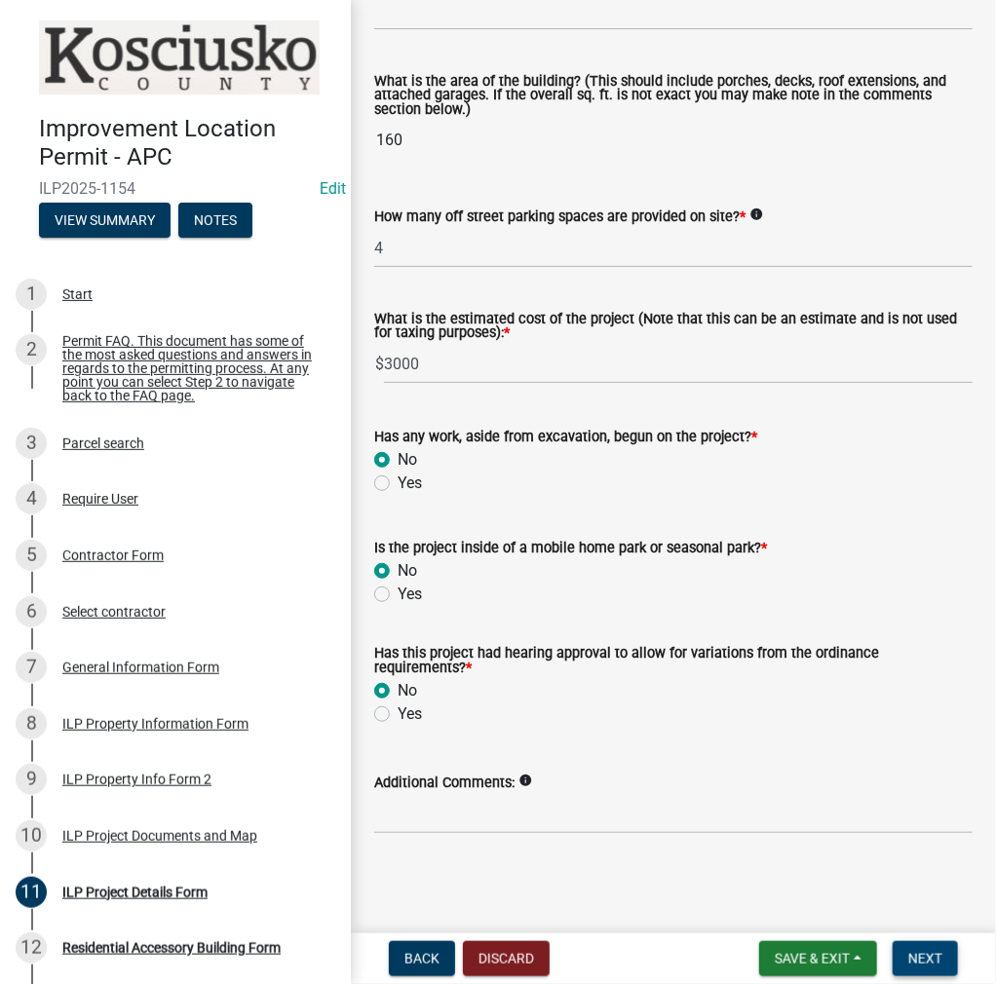
scroll to position [1331, 0]
click at [929, 969] on button "Next" at bounding box center [925, 958] width 65 height 35
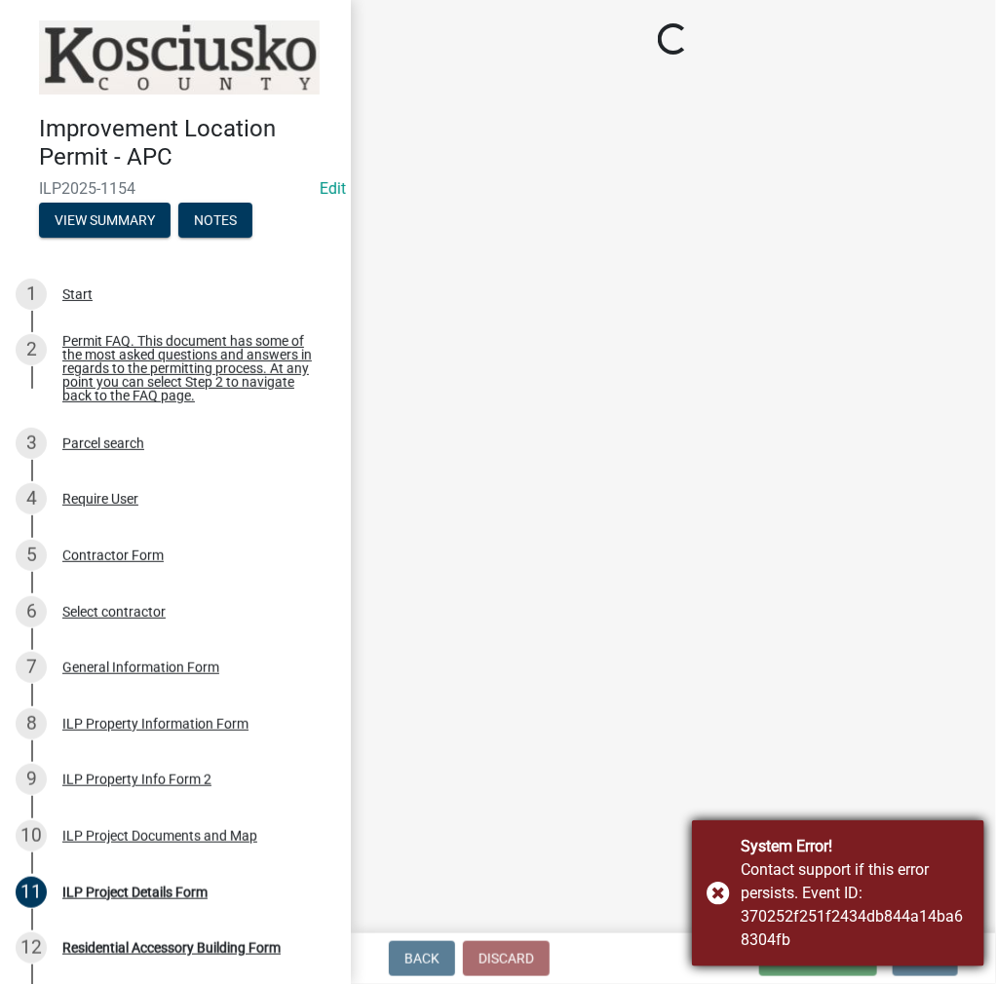
scroll to position [0, 0]
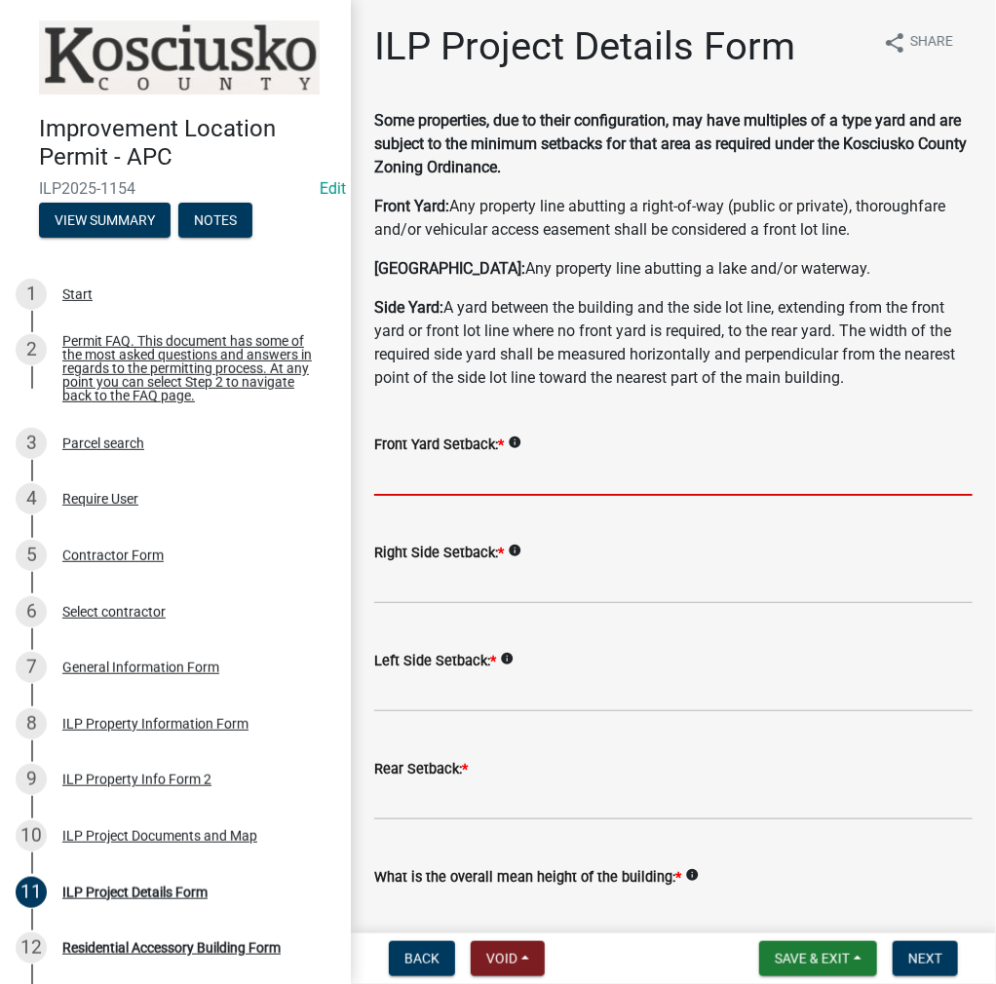
click at [440, 477] on input "text" at bounding box center [673, 476] width 598 height 40
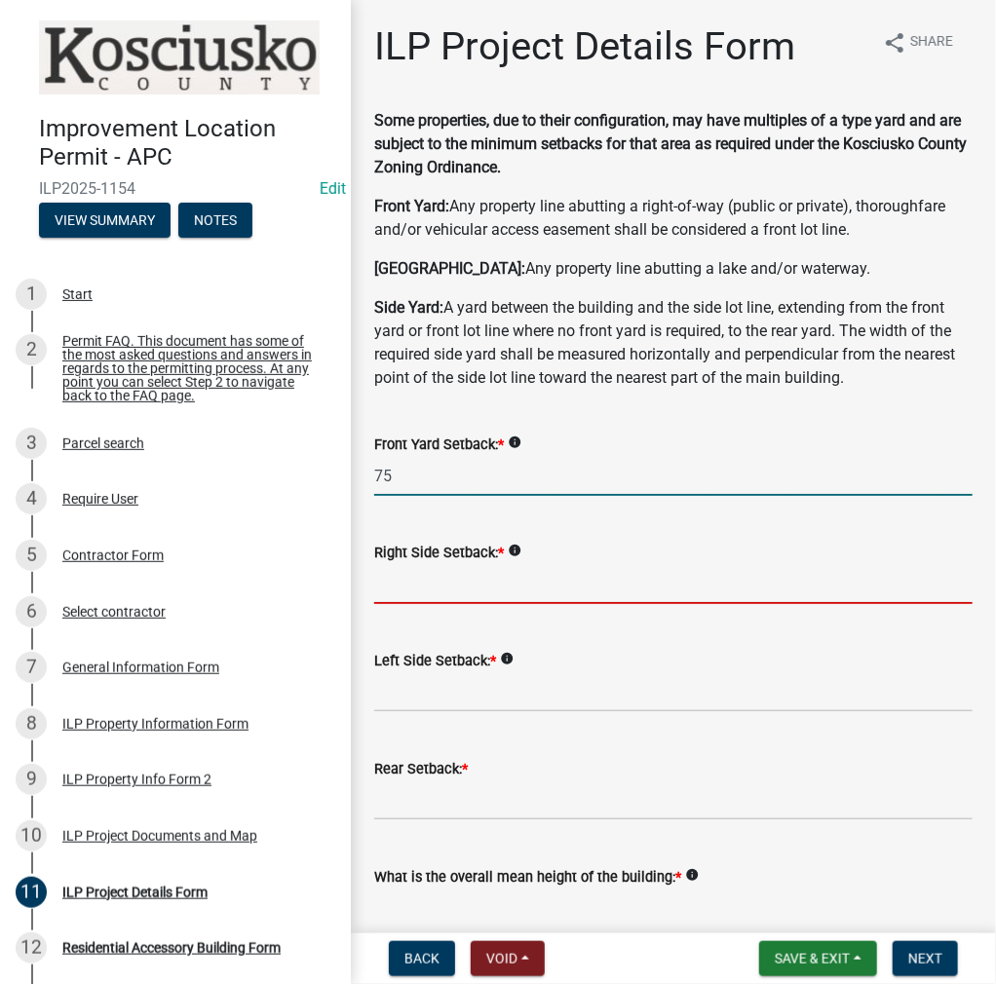
type input "75.0"
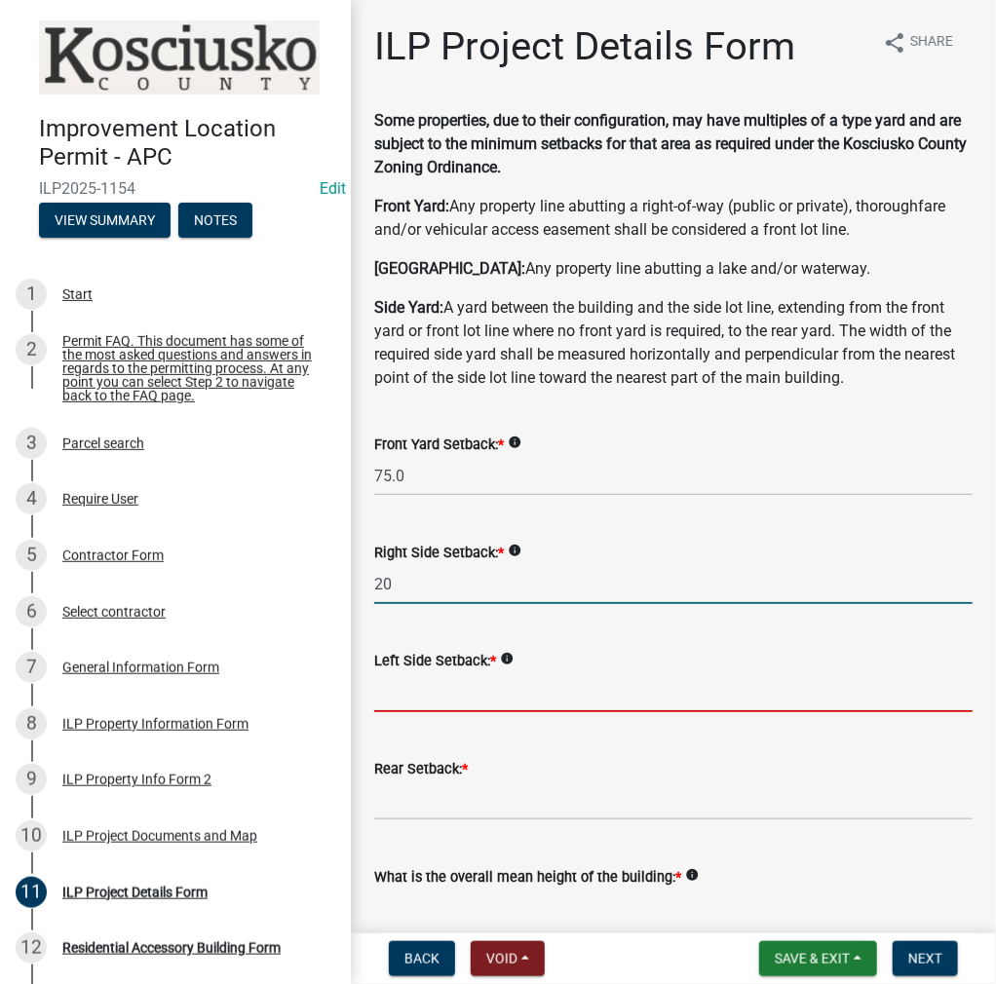
type input "20.0"
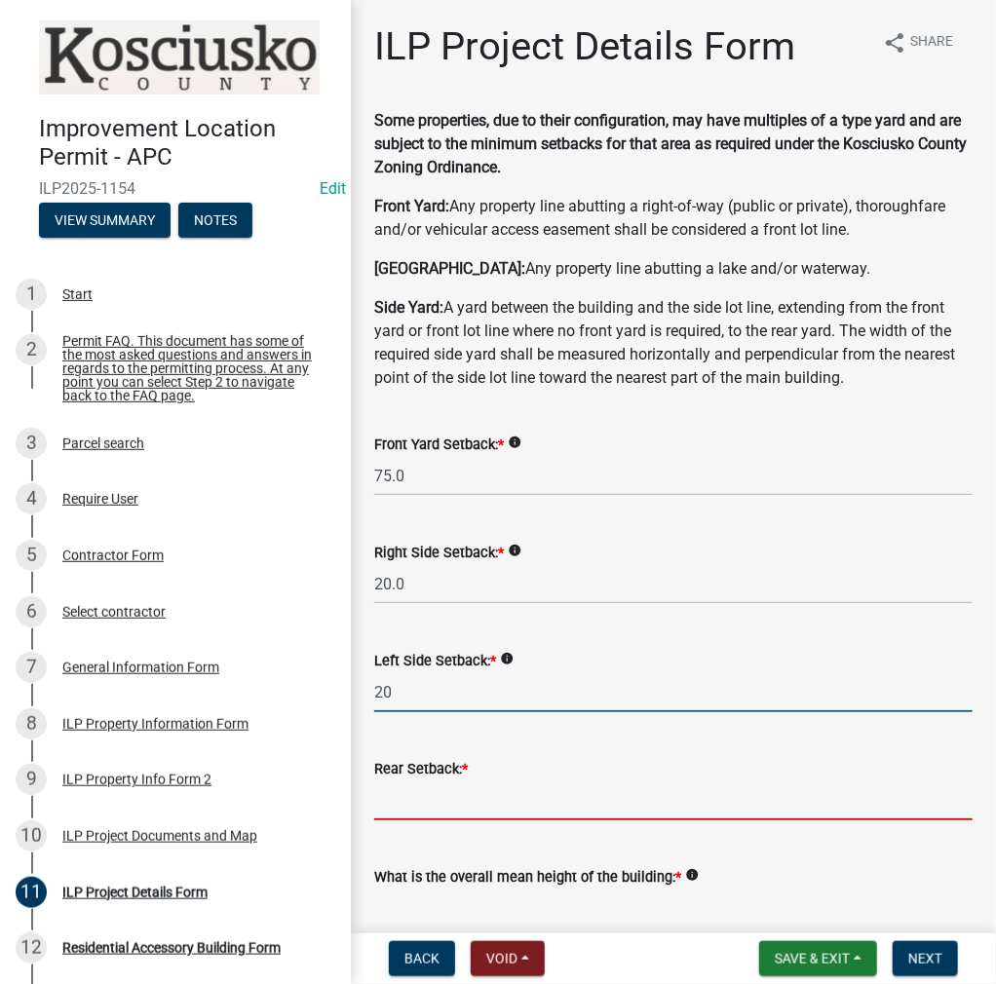
type input "20.0"
type input "200.0"
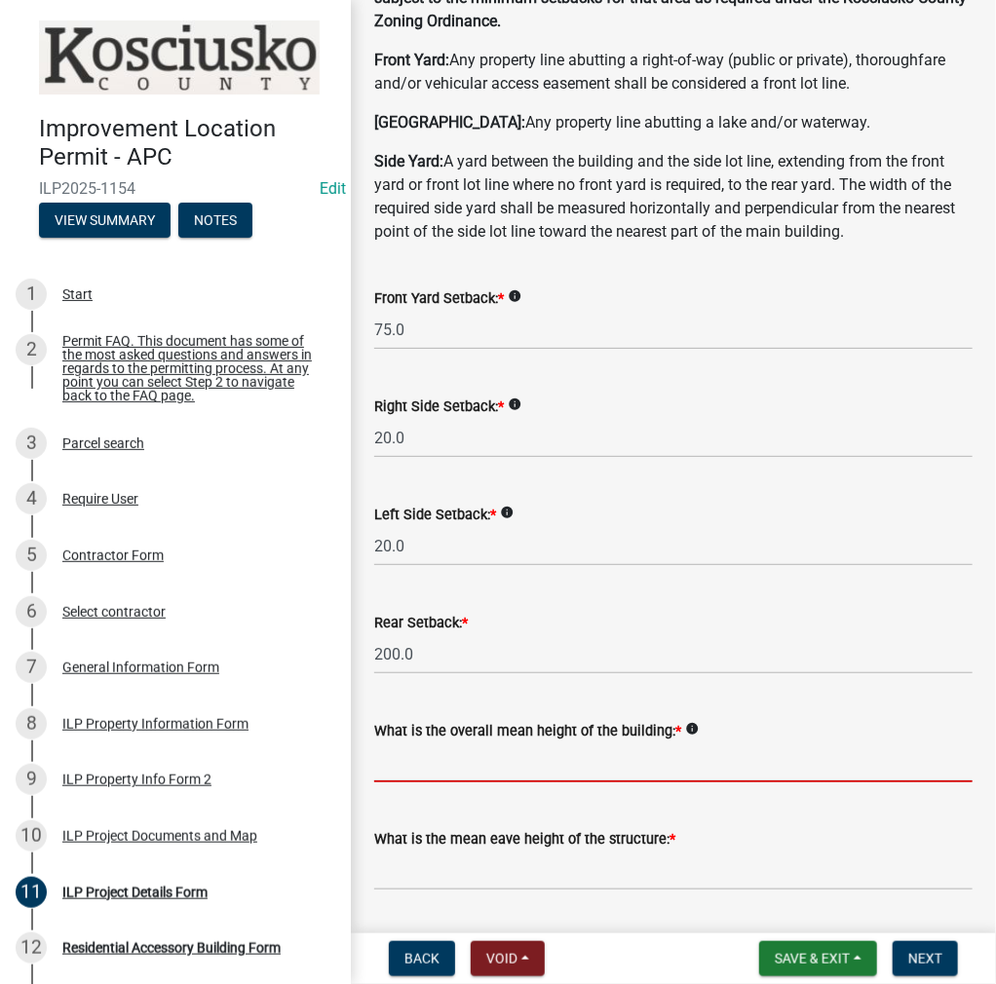
scroll to position [392, 0]
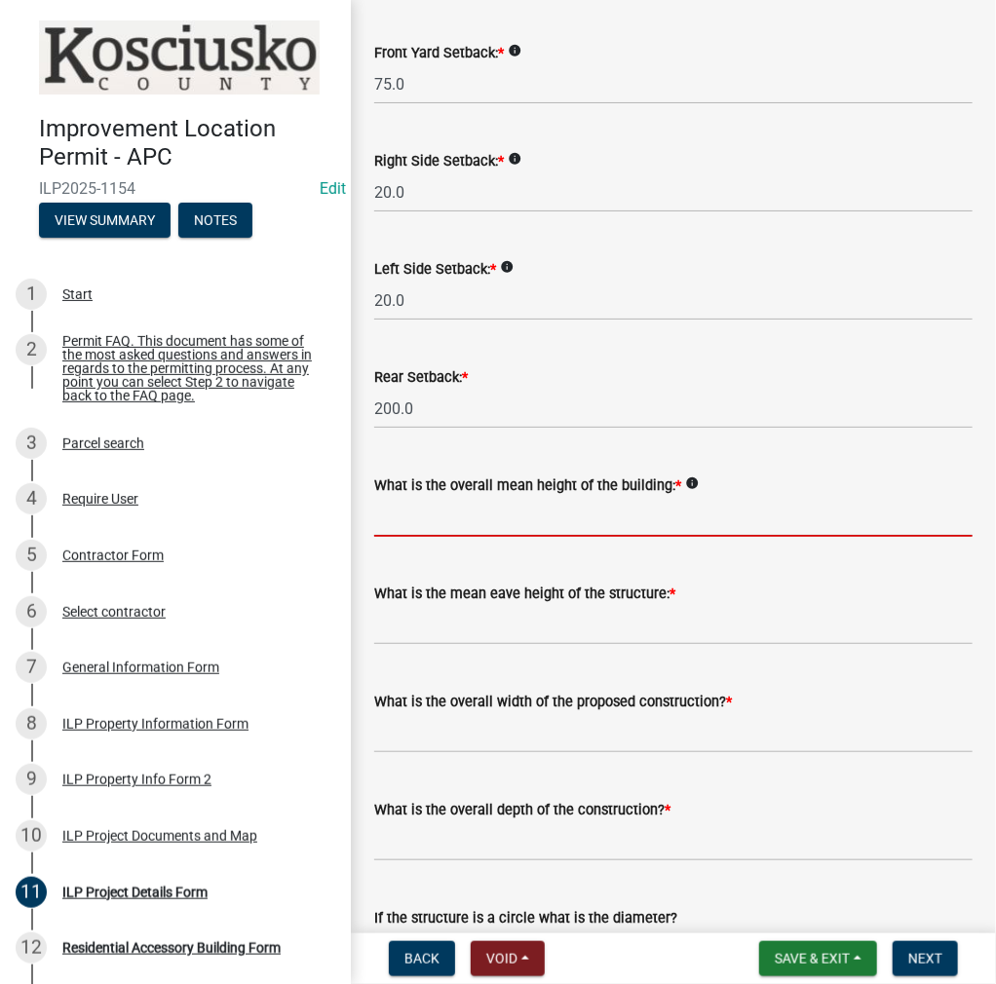
click at [507, 514] on input "text" at bounding box center [673, 517] width 598 height 40
type input "12.0"
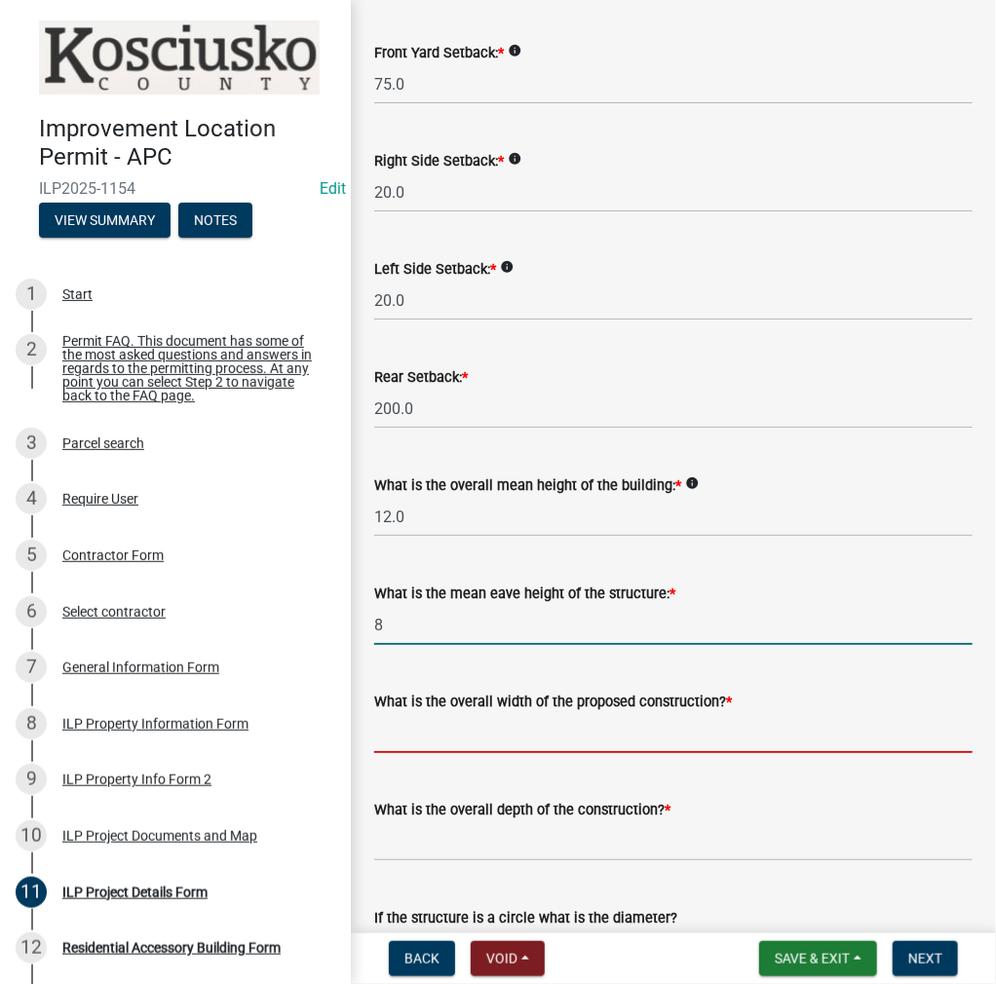
type input "8.0"
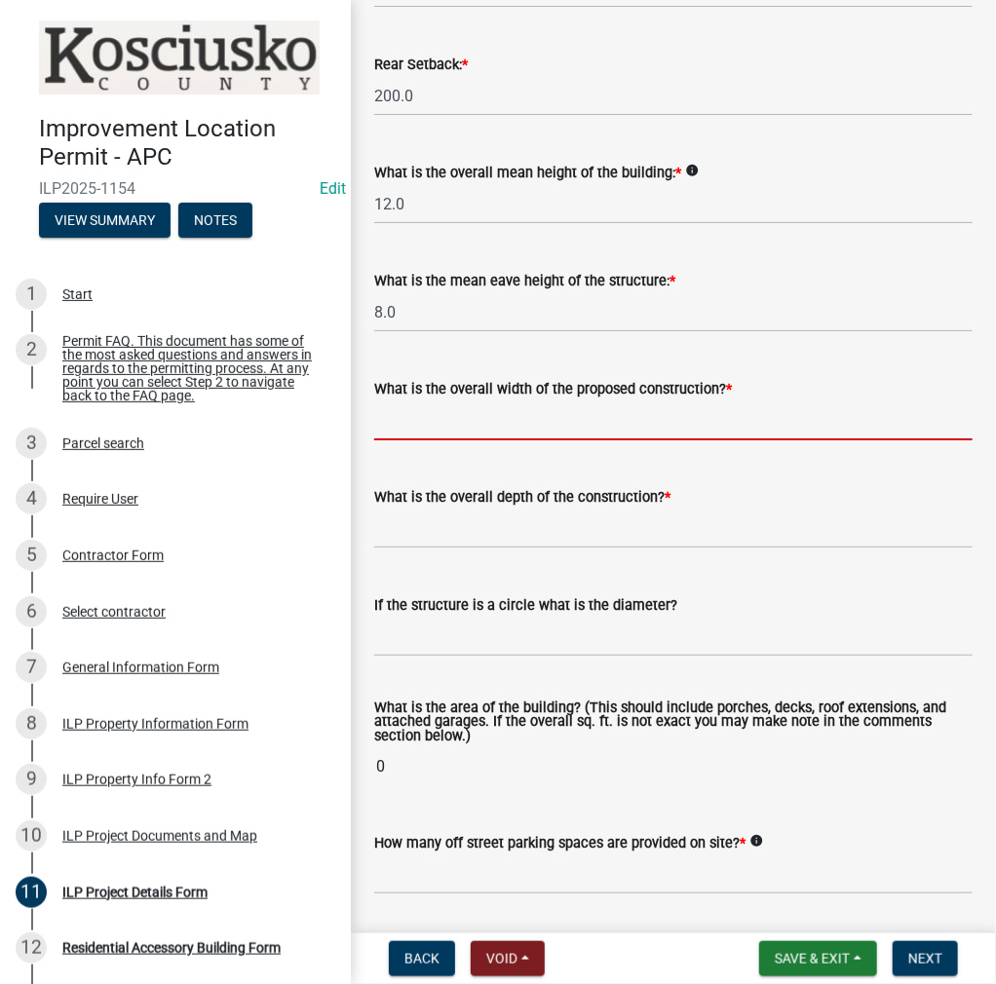
scroll to position [782, 0]
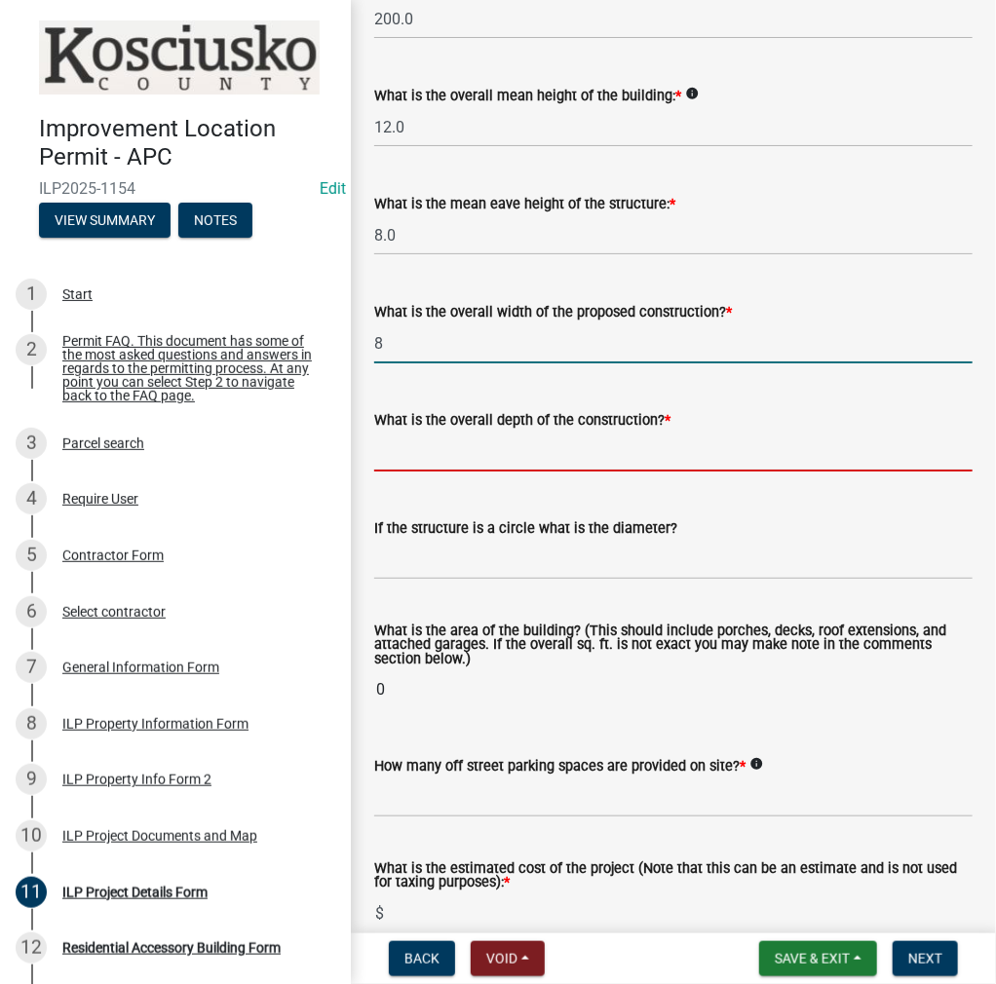
type input "8.00"
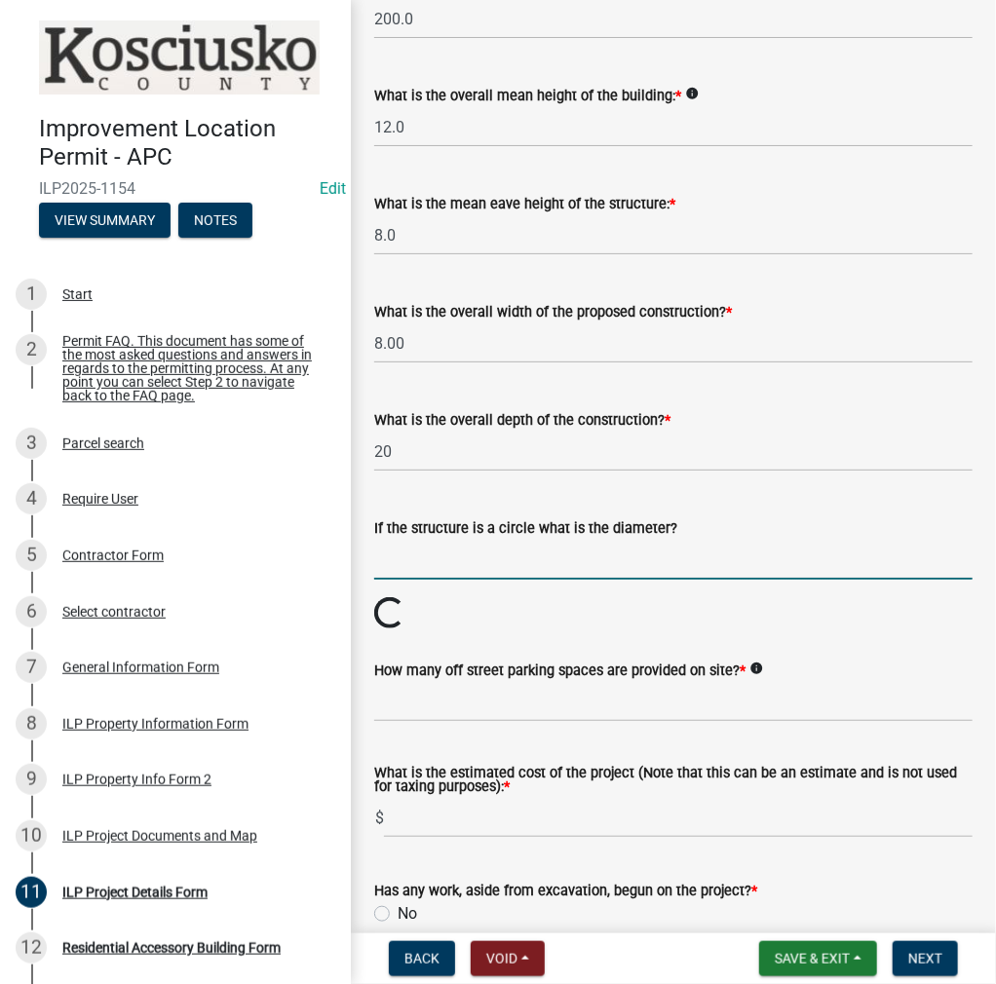
type input "20.00"
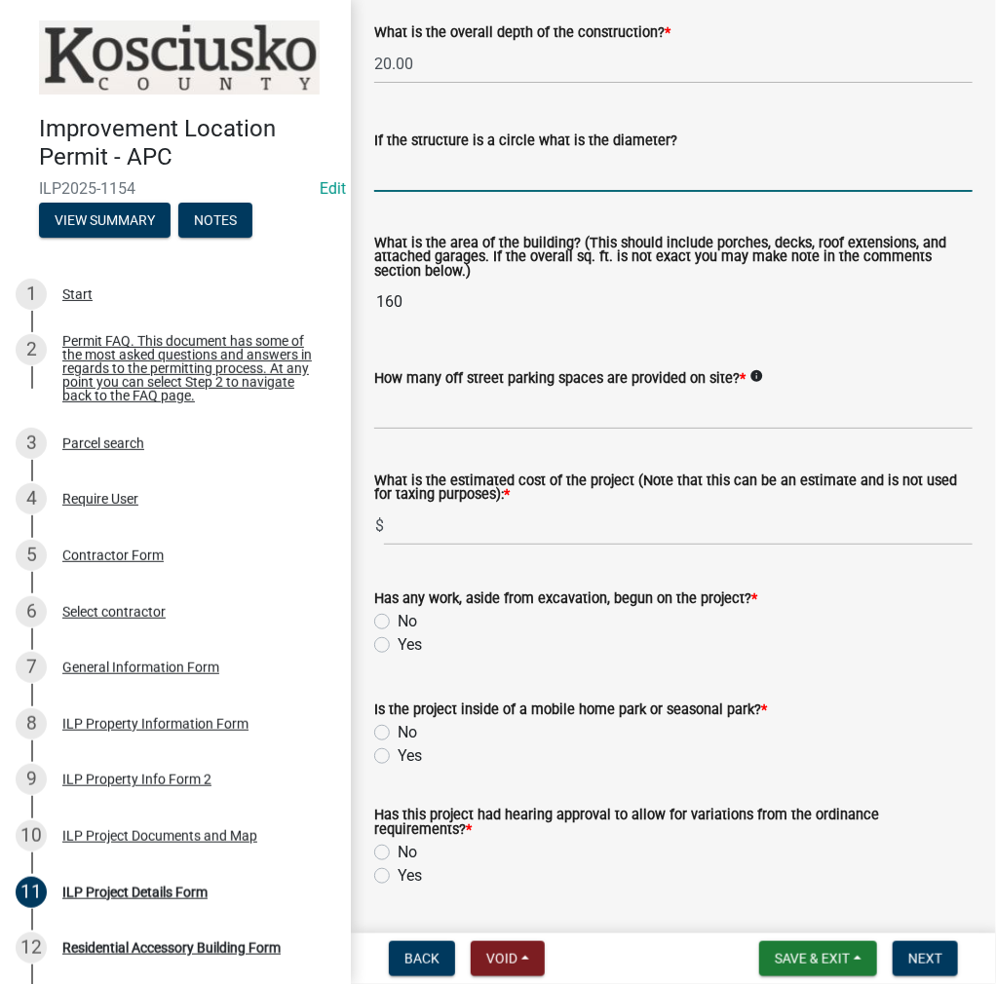
scroll to position [1171, 0]
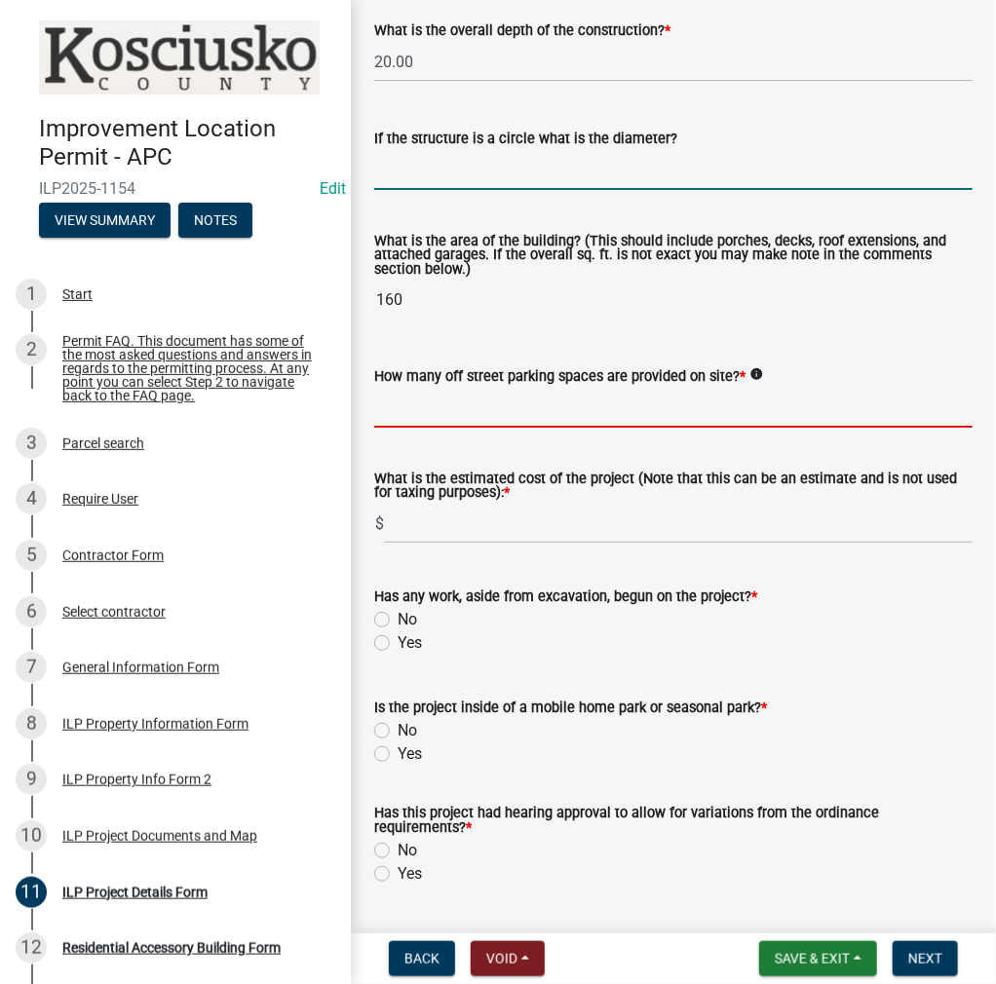
click at [441, 406] on input "text" at bounding box center [673, 408] width 598 height 40
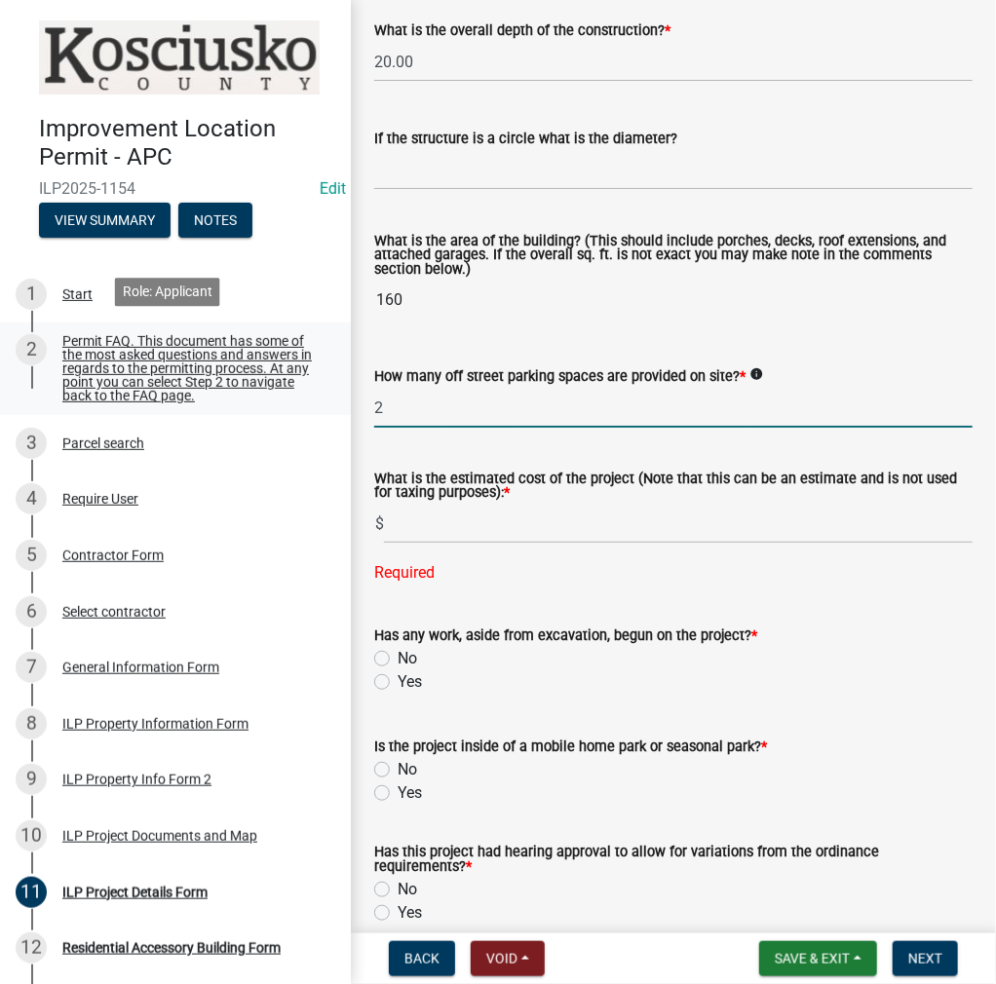
drag, startPoint x: 443, startPoint y: 402, endPoint x: 334, endPoint y: 414, distance: 109.8
click at [334, 414] on div "Improvement Location Permit - APC ILP2025-1154 Edit View Summary Notes 1 Start …" at bounding box center [498, 492] width 996 height 984
type input "4"
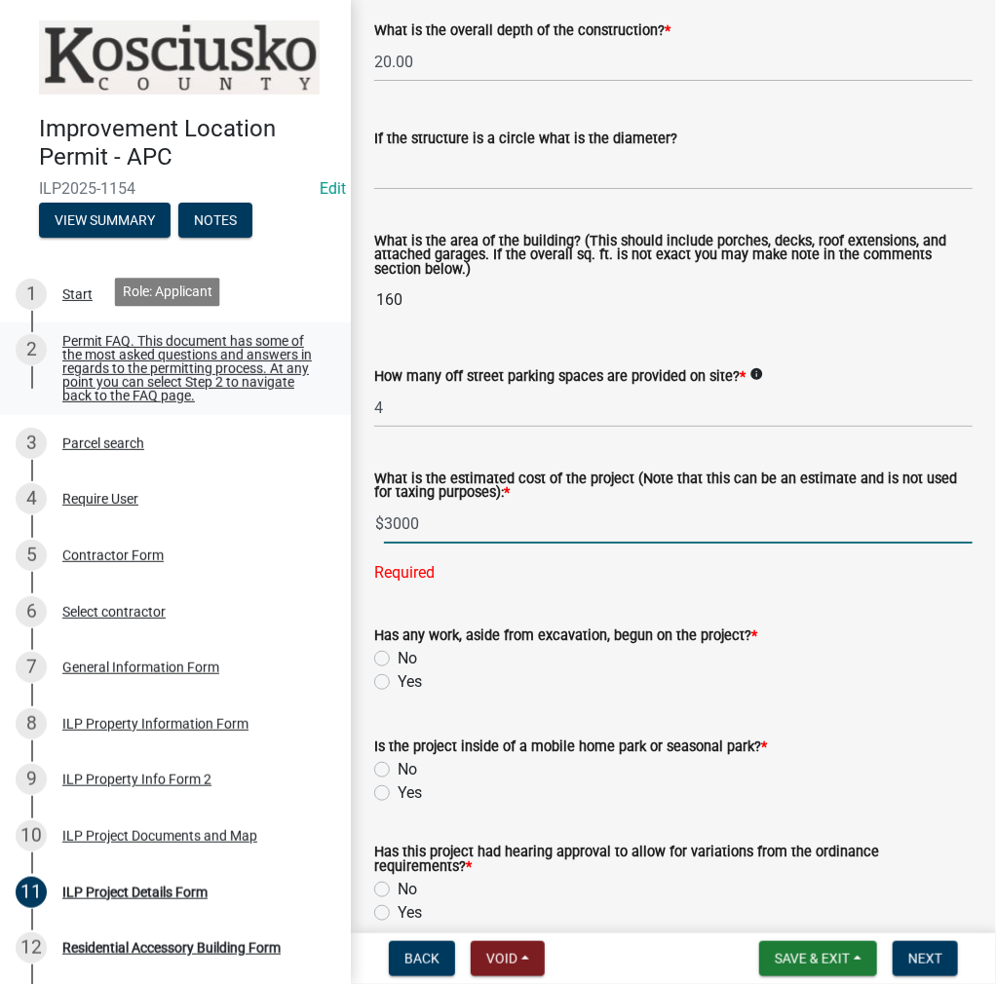
type input "3000"
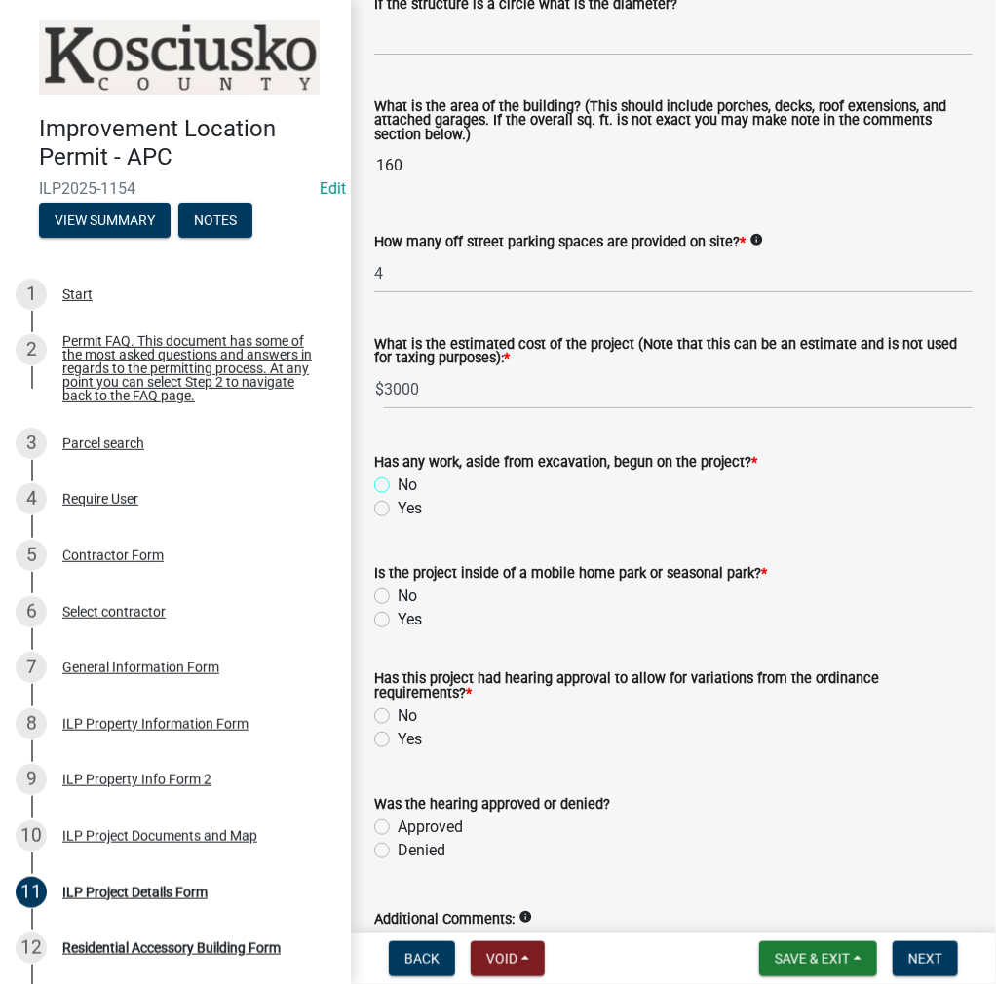
scroll to position [1442, 0]
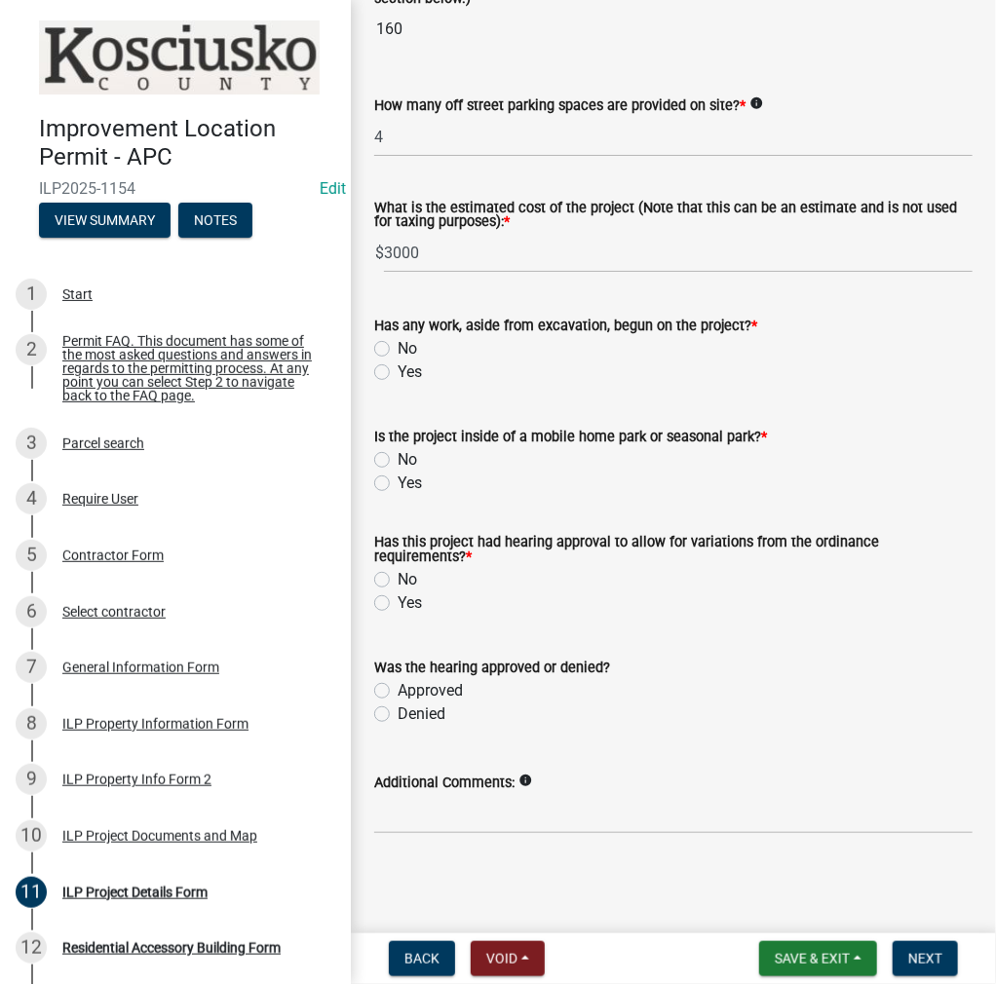
click at [398, 344] on label "No" at bounding box center [407, 348] width 19 height 23
click at [398, 344] on input "No" at bounding box center [404, 343] width 13 height 13
radio input "true"
click at [398, 465] on label "No" at bounding box center [407, 459] width 19 height 23
click at [398, 461] on input "No" at bounding box center [404, 454] width 13 height 13
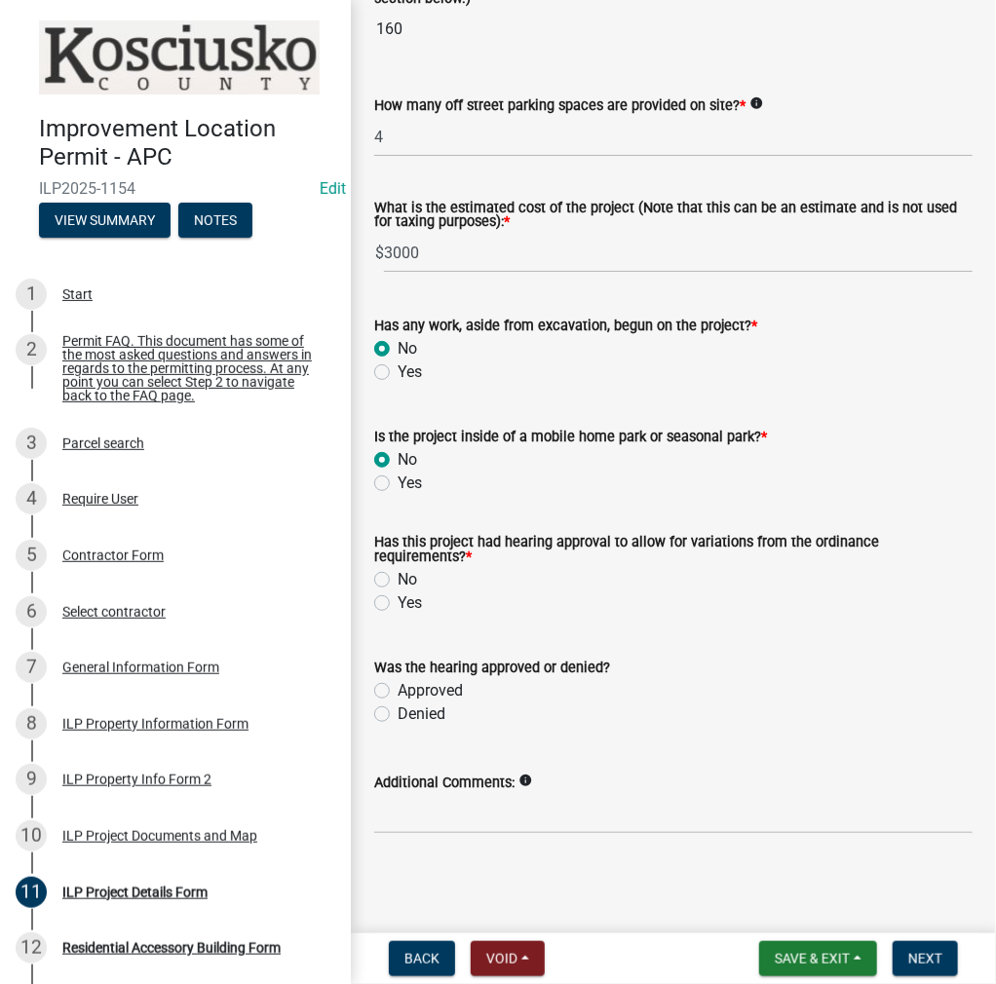
radio input "true"
click at [398, 581] on label "No" at bounding box center [407, 579] width 19 height 23
click at [398, 581] on input "No" at bounding box center [404, 574] width 13 height 13
radio input "true"
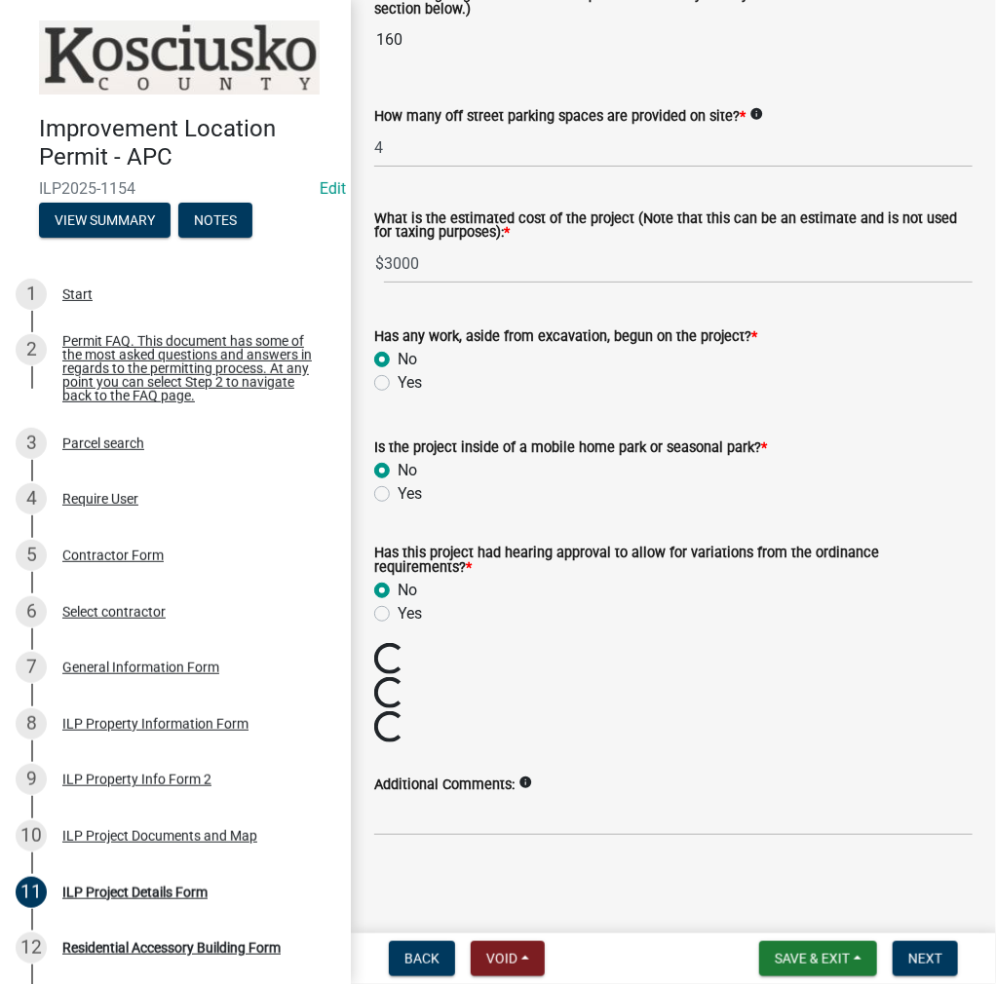
scroll to position [1364, 0]
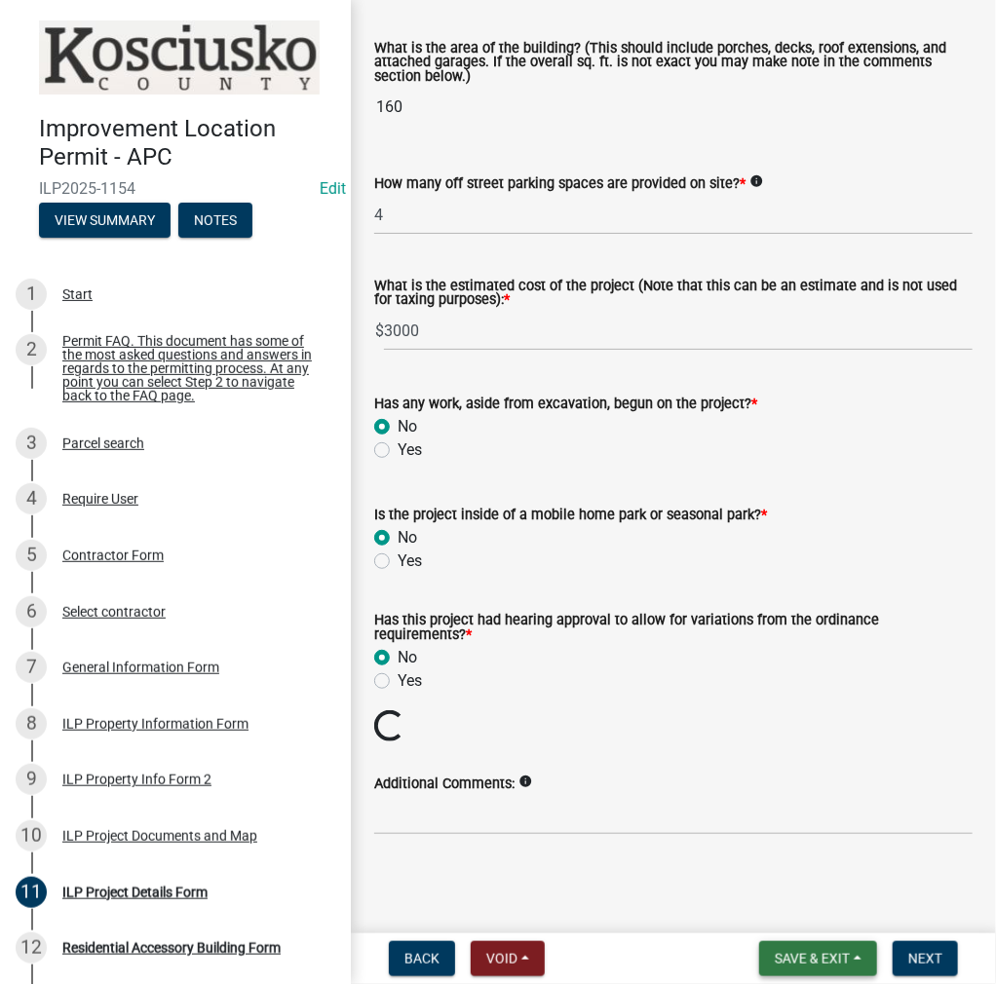
click at [781, 954] on span "Save & Exit" at bounding box center [812, 959] width 75 height 16
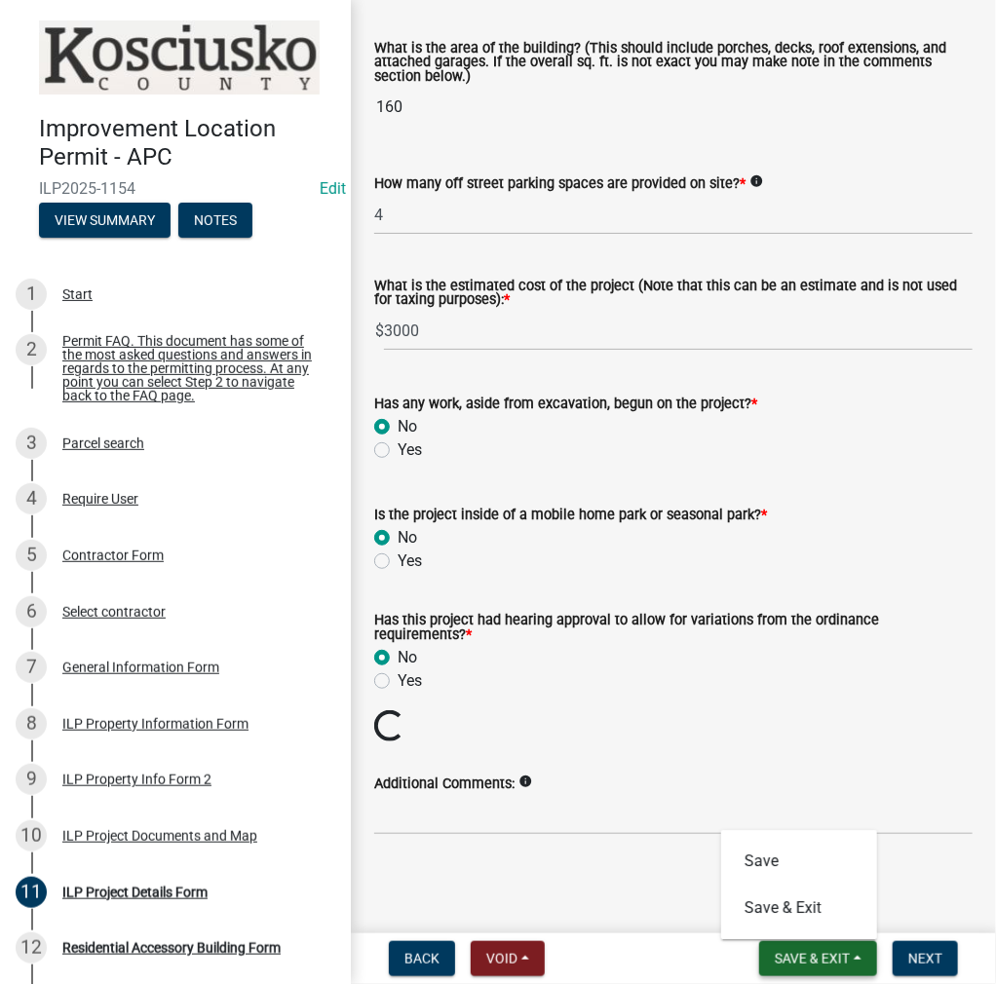
scroll to position [1331, 0]
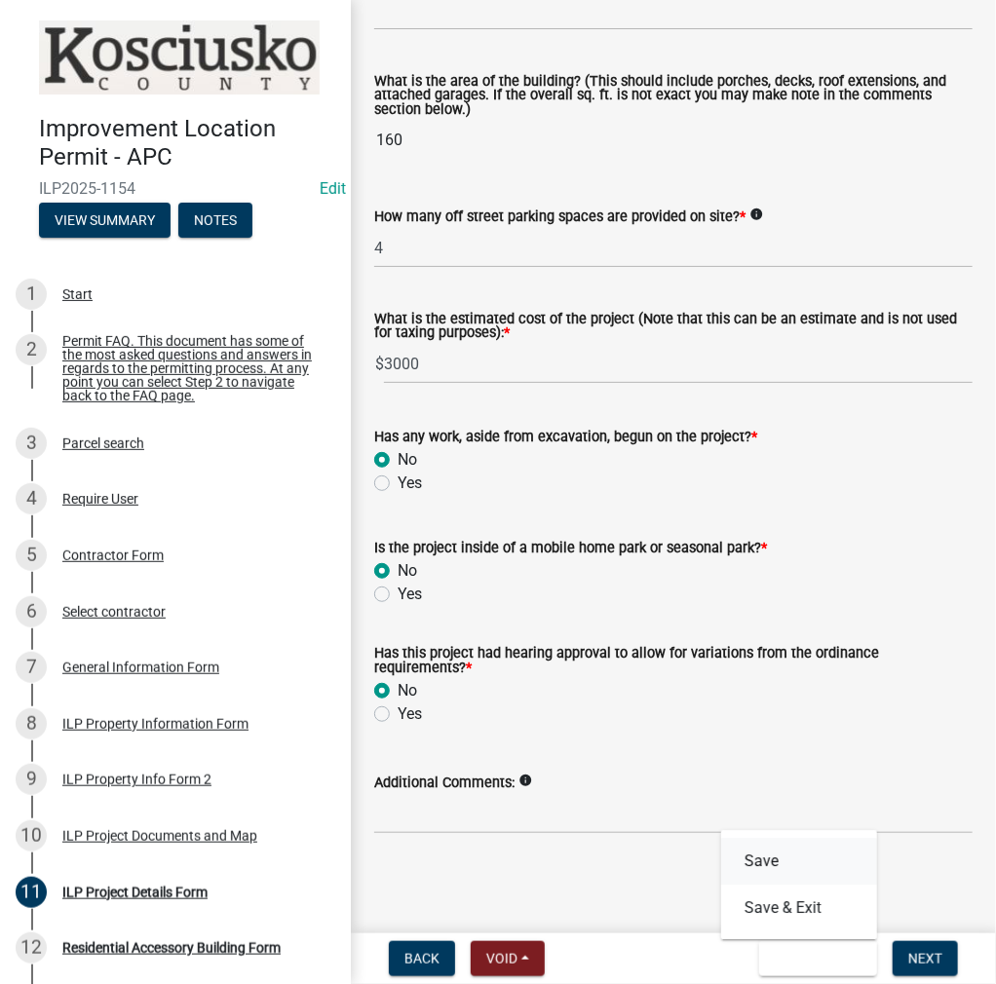
click at [780, 862] on button "Save" at bounding box center [799, 861] width 156 height 47
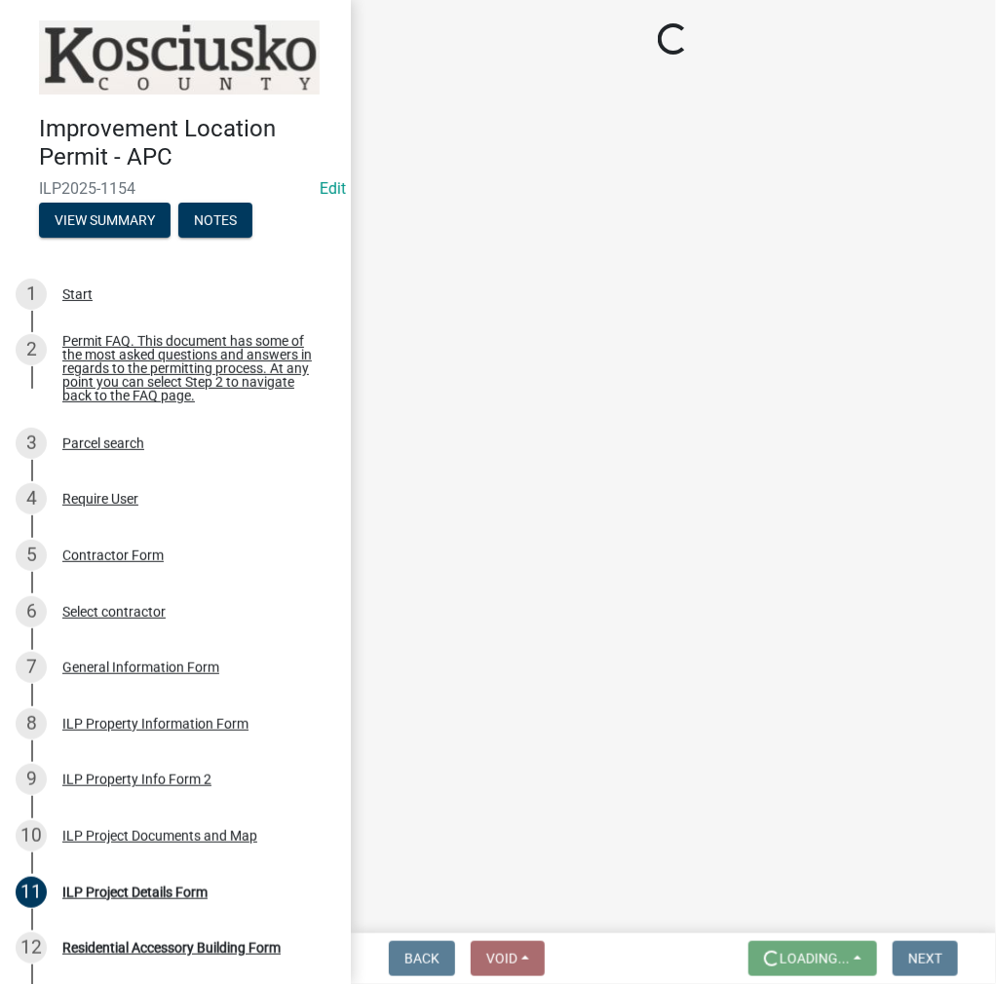
scroll to position [0, 0]
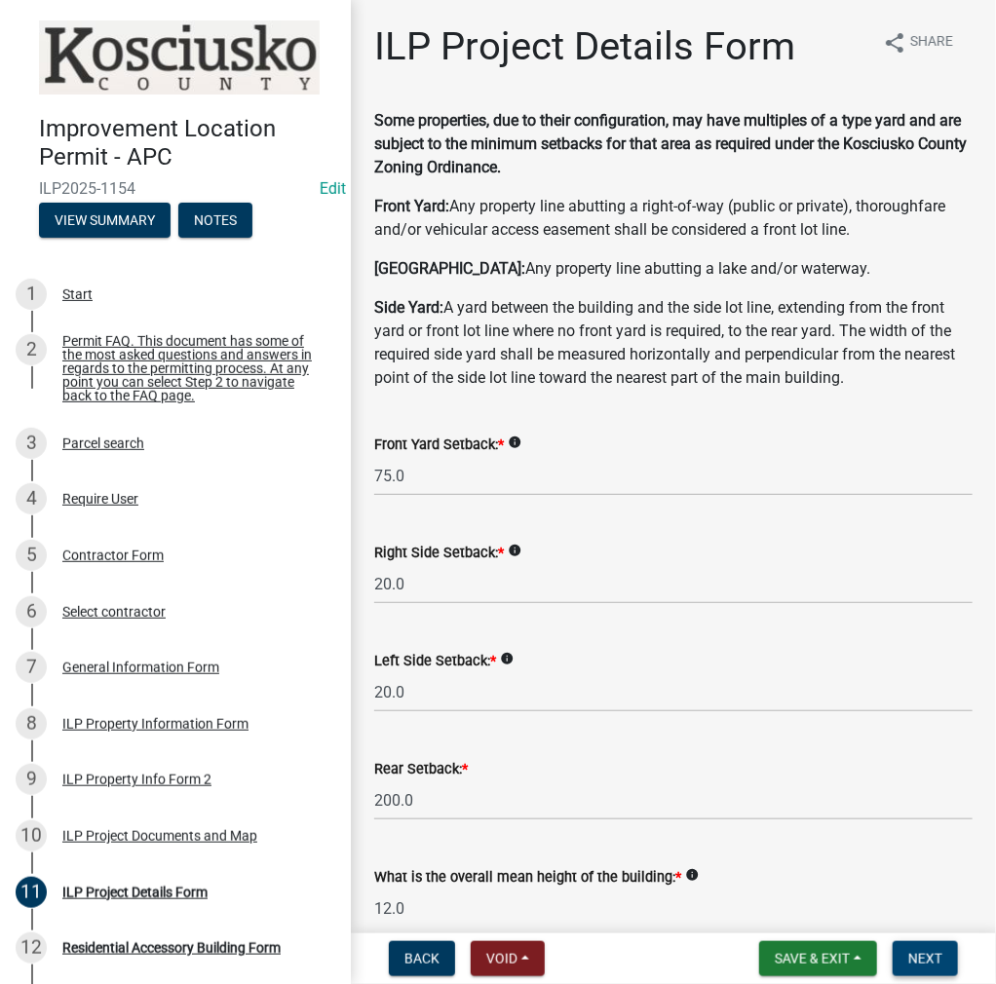
click at [948, 959] on button "Next" at bounding box center [925, 958] width 65 height 35
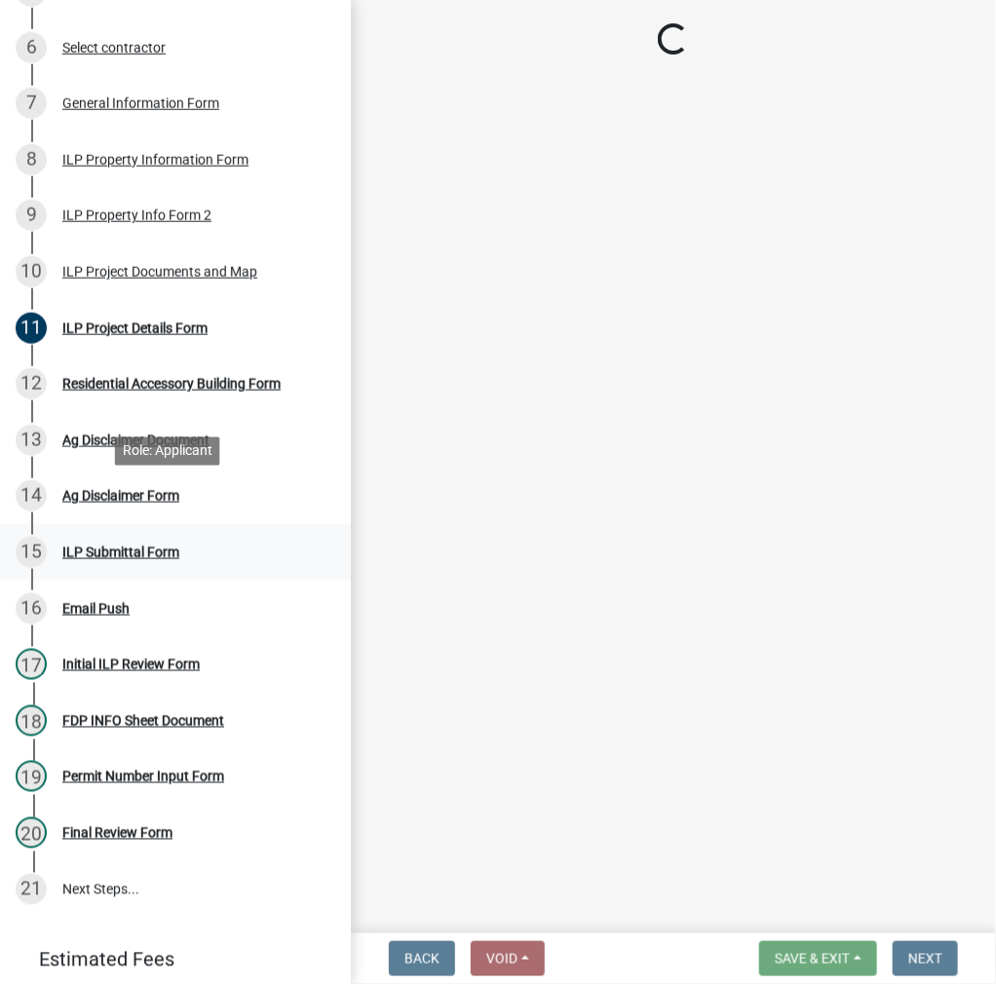
scroll to position [643, 0]
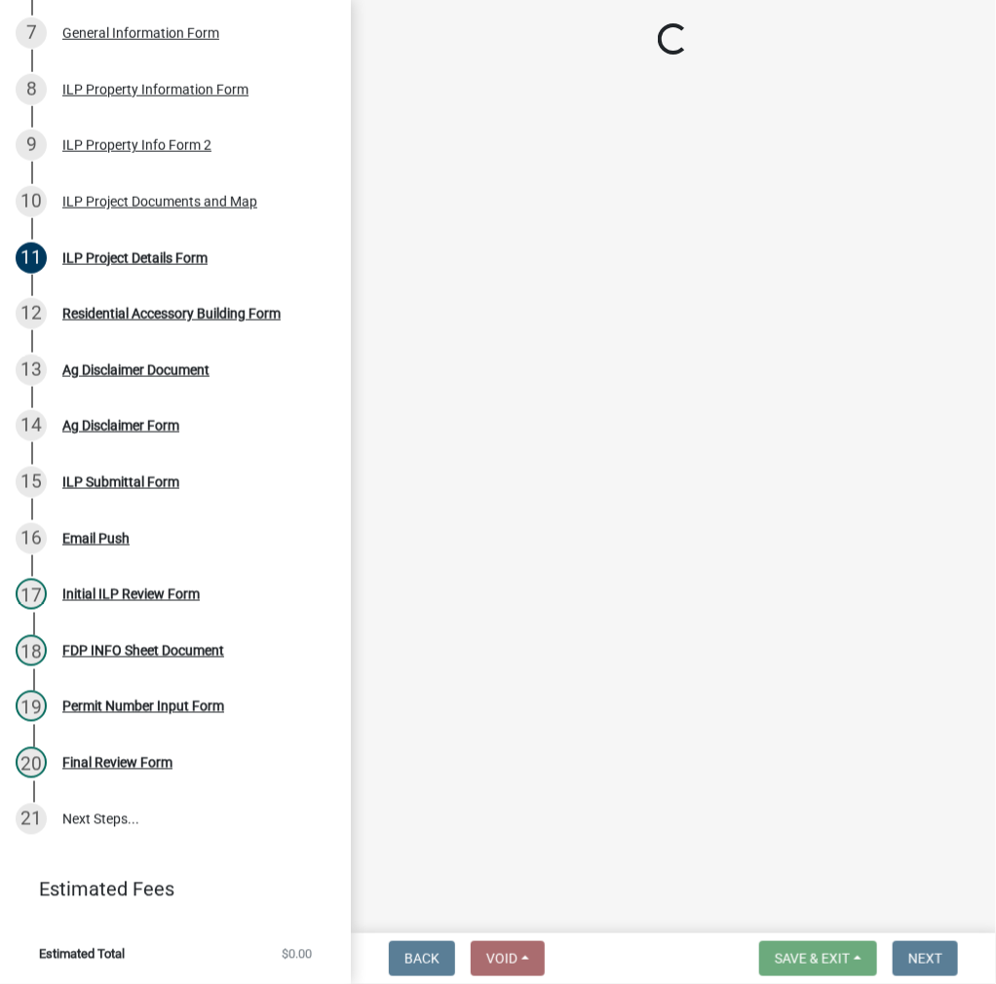
click at [810, 65] on main "Loading..." at bounding box center [673, 463] width 645 height 926
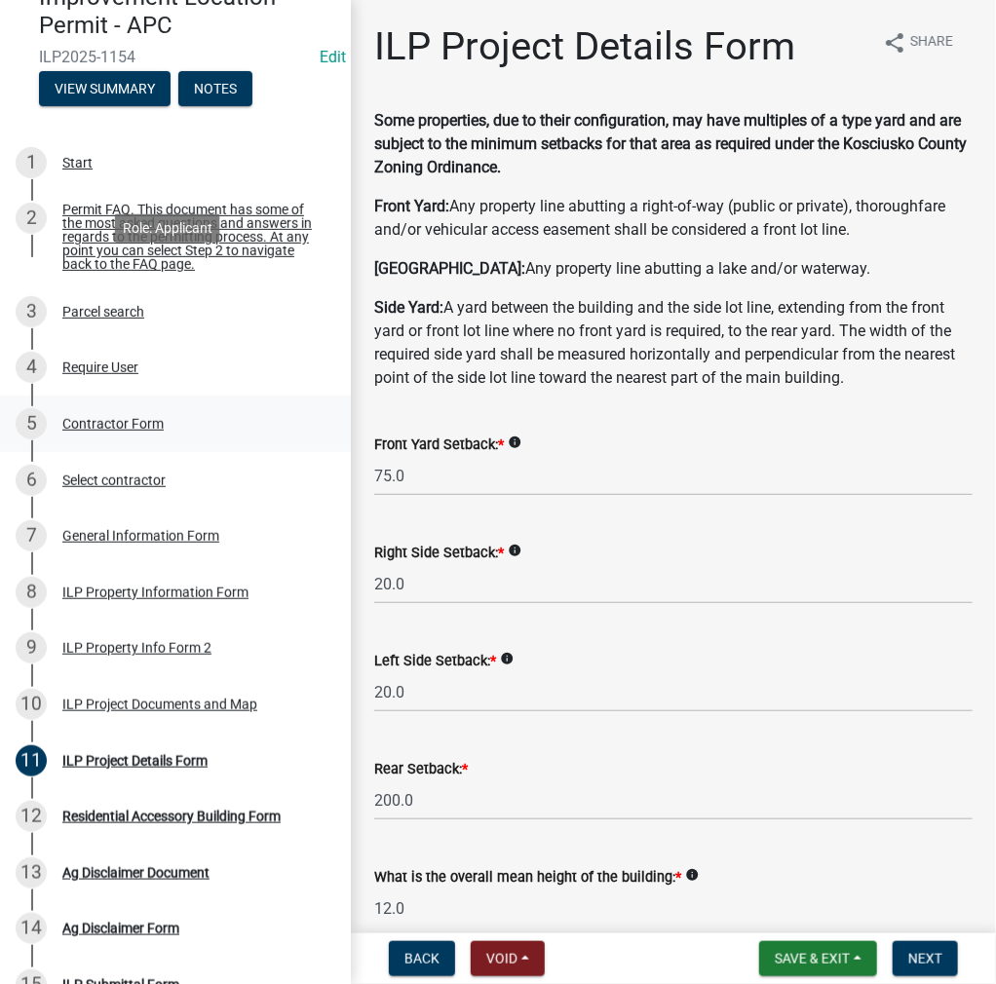
scroll to position [292, 0]
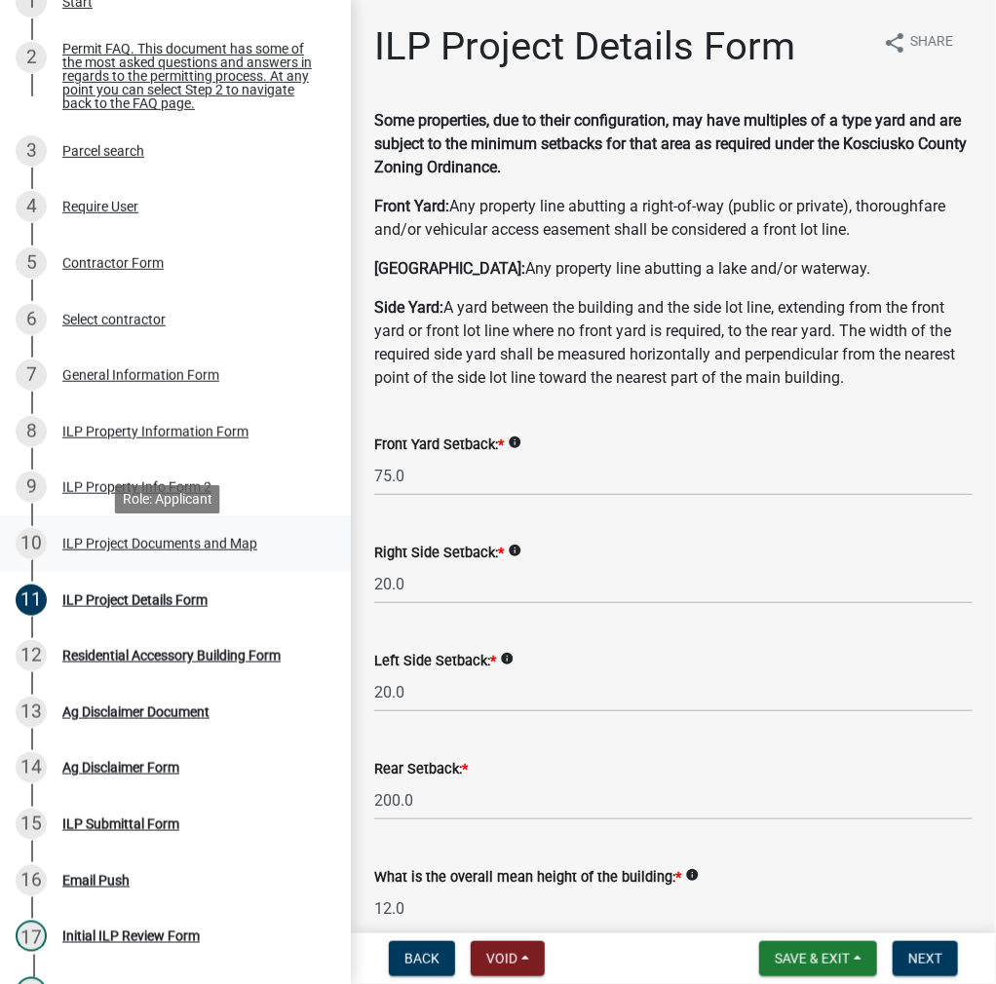
click at [124, 547] on div "ILP Project Documents and Map" at bounding box center [159, 544] width 195 height 14
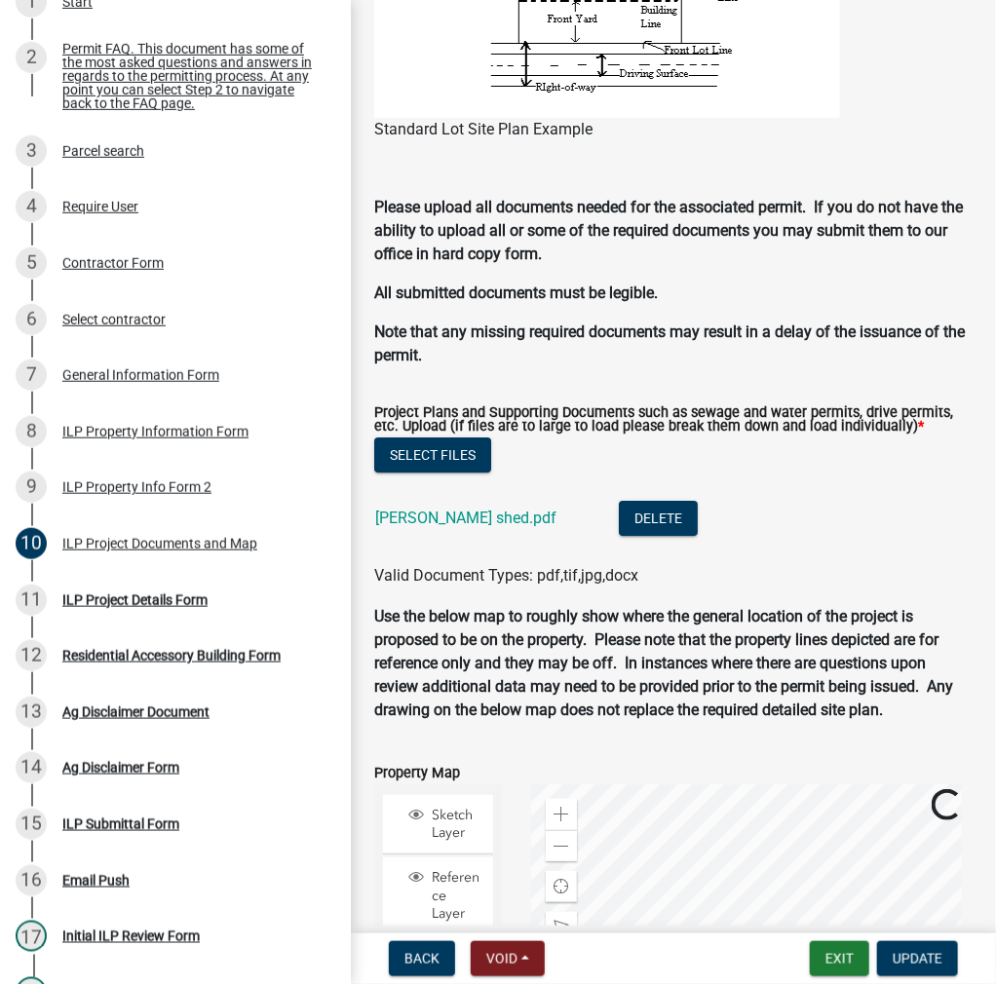
scroll to position [2144, 0]
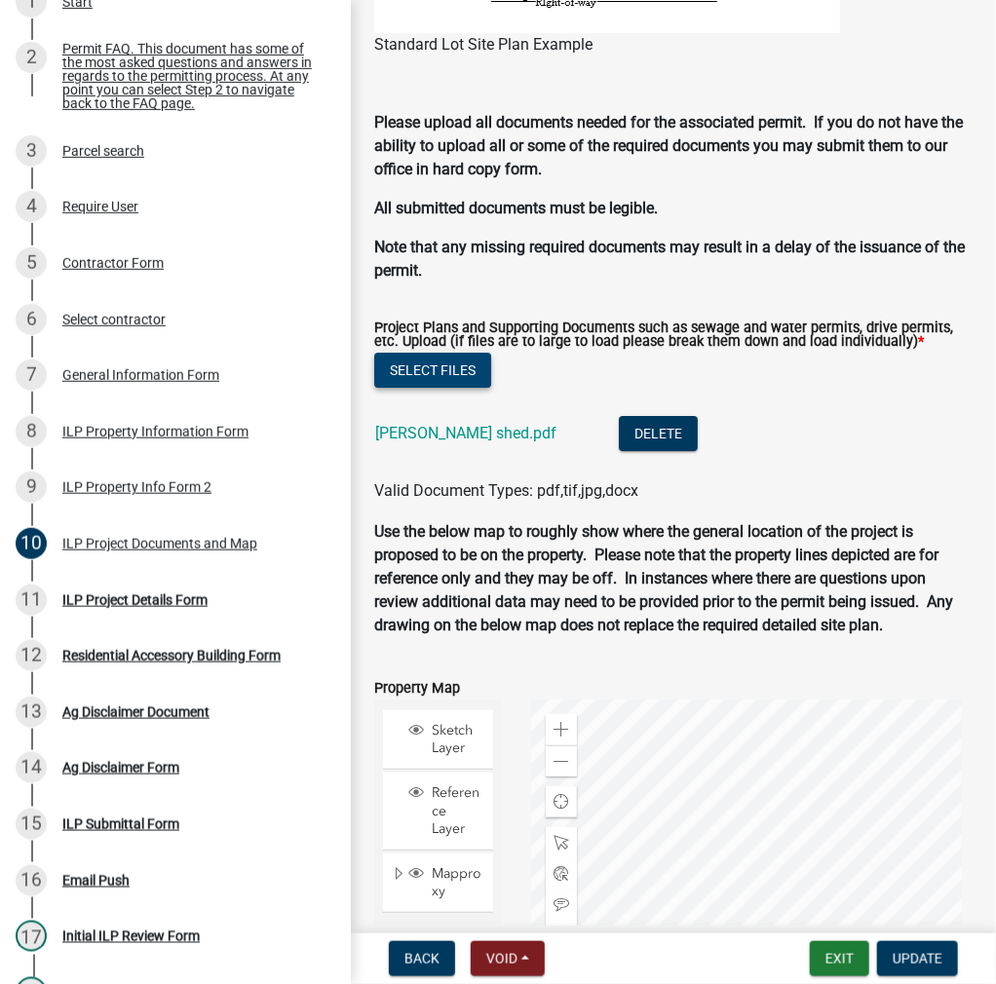
click at [472, 383] on button "Select files" at bounding box center [432, 370] width 117 height 35
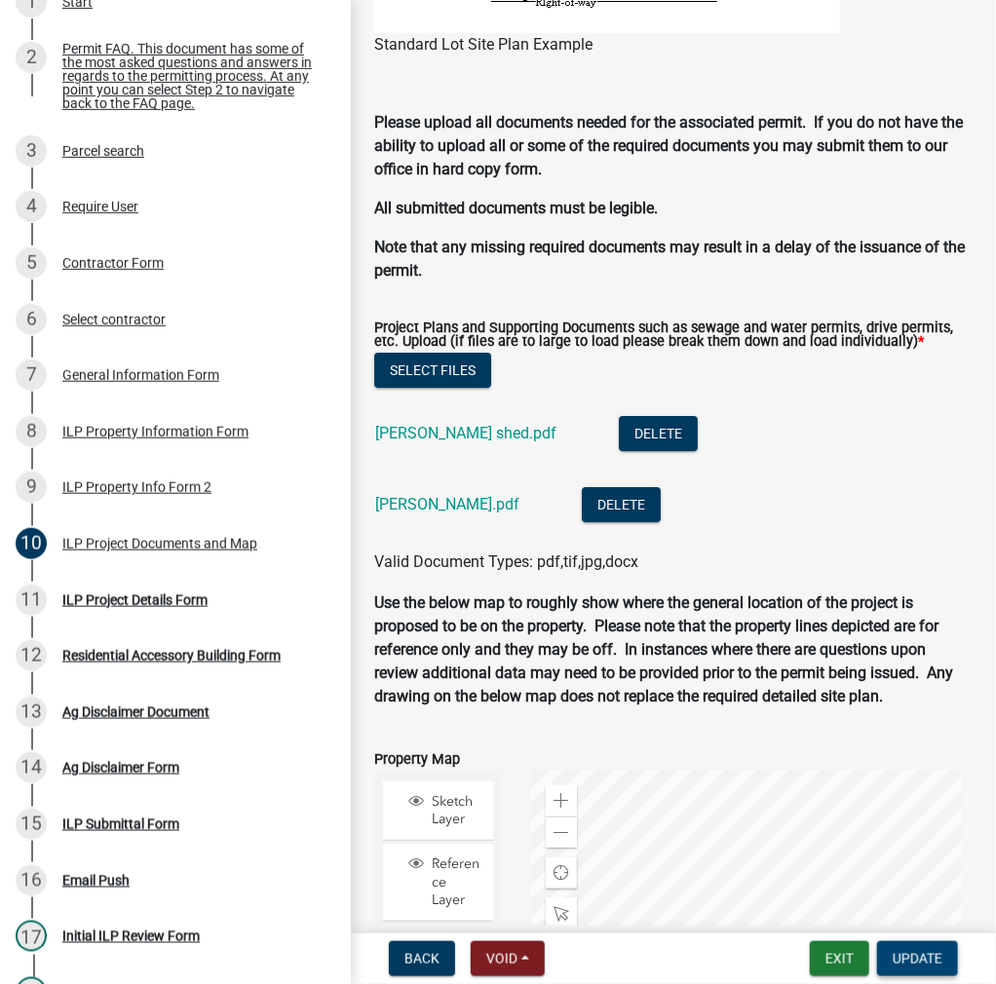
click at [916, 960] on span "Update" at bounding box center [918, 959] width 50 height 16
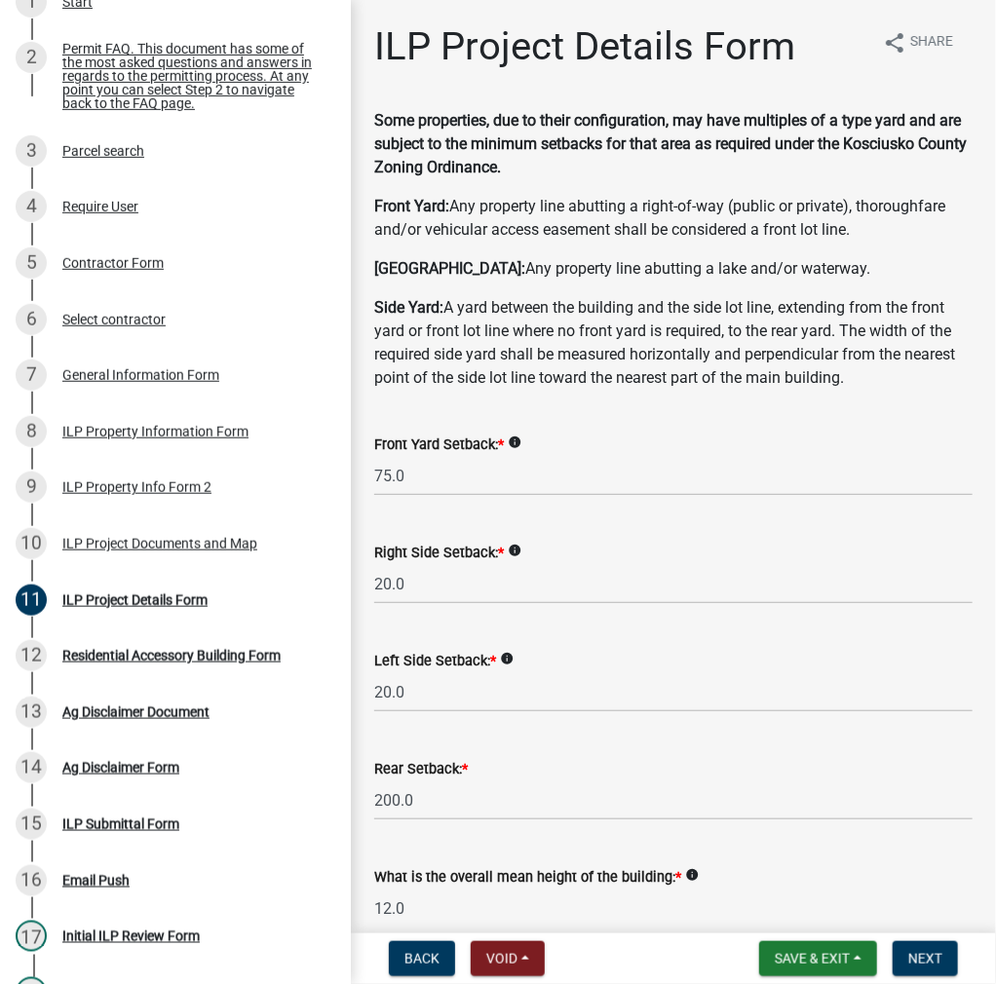
scroll to position [0, 0]
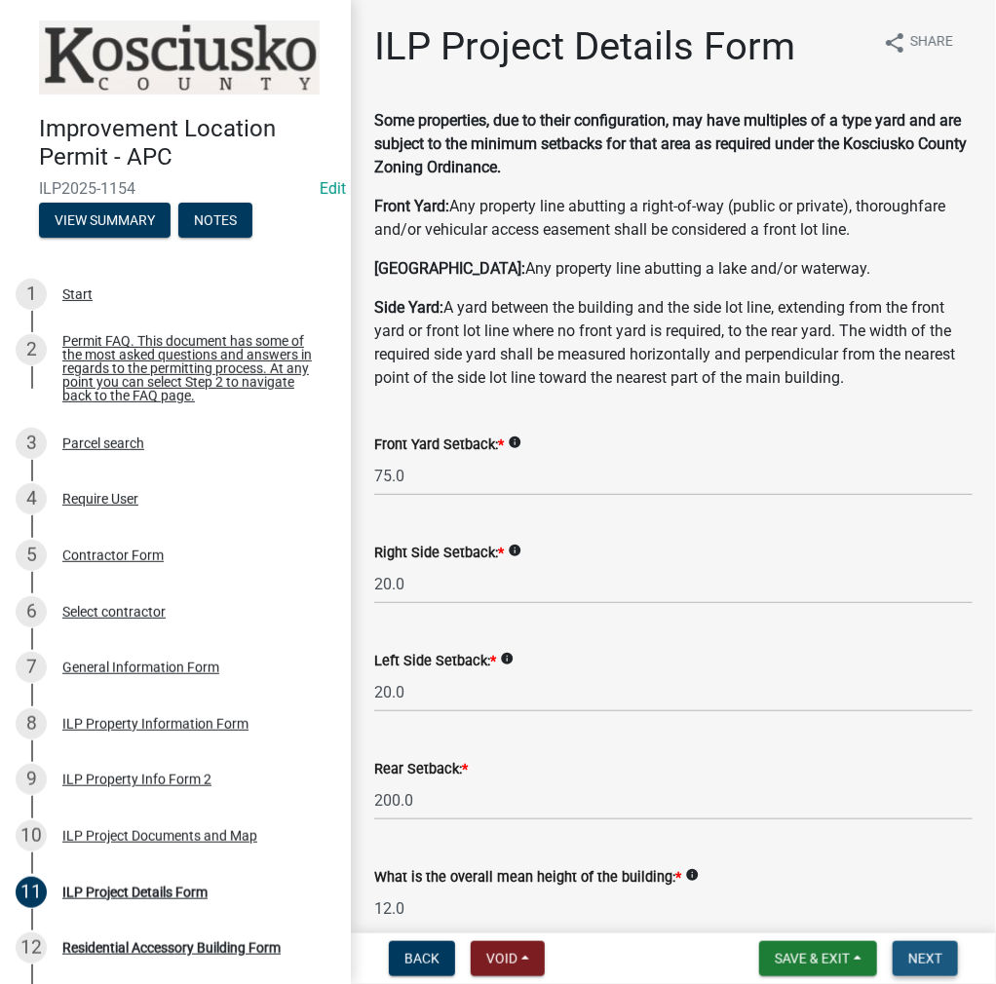
click at [932, 960] on span "Next" at bounding box center [925, 959] width 34 height 16
click at [787, 960] on span "Save & Exit" at bounding box center [812, 959] width 75 height 16
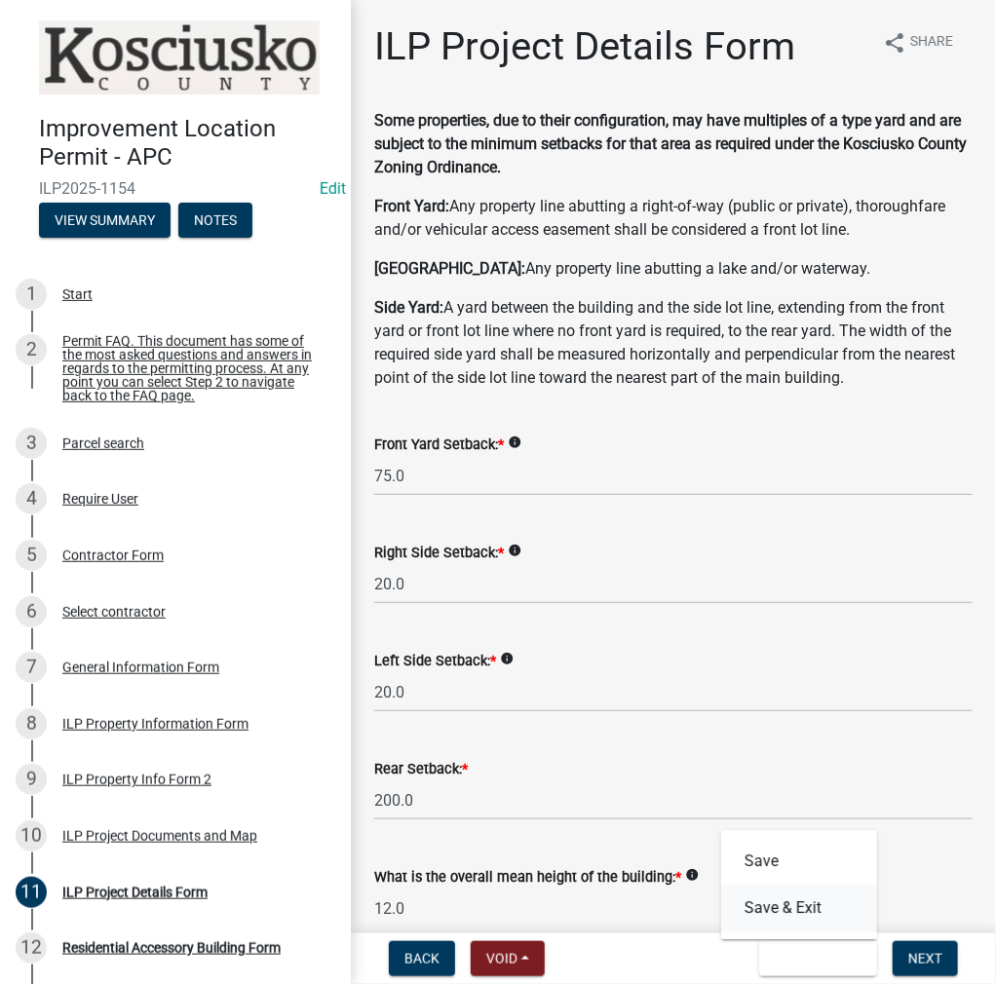
click at [787, 924] on button "Save & Exit" at bounding box center [799, 908] width 156 height 47
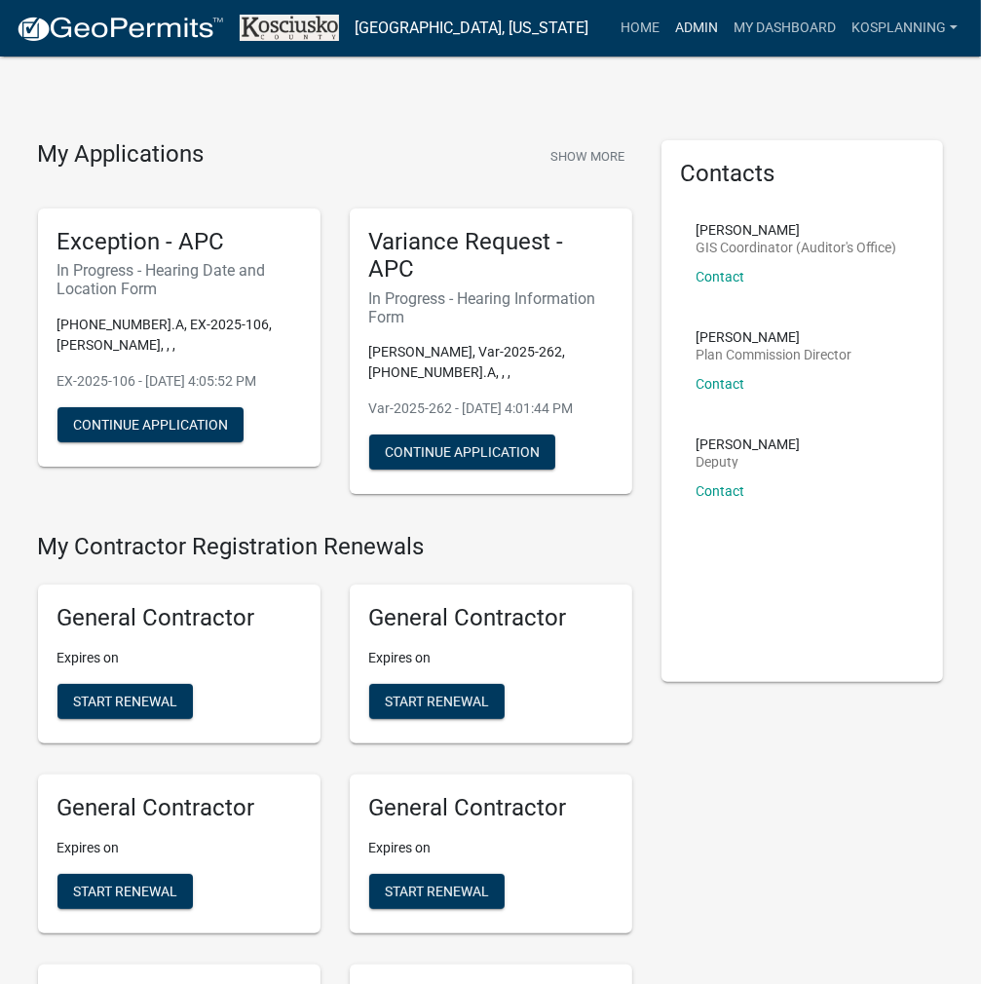
click at [701, 32] on link "Admin" at bounding box center [697, 28] width 58 height 37
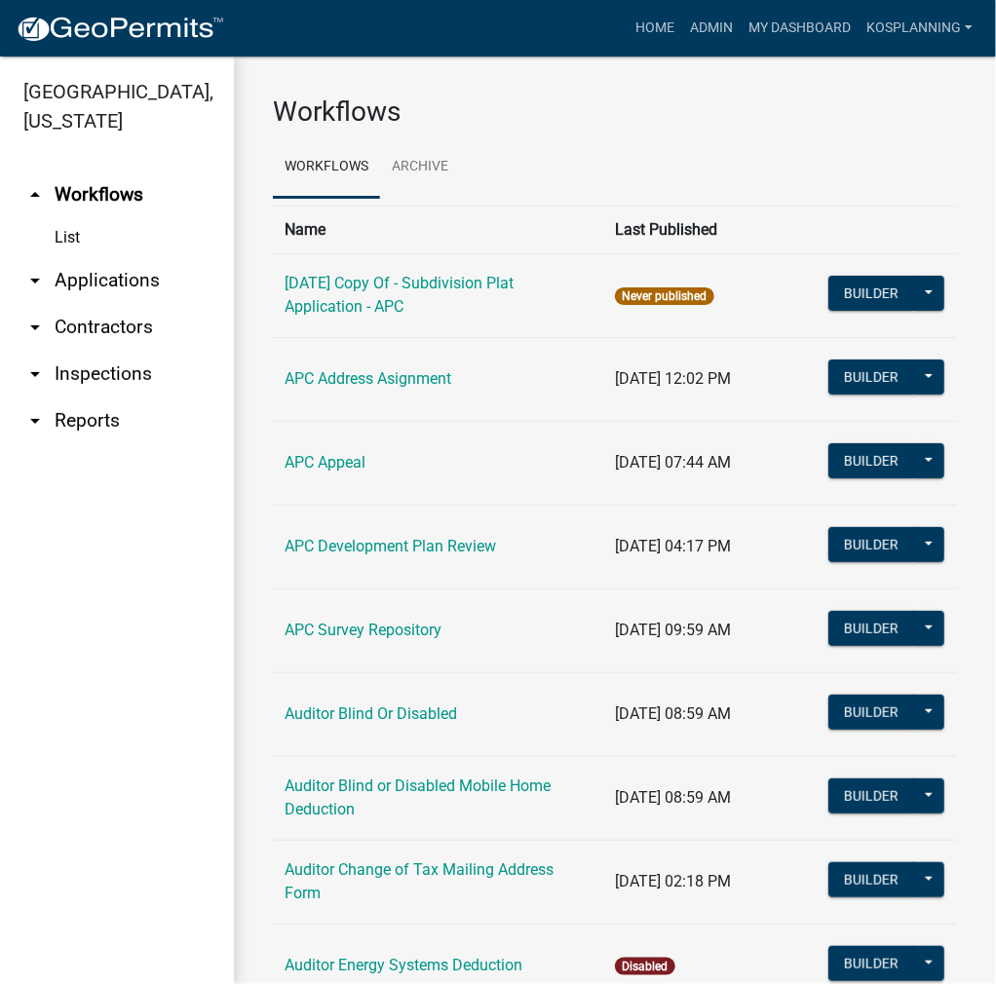
click at [133, 280] on link "arrow_drop_down Applications" at bounding box center [117, 280] width 234 height 47
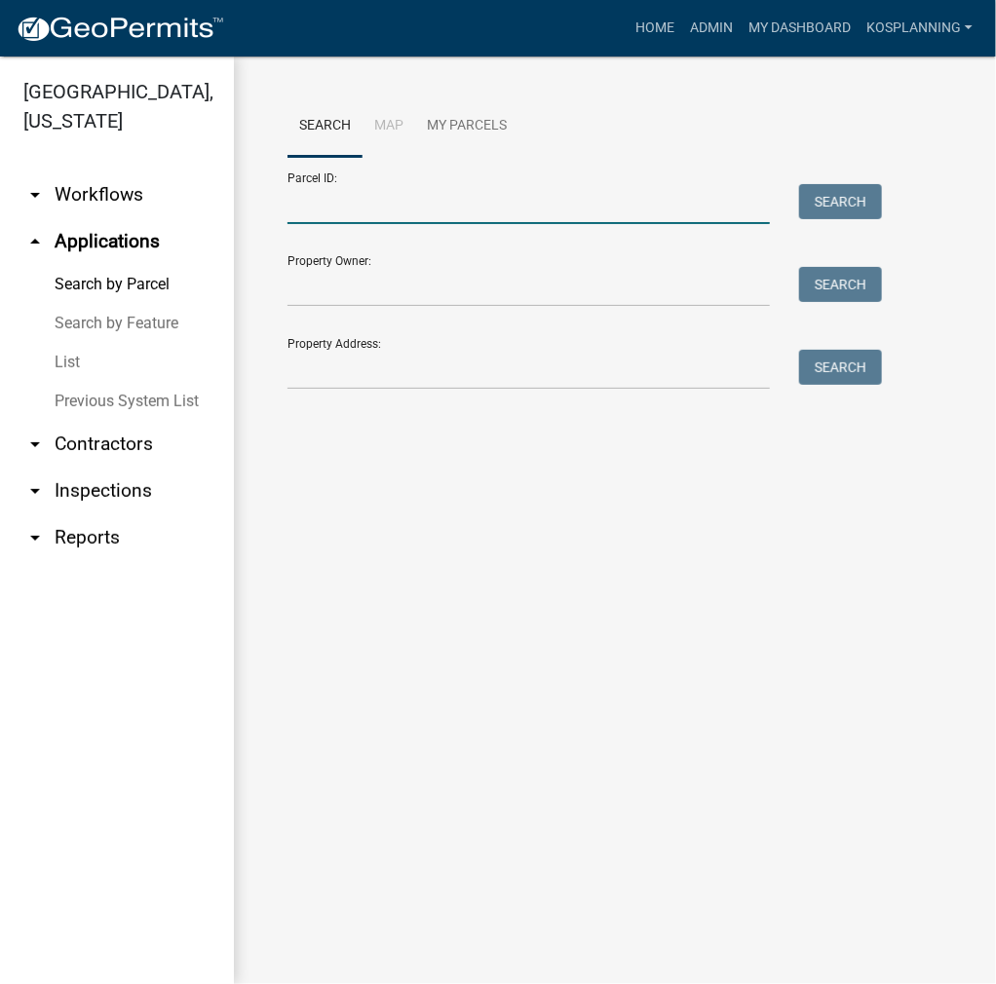
click at [322, 205] on input "Parcel ID:" at bounding box center [528, 204] width 482 height 40
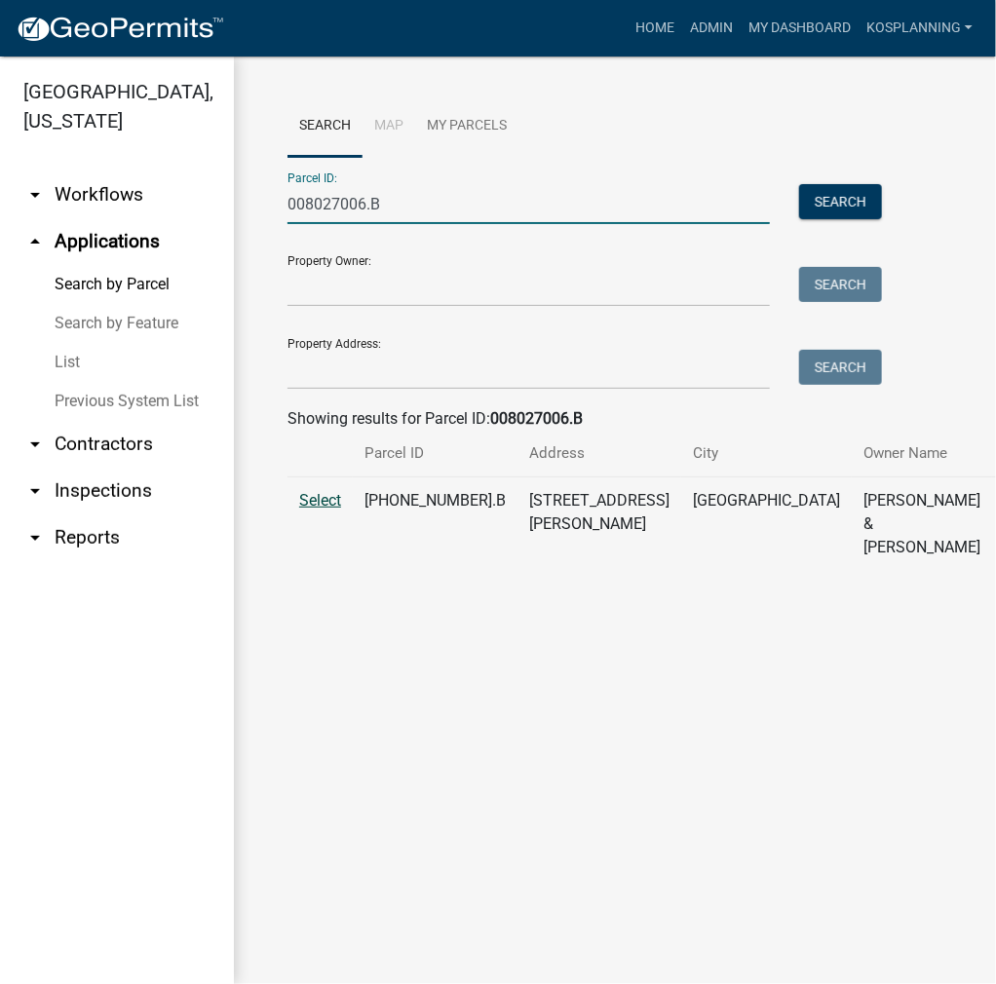
type input "008027006.B"
click at [334, 510] on span "Select" at bounding box center [320, 500] width 42 height 19
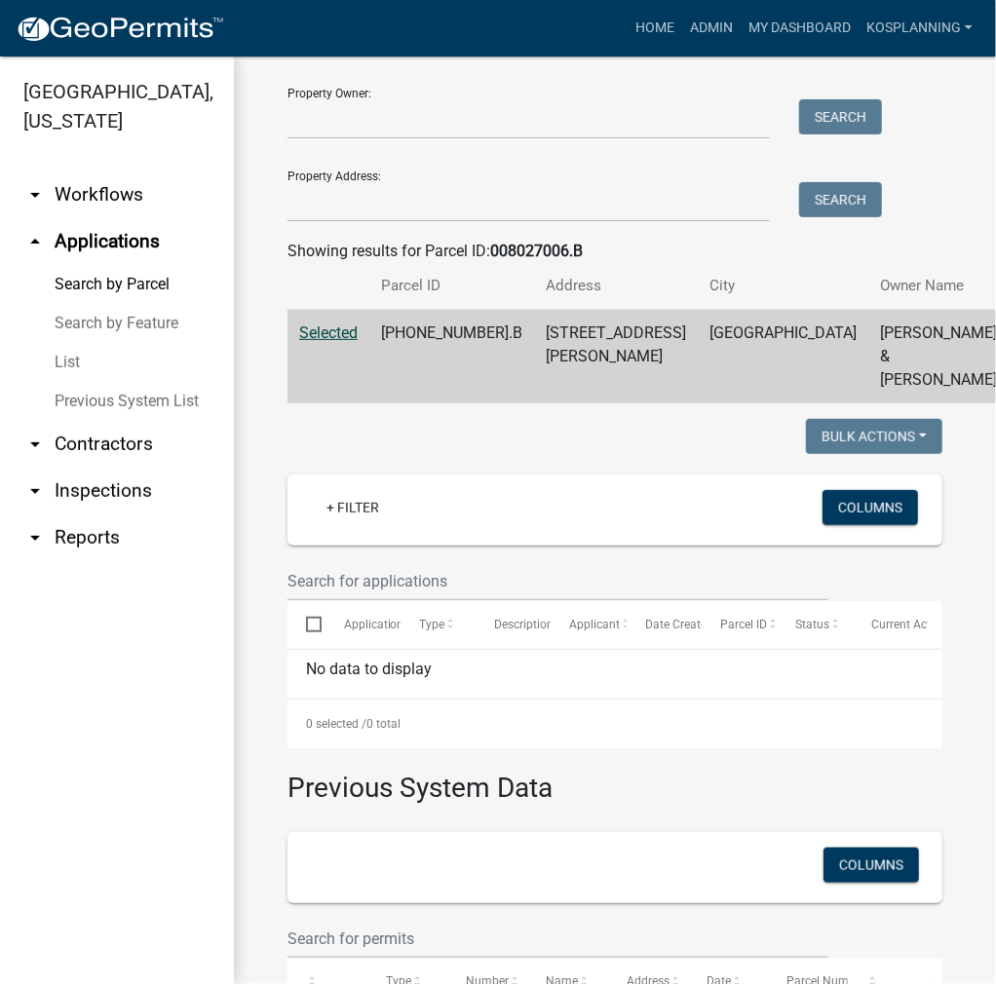
scroll to position [349, 0]
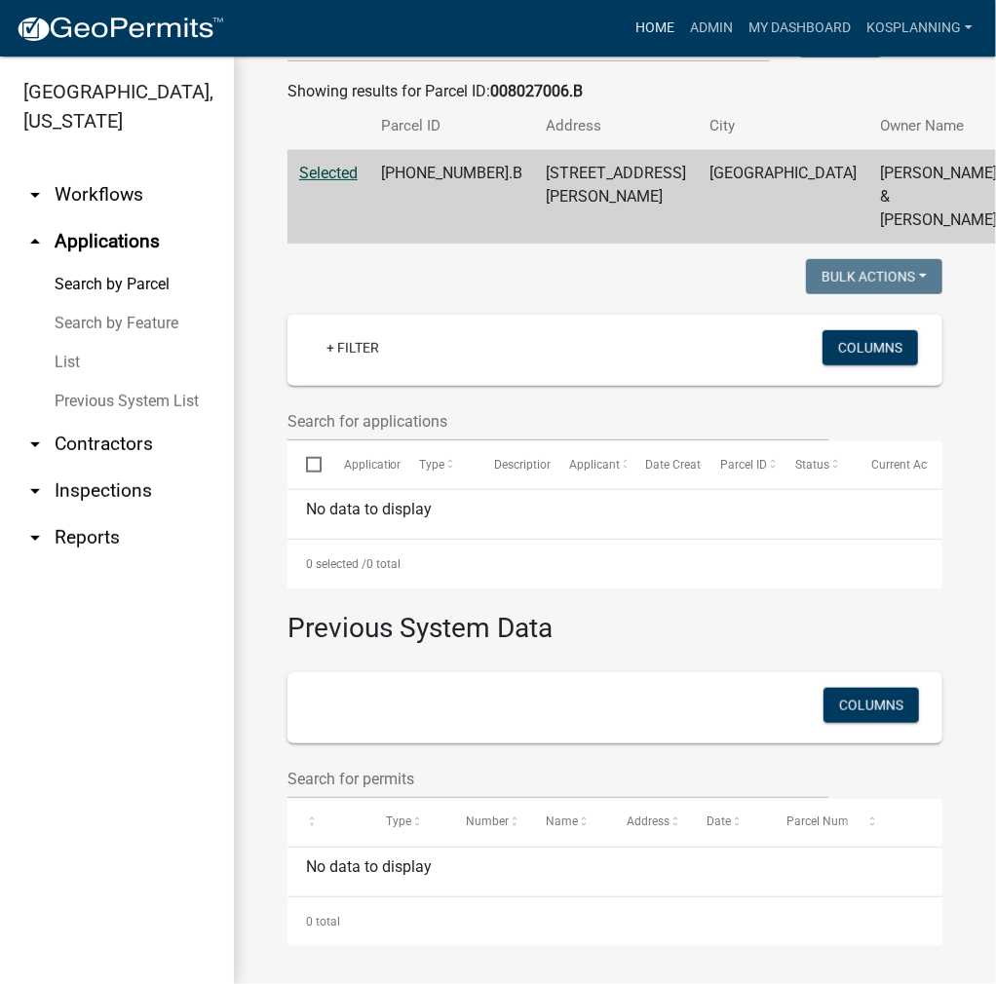
click at [630, 31] on link "Home" at bounding box center [655, 28] width 55 height 37
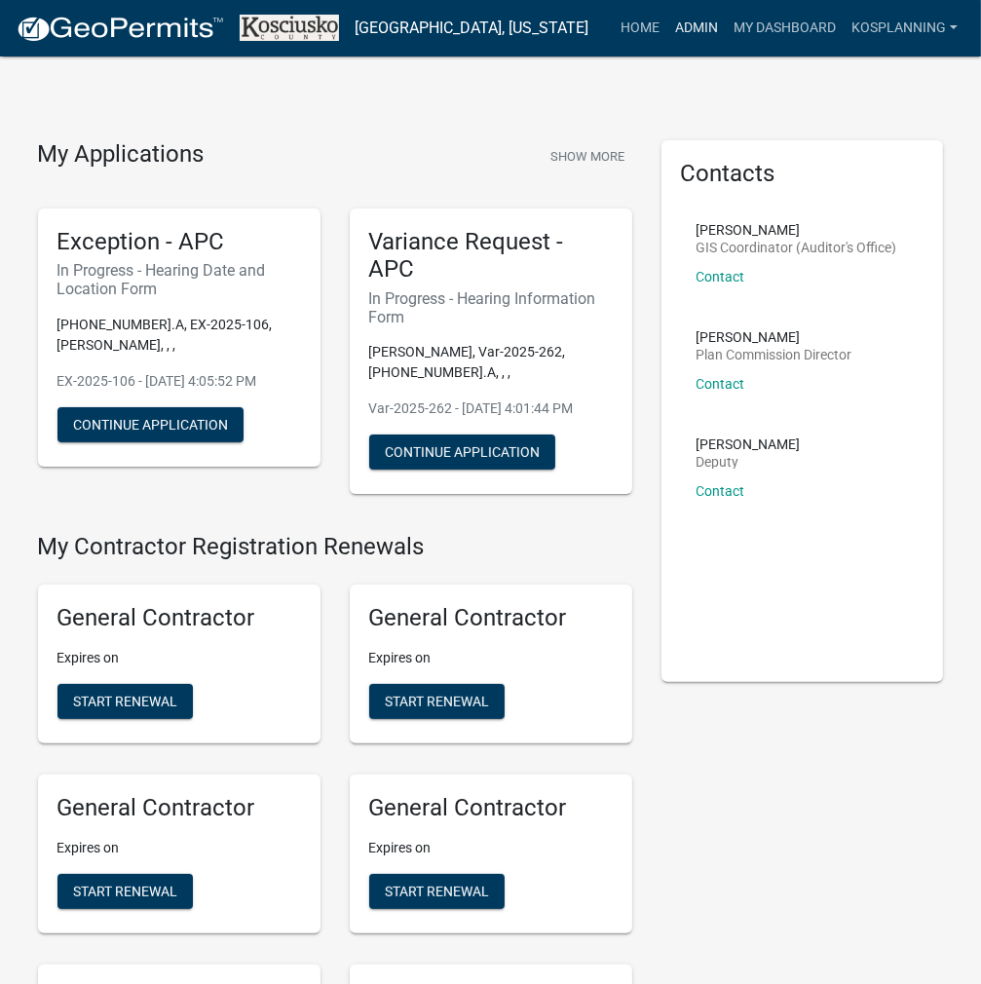
click at [693, 34] on link "Admin" at bounding box center [697, 28] width 58 height 37
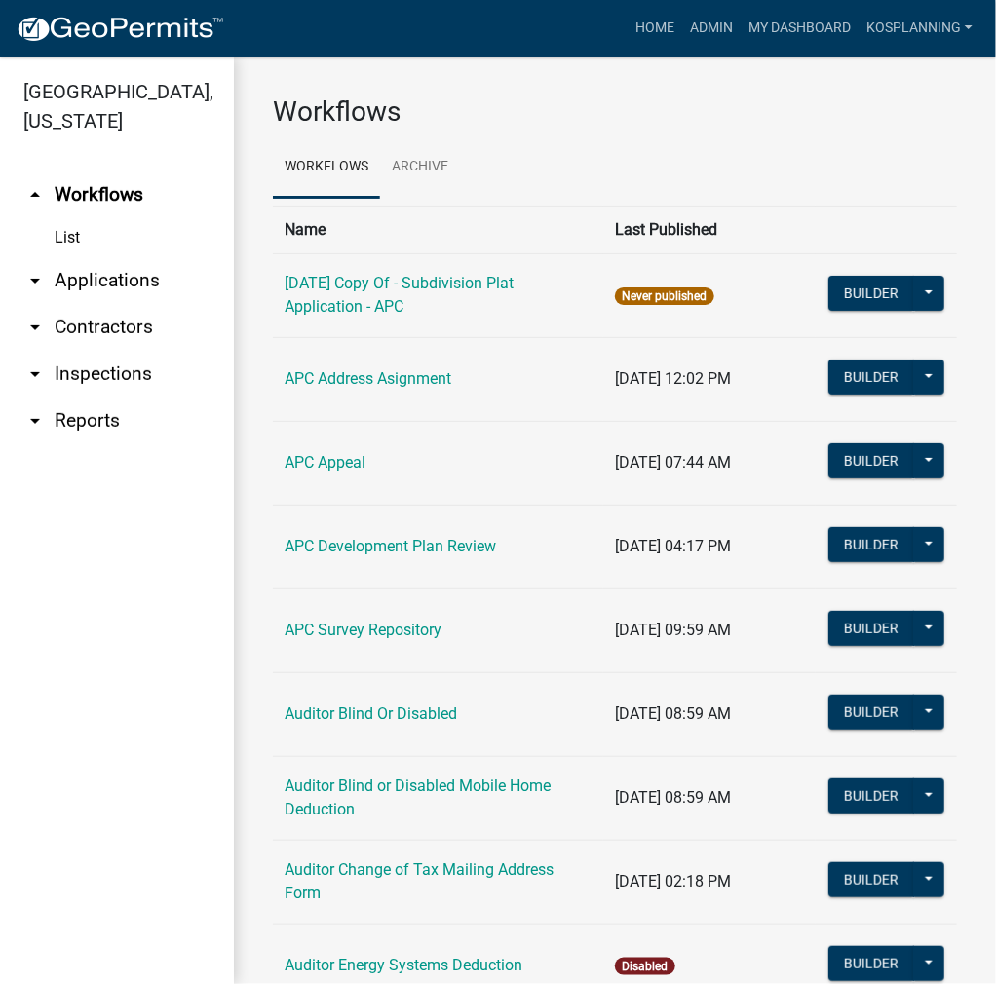
click at [101, 283] on link "arrow_drop_down Applications" at bounding box center [117, 280] width 234 height 47
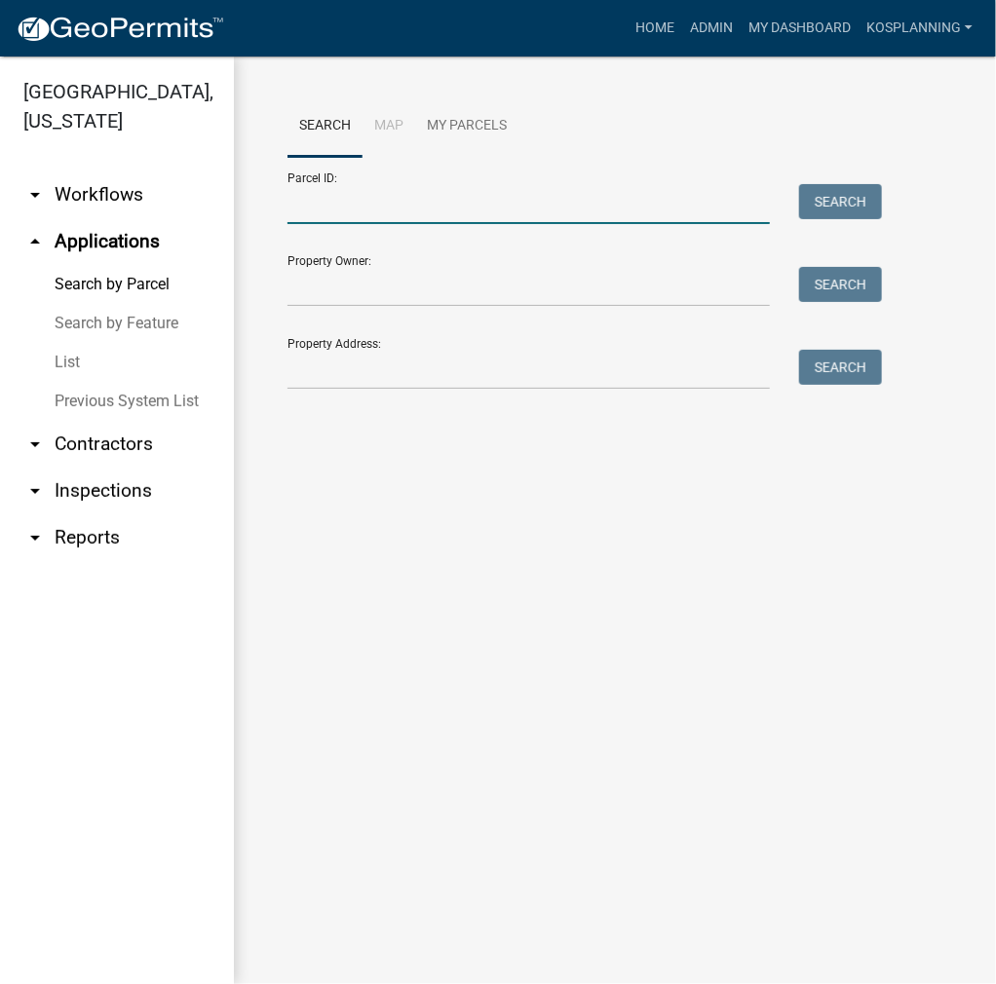
click at [325, 210] on input "Parcel ID:" at bounding box center [528, 204] width 482 height 40
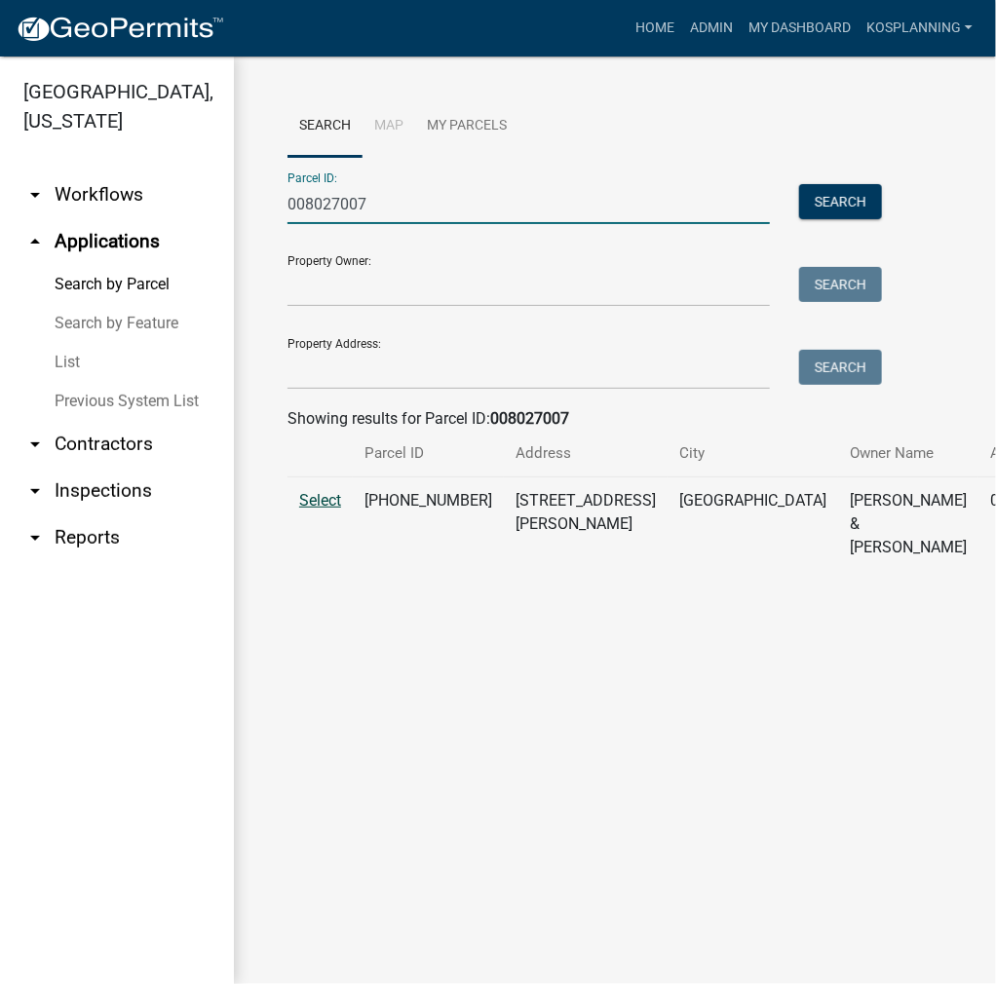
type input "008027007"
click at [336, 510] on span "Select" at bounding box center [320, 500] width 42 height 19
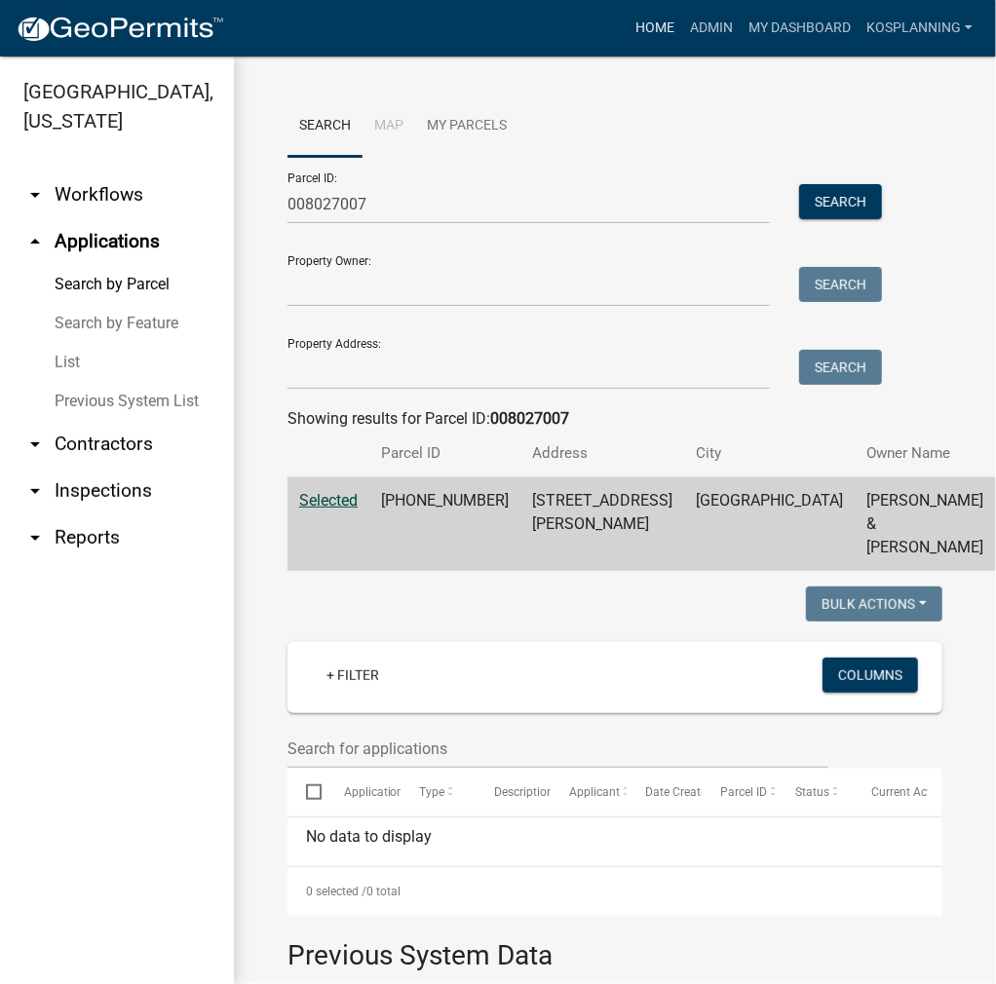
click at [663, 20] on link "Home" at bounding box center [655, 28] width 55 height 37
